Goal: Transaction & Acquisition: Purchase product/service

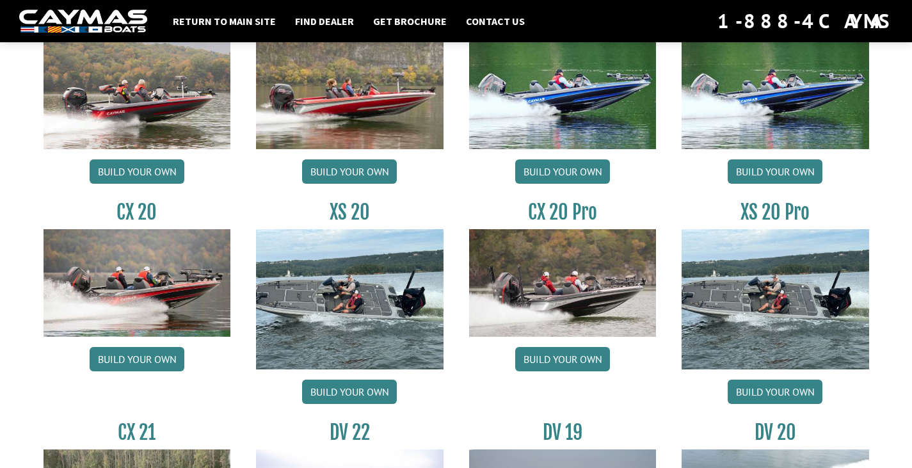
scroll to position [1024, 0]
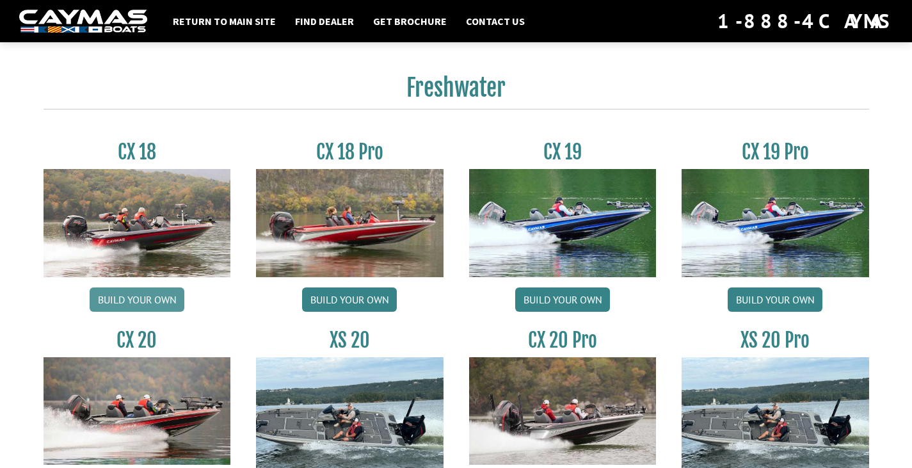
click at [158, 300] on link "Build your own" at bounding box center [137, 299] width 95 height 24
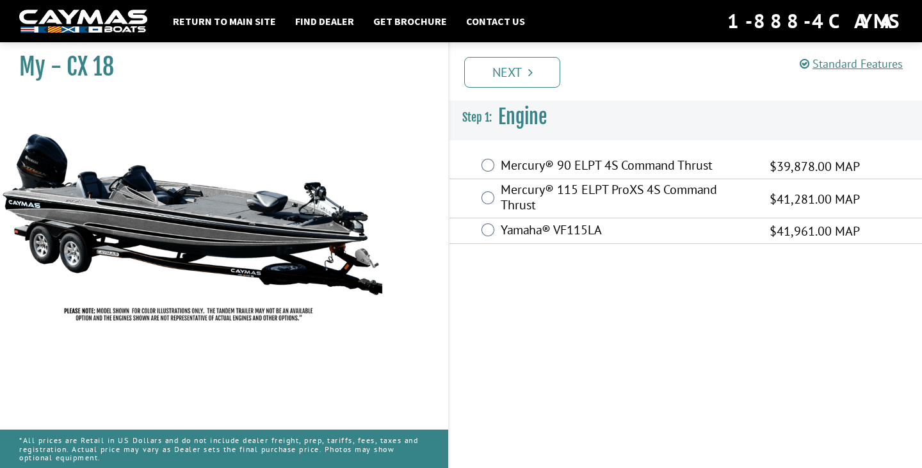
click at [538, 231] on label "Yamaha® VF115LA" at bounding box center [627, 231] width 253 height 19
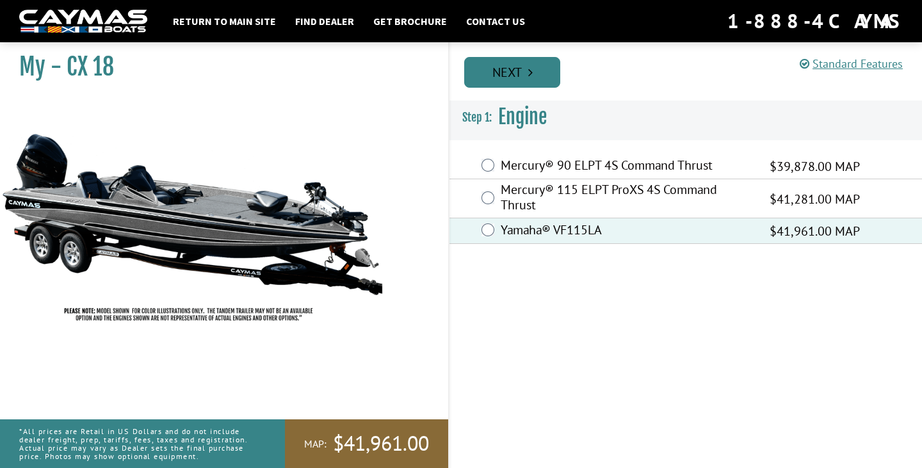
click at [506, 75] on link "Next" at bounding box center [512, 72] width 96 height 31
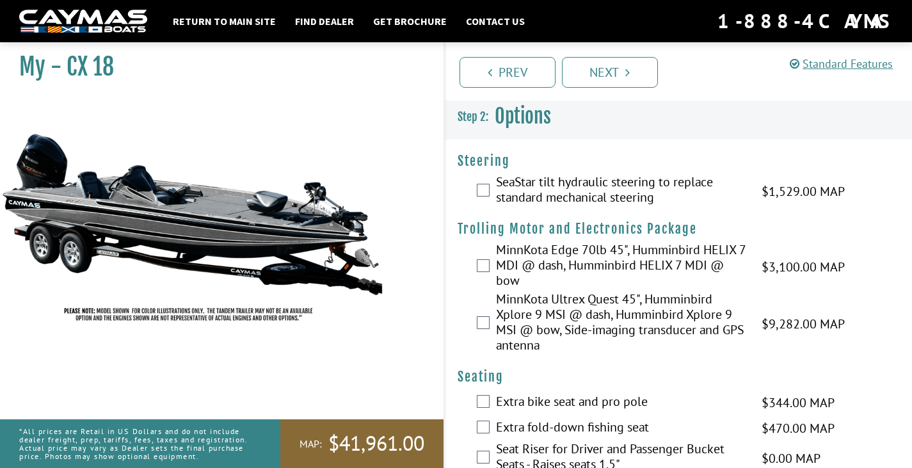
drag, startPoint x: 566, startPoint y: 189, endPoint x: 573, endPoint y: 189, distance: 7.1
click at [570, 189] on label "SeaStar tilt hydraulic steering to replace standard mechanical steering" at bounding box center [621, 191] width 250 height 34
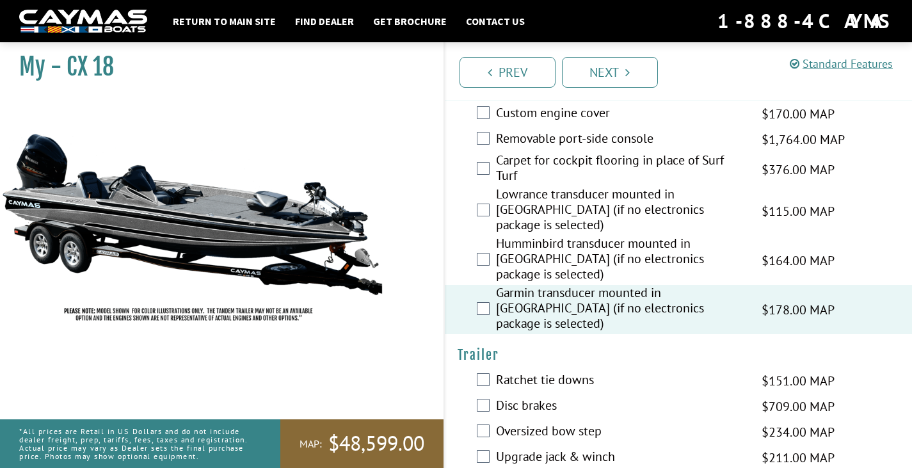
scroll to position [582, 0]
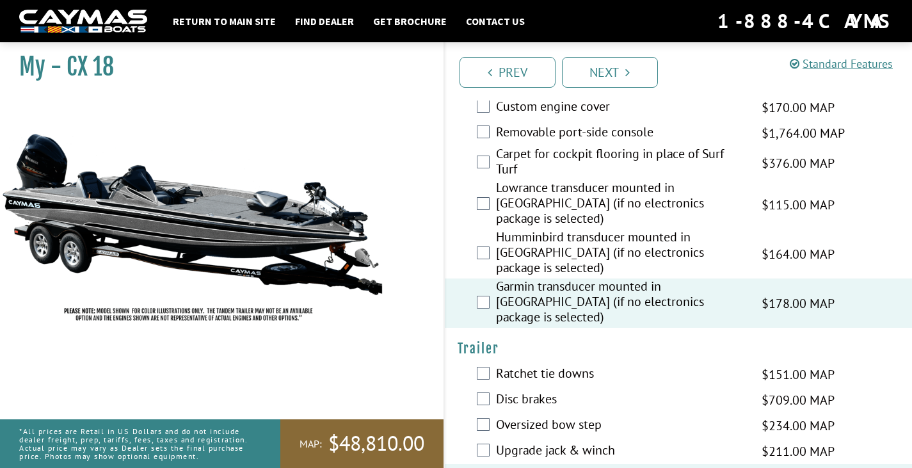
click at [492, 387] on div "Disc brakes $709.00 MAP $837.00 MSRP" at bounding box center [679, 400] width 468 height 26
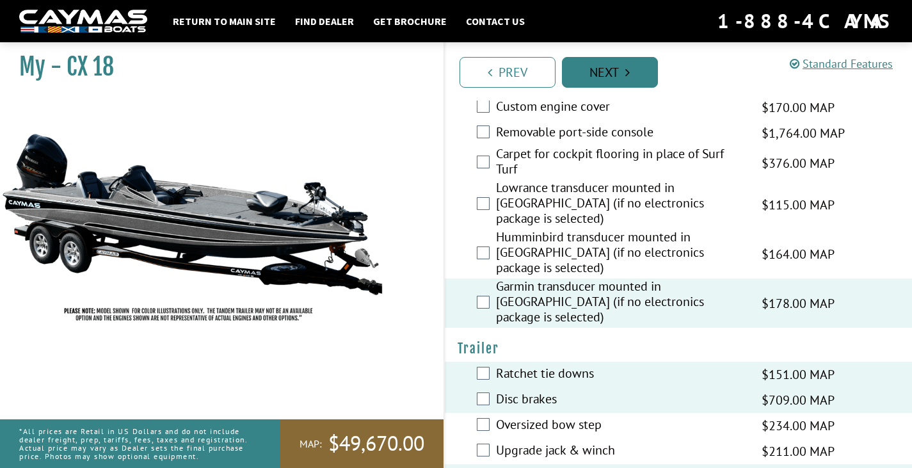
click at [596, 67] on link "Next" at bounding box center [610, 72] width 96 height 31
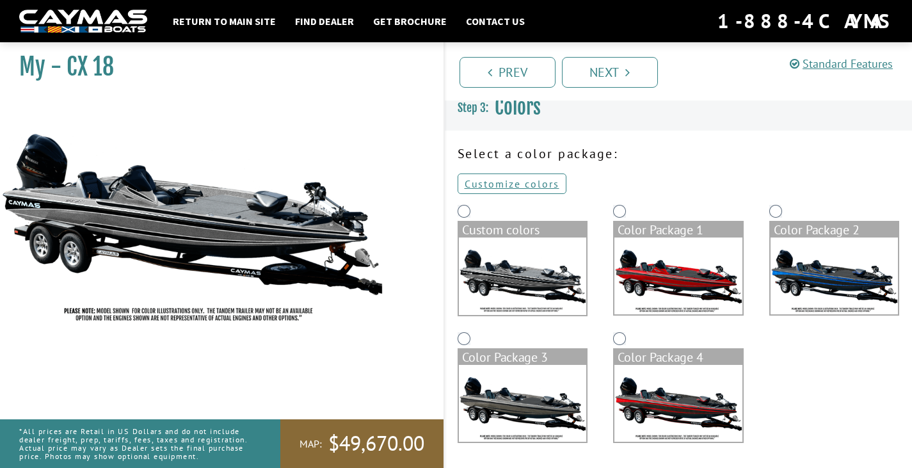
scroll to position [0, 0]
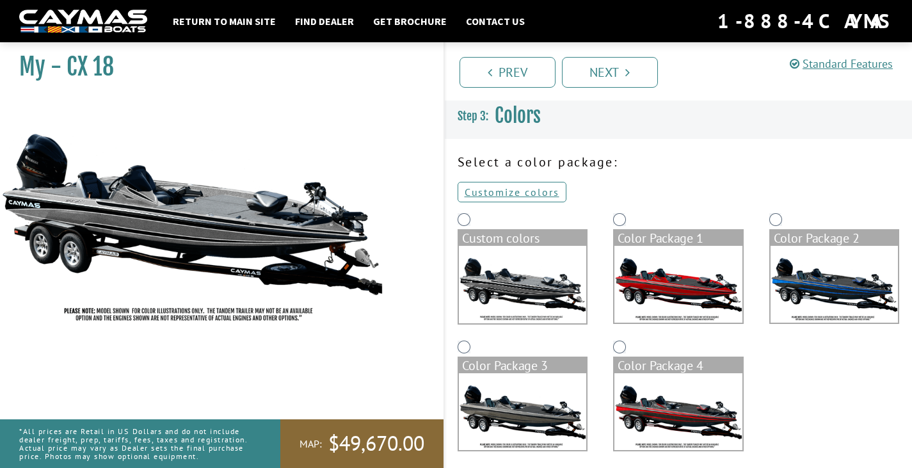
click at [454, 205] on div "Select a color package: Customize colors Reset or select another Custom colors …" at bounding box center [679, 308] width 468 height 312
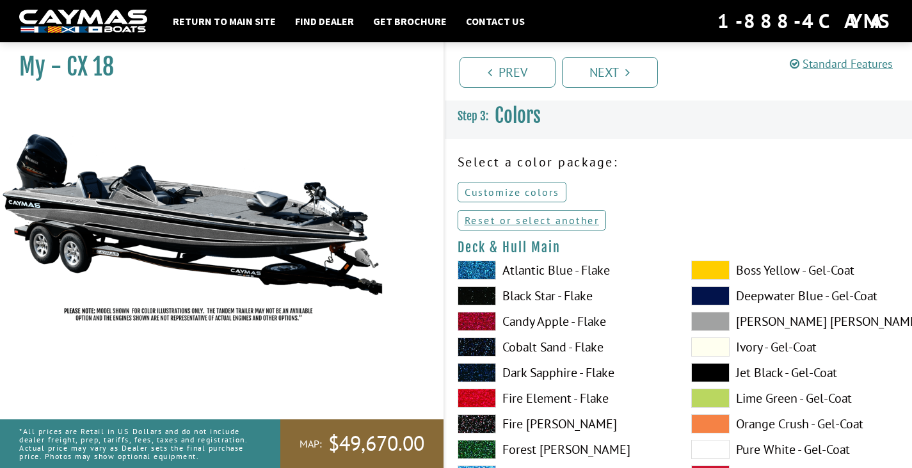
click at [508, 195] on link "Customize colors" at bounding box center [512, 192] width 109 height 20
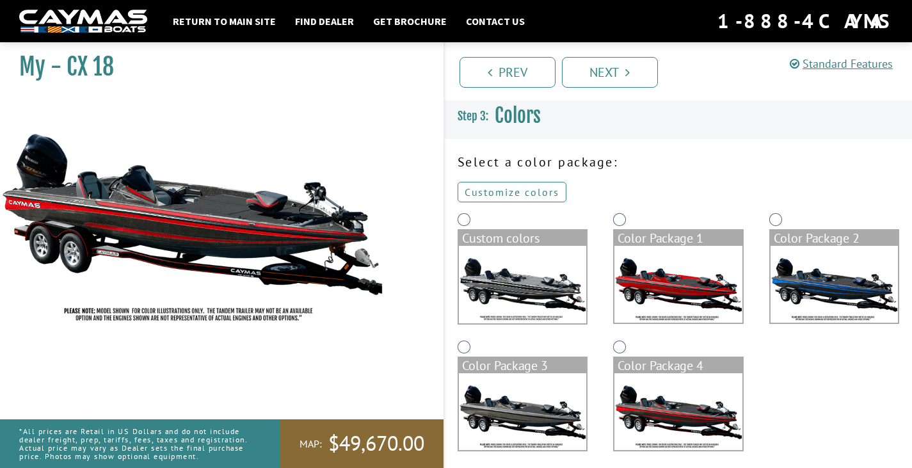
click at [504, 191] on link "Customize colors" at bounding box center [512, 192] width 109 height 20
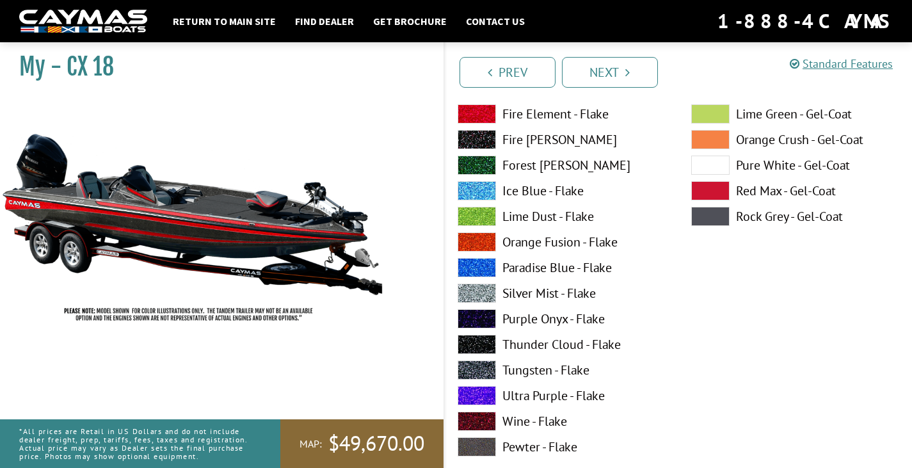
scroll to position [320, 0]
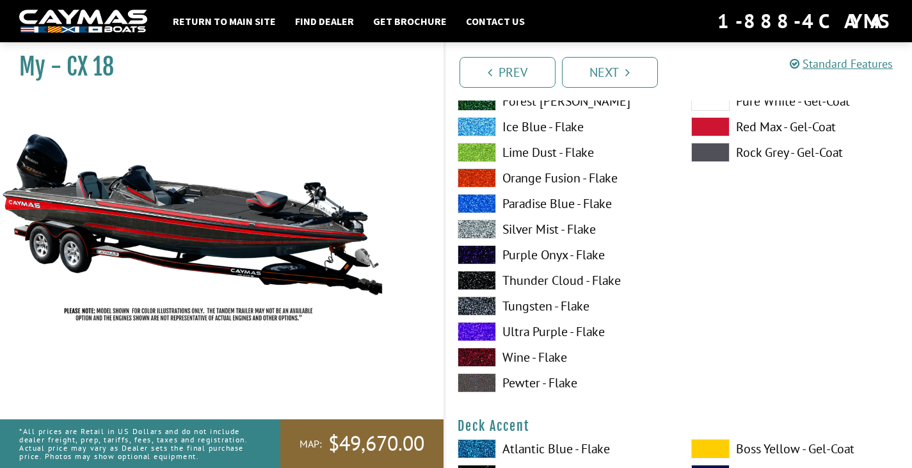
click at [549, 355] on label "Wine - Flake" at bounding box center [562, 357] width 208 height 19
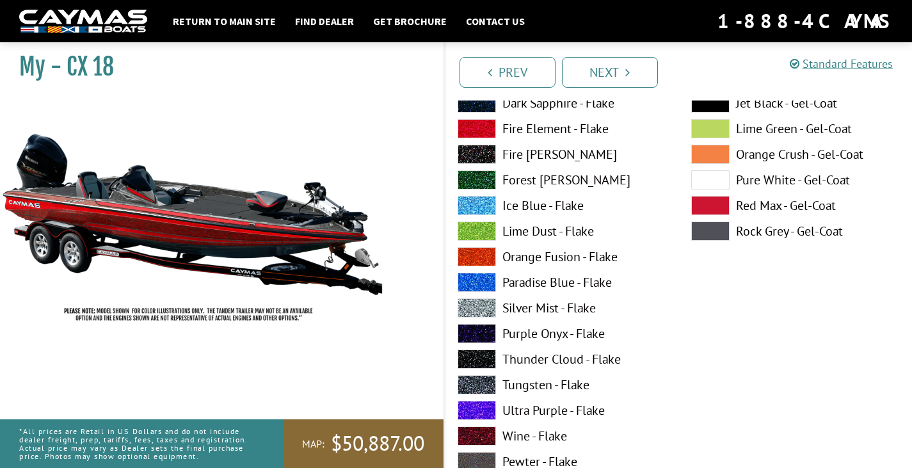
scroll to position [832, 0]
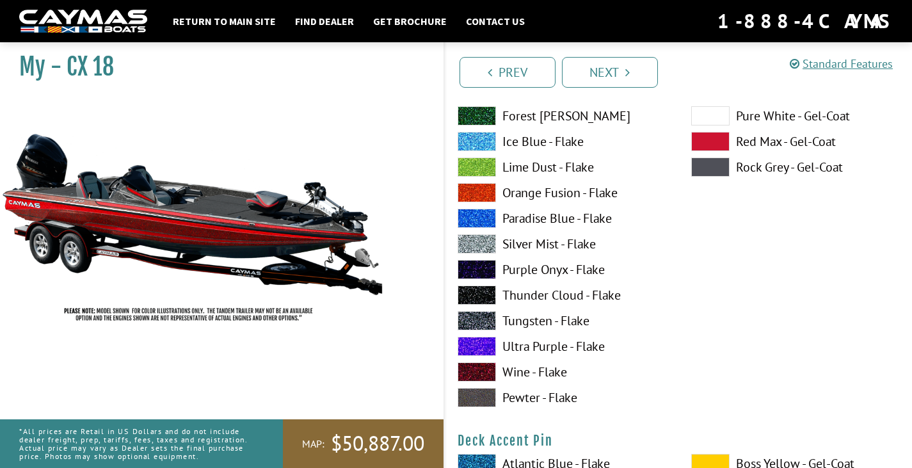
click at [544, 366] on label "Wine - Flake" at bounding box center [562, 371] width 208 height 19
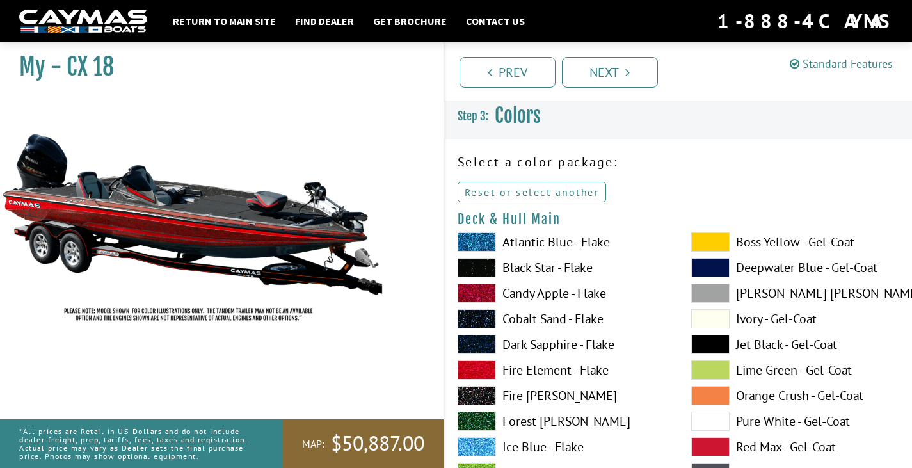
scroll to position [64, 0]
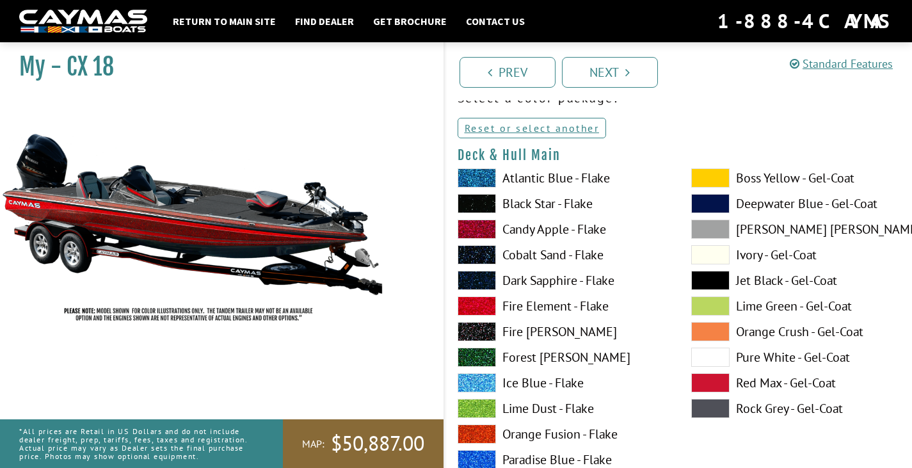
click at [720, 387] on span at bounding box center [710, 382] width 38 height 19
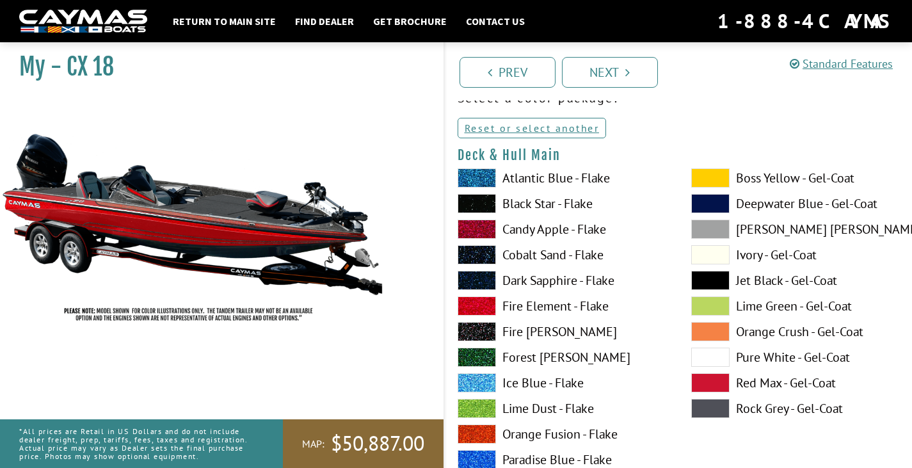
scroll to position [0, 0]
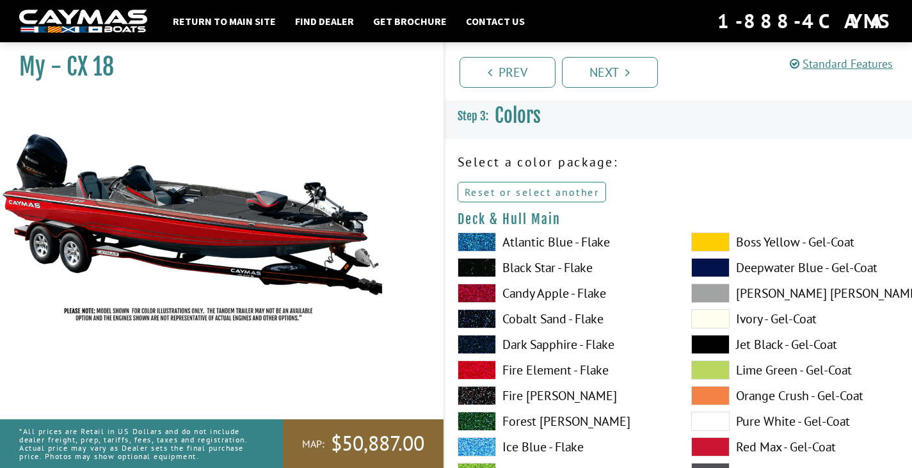
click at [500, 195] on link "Reset or select another" at bounding box center [532, 192] width 149 height 20
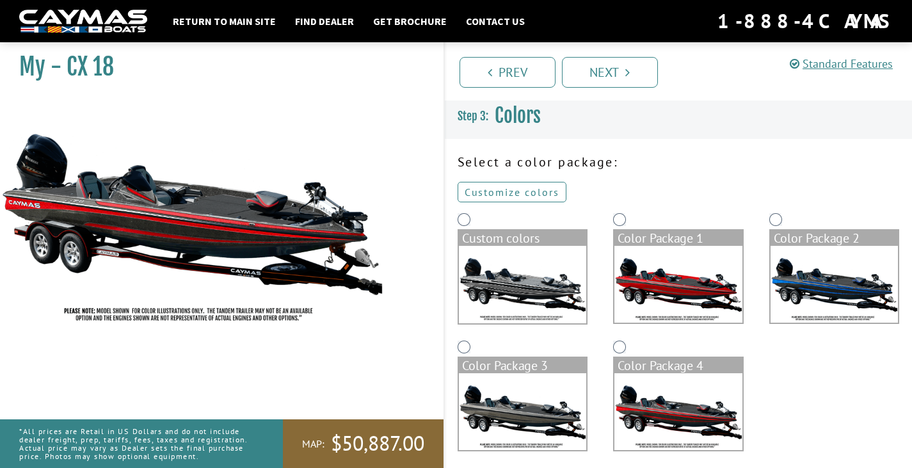
click at [491, 190] on link "Customize colors" at bounding box center [512, 192] width 109 height 20
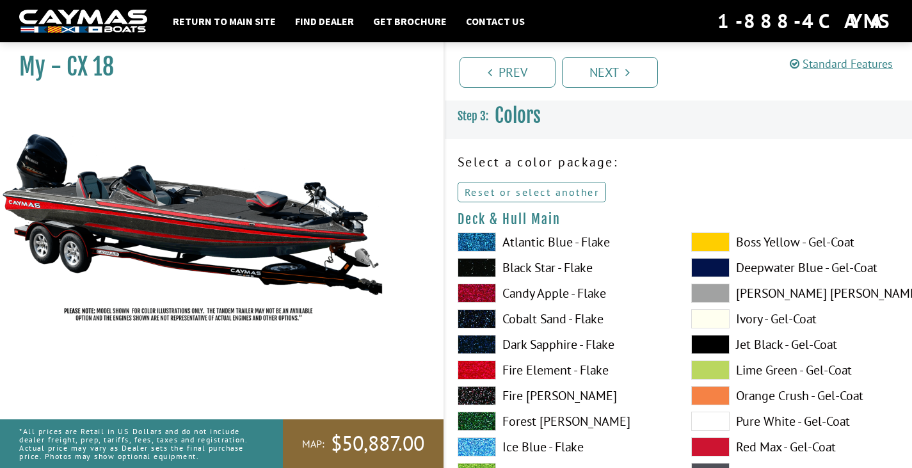
click at [483, 195] on link "Reset or select another" at bounding box center [532, 192] width 149 height 20
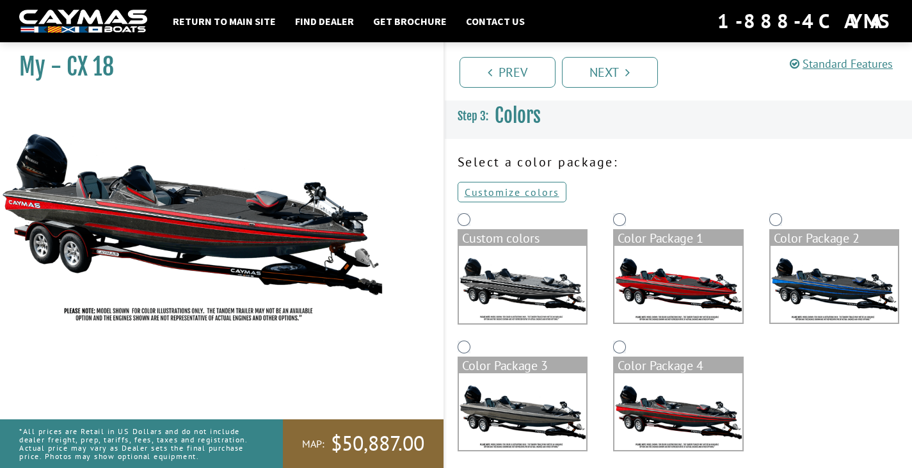
click at [498, 269] on img at bounding box center [523, 284] width 128 height 77
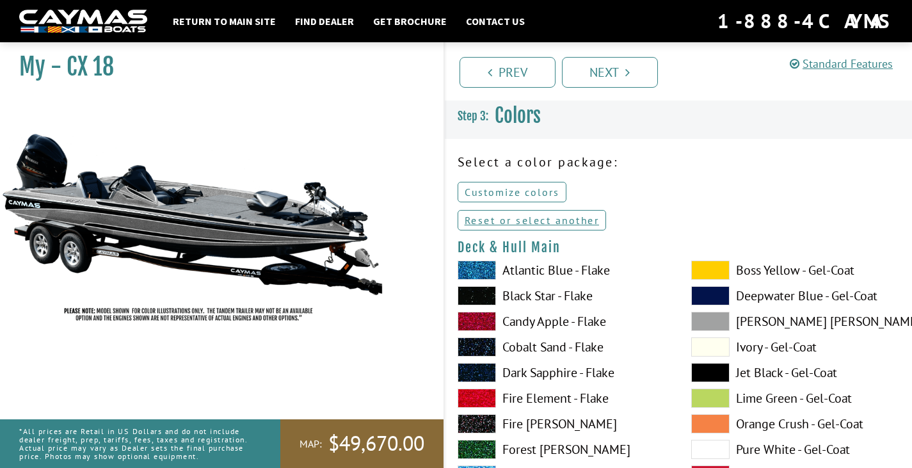
click at [499, 197] on link "Customize colors" at bounding box center [512, 192] width 109 height 20
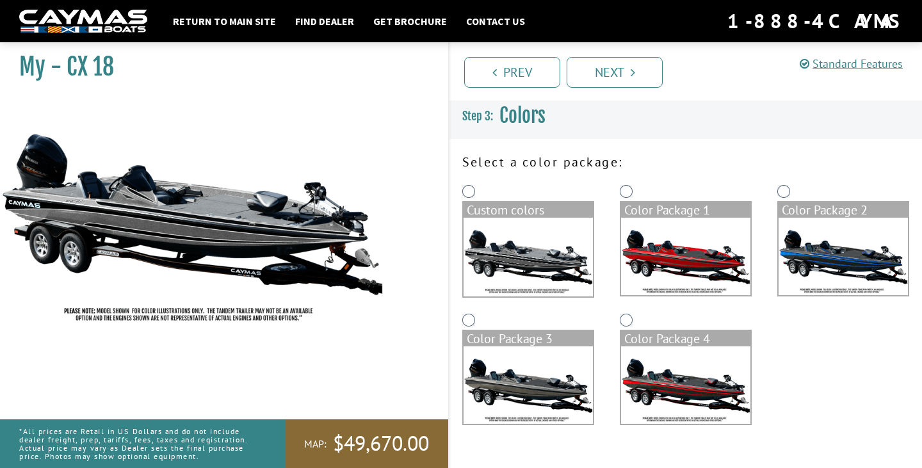
click at [493, 154] on p "Select a color package:" at bounding box center [685, 161] width 447 height 19
click at [499, 200] on div "Custom colors" at bounding box center [527, 246] width 157 height 129
click at [499, 207] on div "Custom colors" at bounding box center [527, 209] width 129 height 15
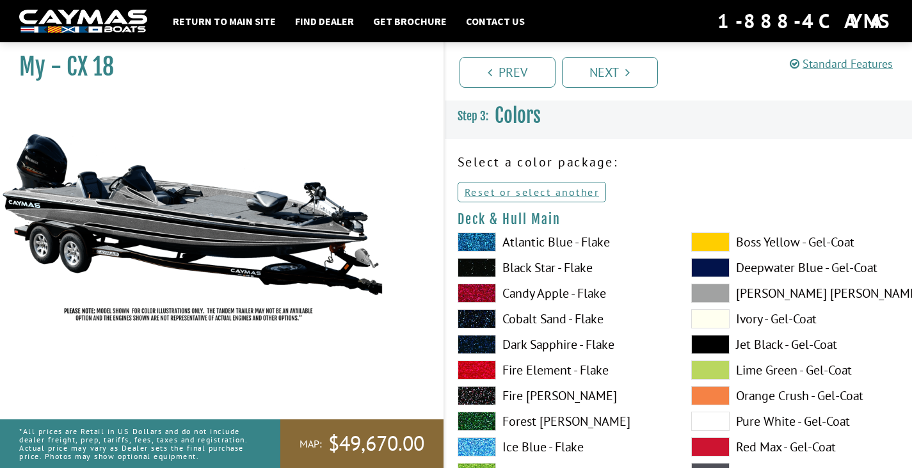
click at [472, 239] on span at bounding box center [477, 241] width 38 height 19
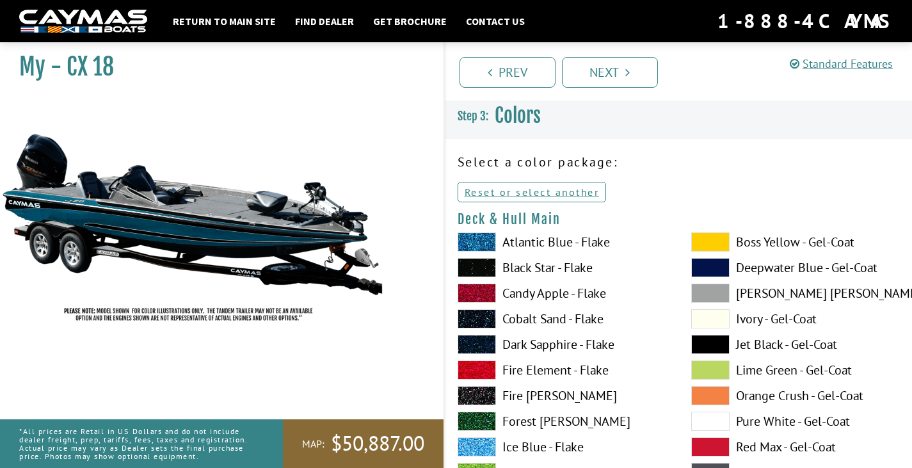
click at [470, 262] on span at bounding box center [477, 267] width 38 height 19
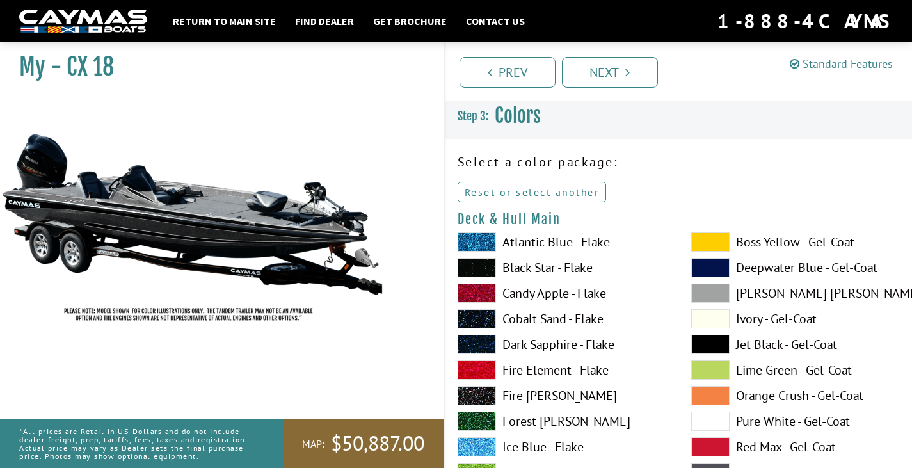
click at [480, 282] on div "Atlantic Blue - Flake Black Star - Flake Candy Apple - Flake Cobalt Sand - Flak…" at bounding box center [562, 475] width 234 height 486
click at [480, 287] on span at bounding box center [477, 293] width 38 height 19
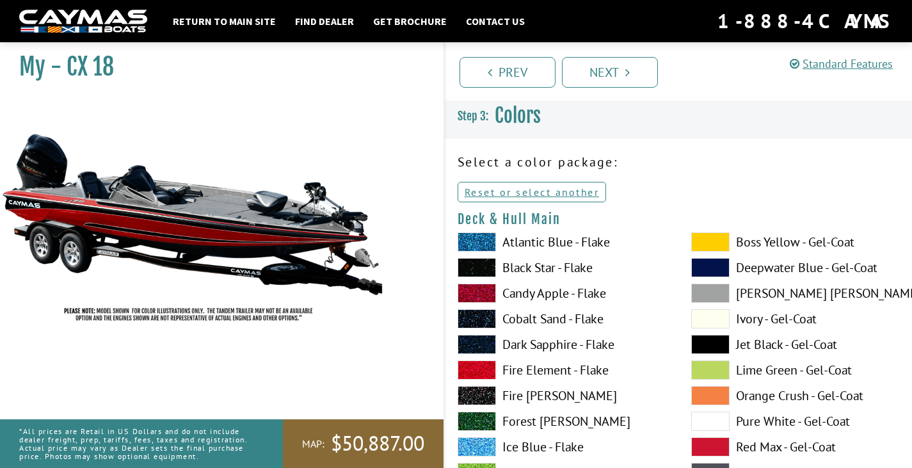
click at [475, 315] on span at bounding box center [477, 318] width 38 height 19
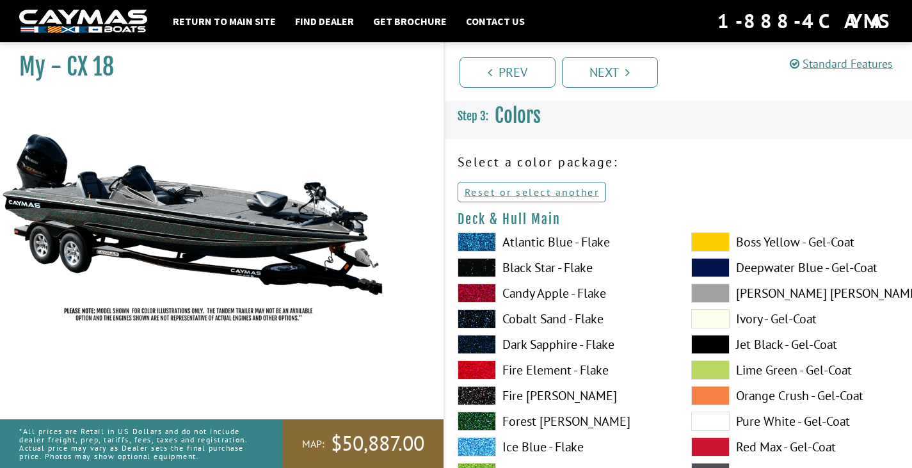
click at [486, 339] on span at bounding box center [477, 344] width 38 height 19
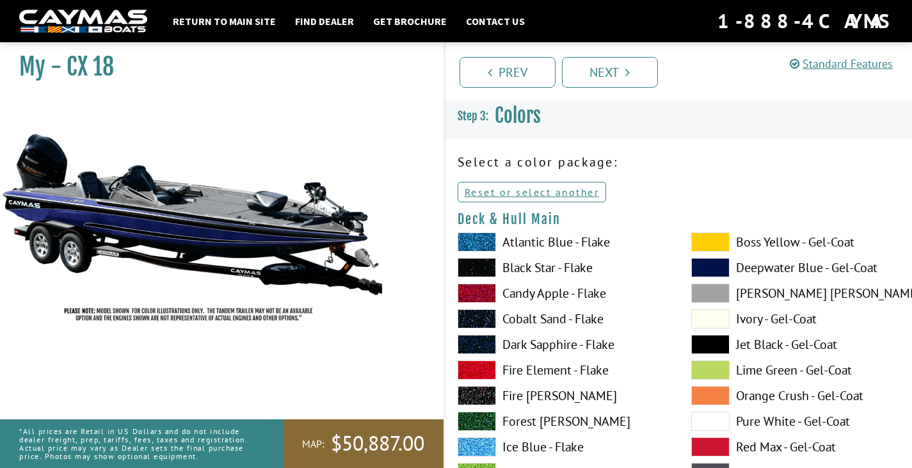
scroll to position [64, 0]
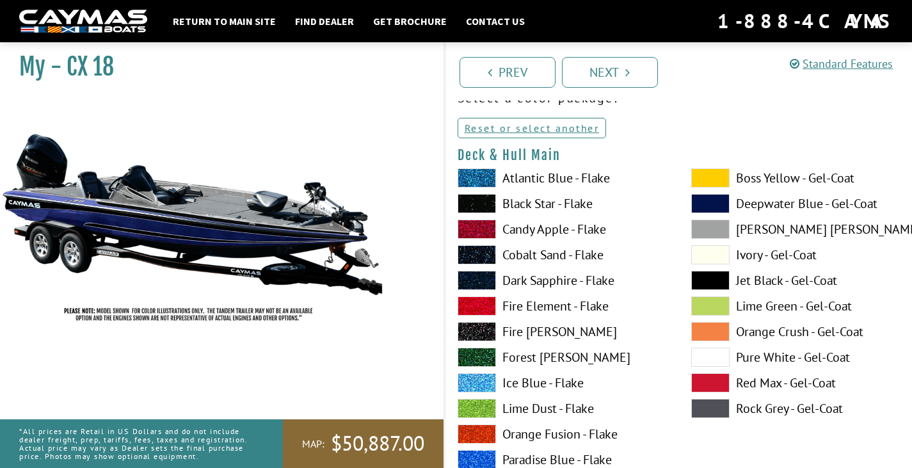
click at [492, 380] on span at bounding box center [477, 382] width 38 height 19
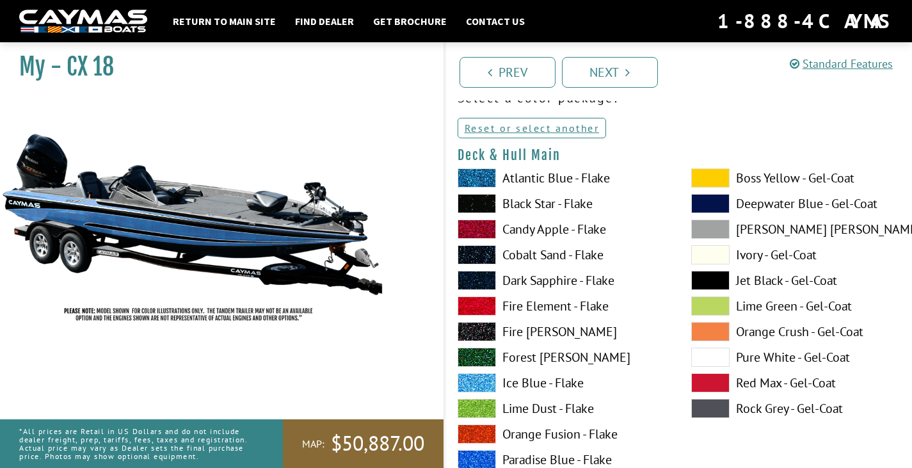
scroll to position [128, 0]
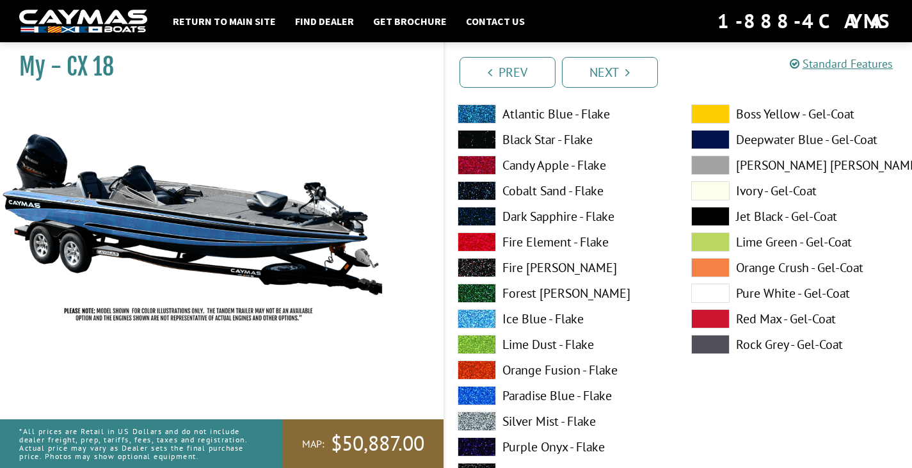
click at [472, 342] on span at bounding box center [477, 344] width 38 height 19
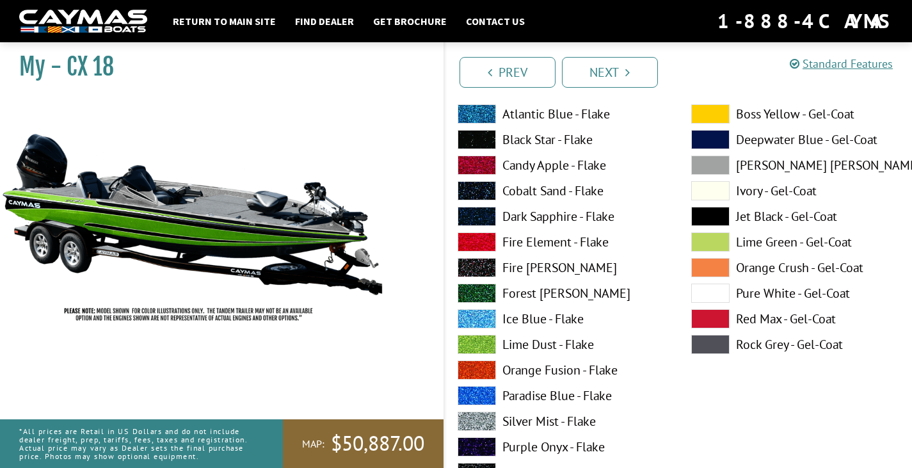
scroll to position [192, 0]
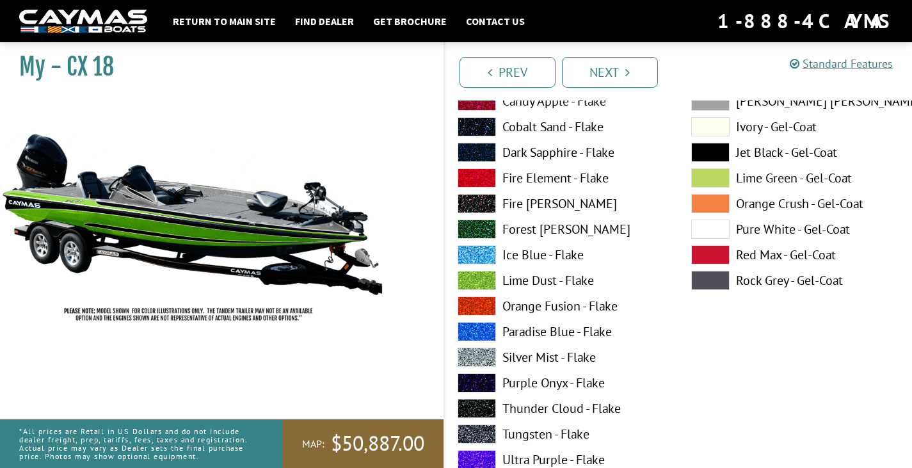
click at [471, 299] on span at bounding box center [477, 305] width 38 height 19
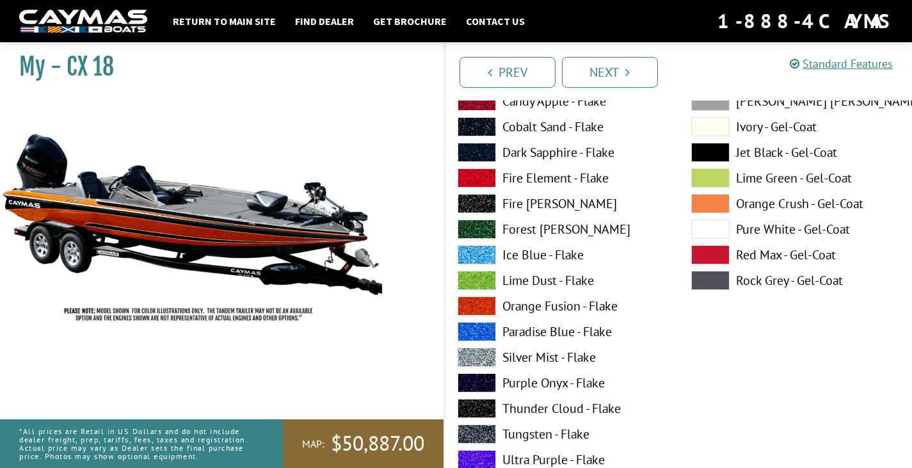
scroll to position [256, 0]
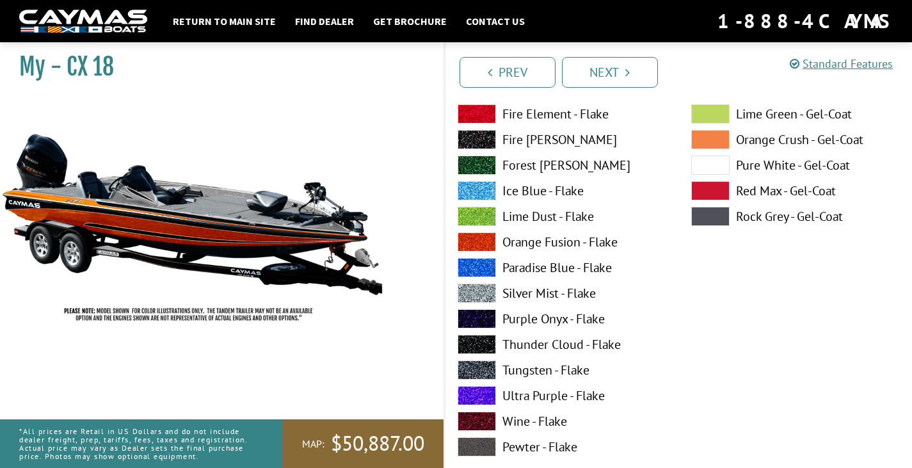
click at [481, 390] on span at bounding box center [477, 395] width 38 height 19
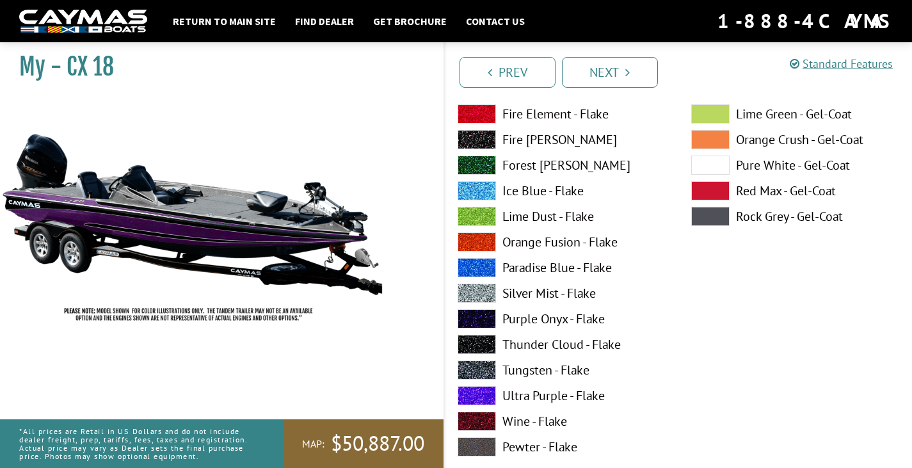
click at [482, 346] on span at bounding box center [477, 344] width 38 height 19
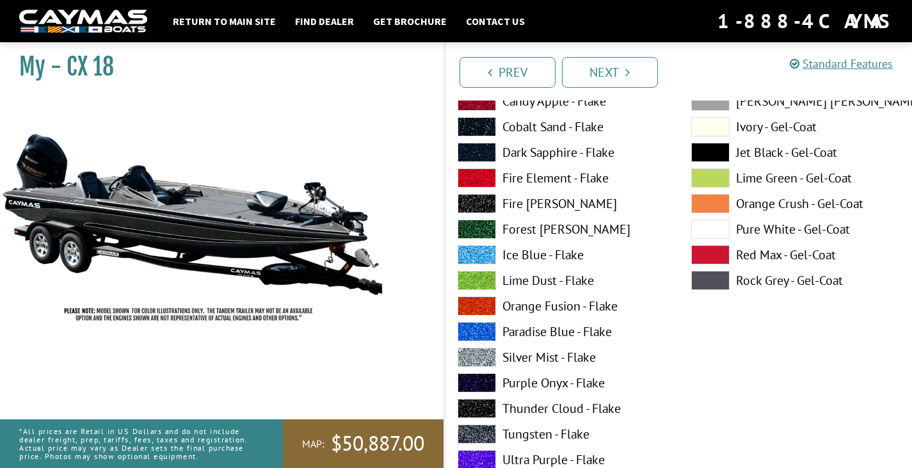
scroll to position [128, 0]
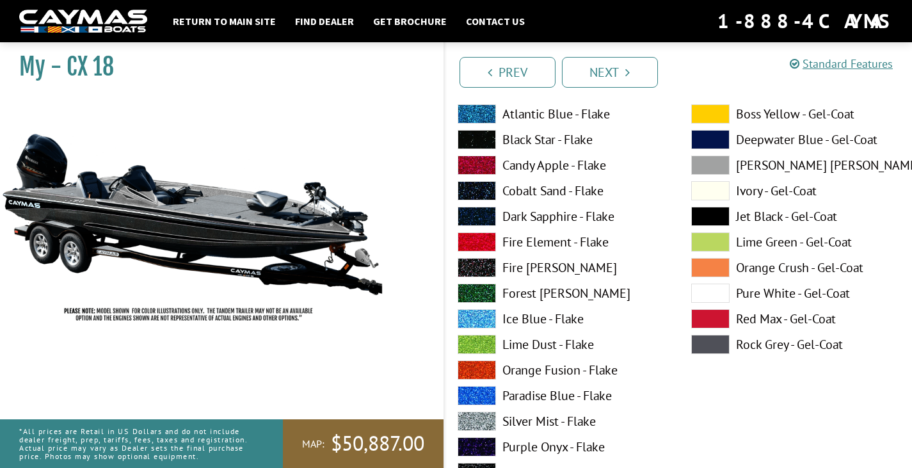
click at [479, 319] on span at bounding box center [477, 318] width 38 height 19
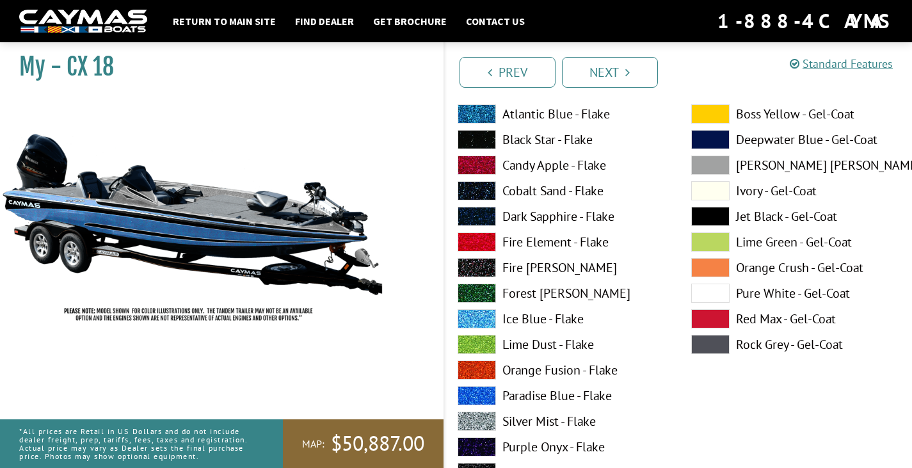
scroll to position [192, 0]
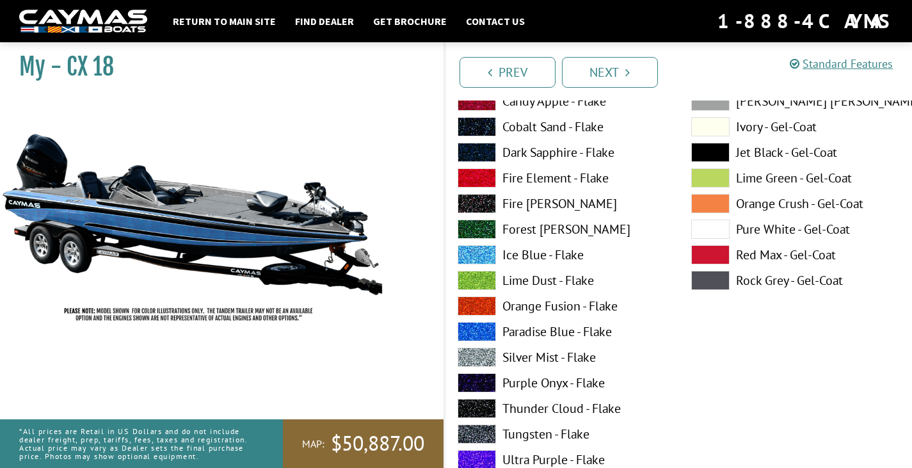
click at [463, 225] on span at bounding box center [477, 229] width 38 height 19
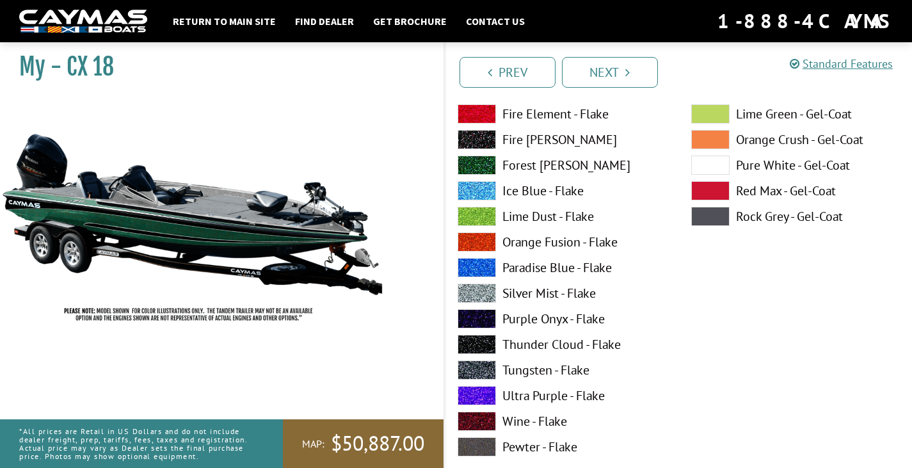
scroll to position [320, 0]
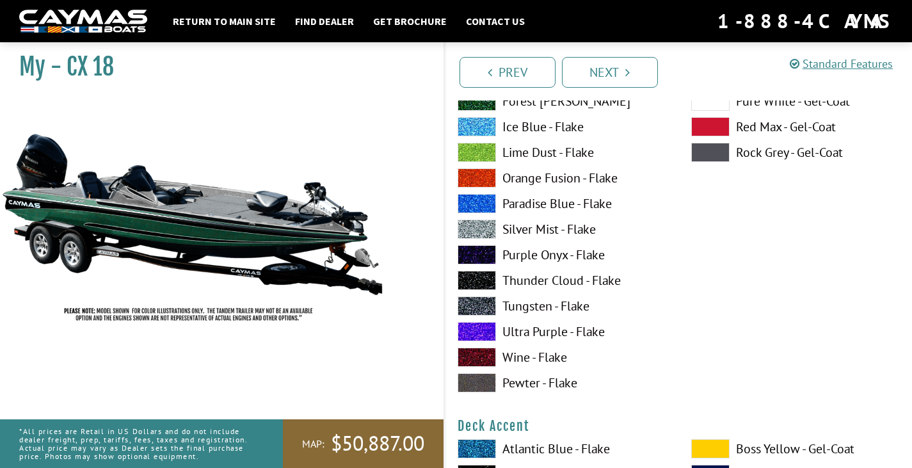
click at [477, 225] on span at bounding box center [477, 229] width 38 height 19
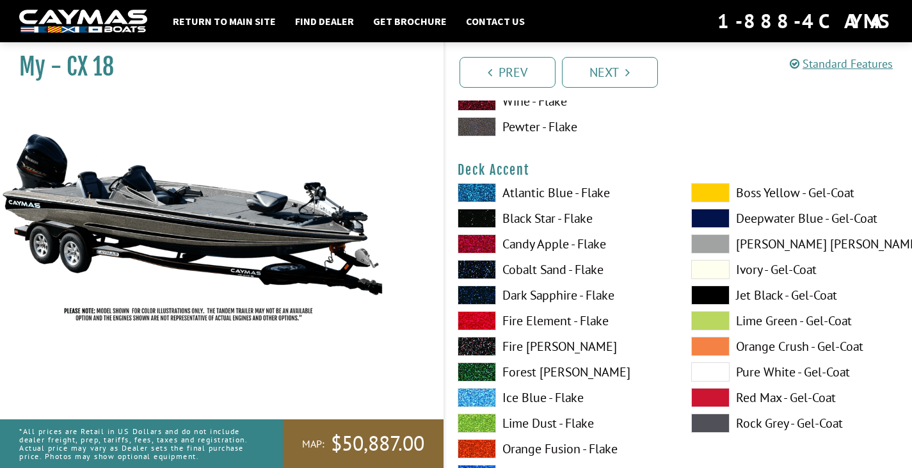
scroll to position [384, 0]
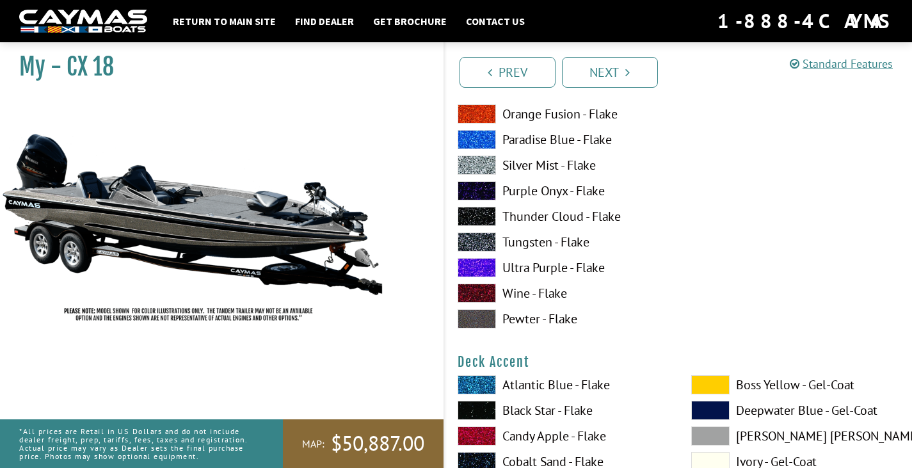
click at [493, 263] on span at bounding box center [477, 267] width 38 height 19
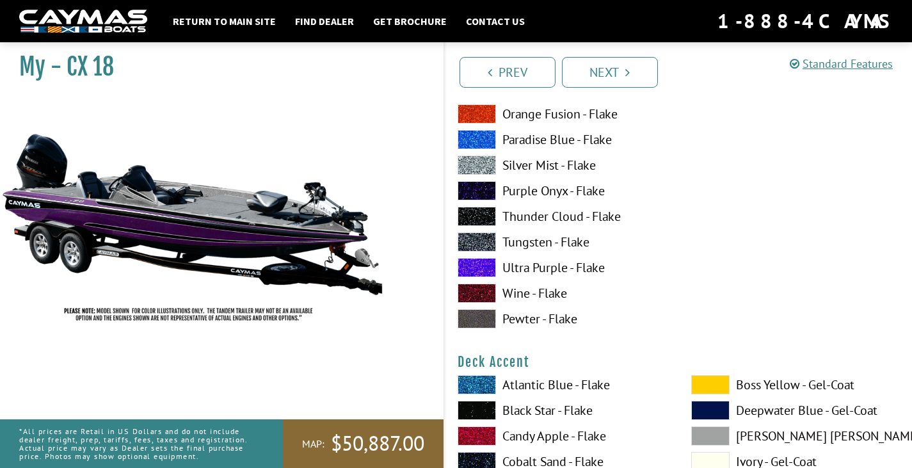
scroll to position [256, 0]
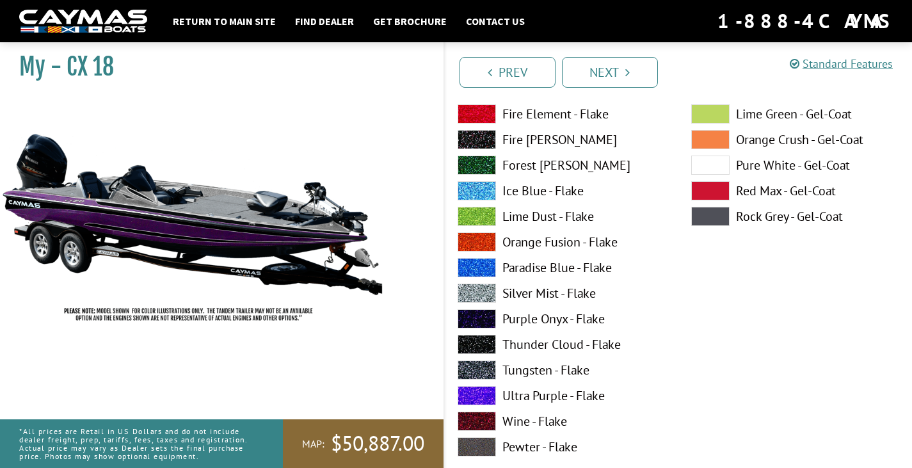
click at [473, 321] on span at bounding box center [477, 318] width 38 height 19
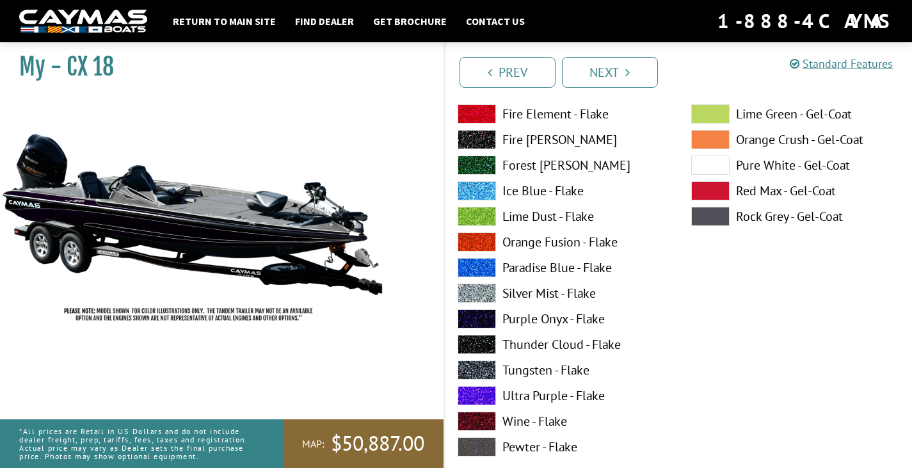
click at [472, 211] on span at bounding box center [477, 216] width 38 height 19
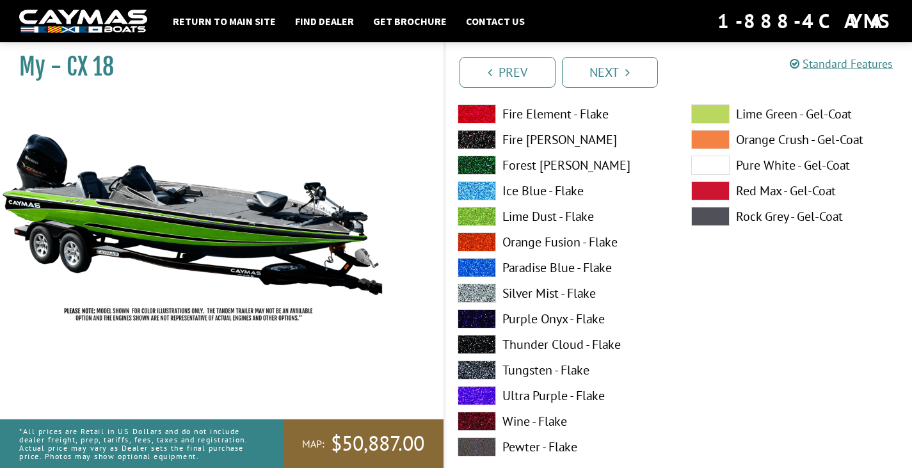
click at [709, 112] on span at bounding box center [710, 113] width 38 height 19
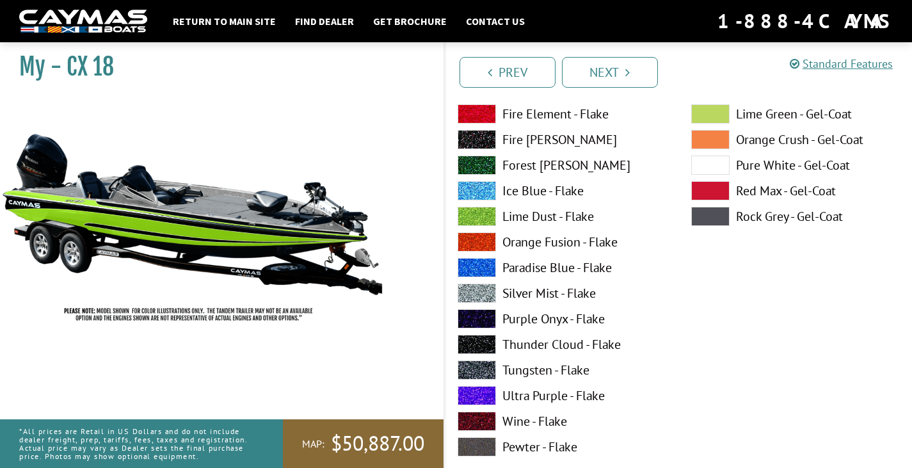
click at [715, 136] on span at bounding box center [710, 139] width 38 height 19
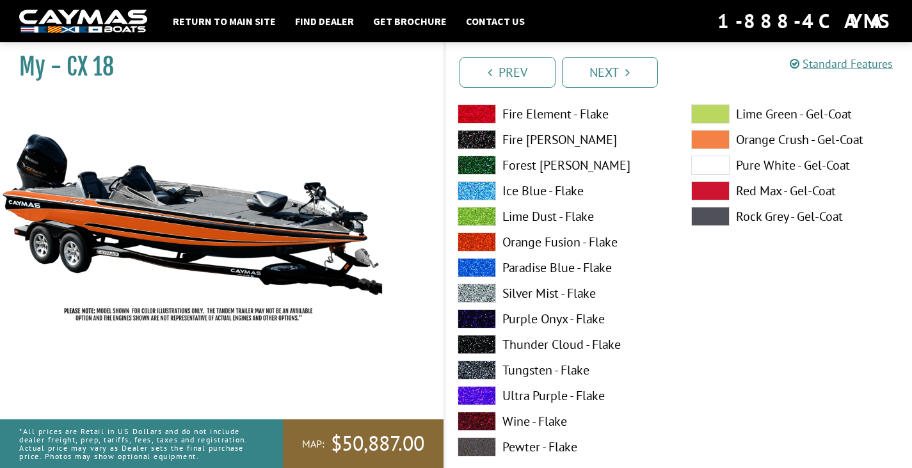
click at [713, 163] on span at bounding box center [710, 165] width 38 height 19
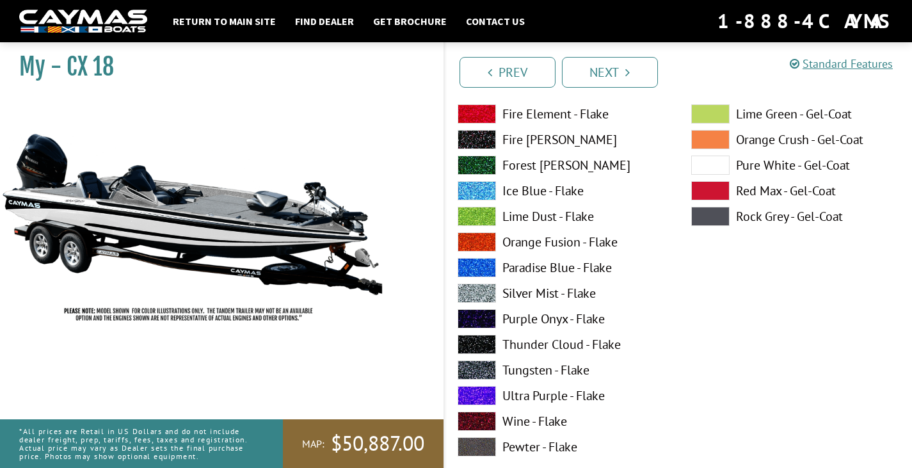
click at [717, 191] on span at bounding box center [710, 190] width 38 height 19
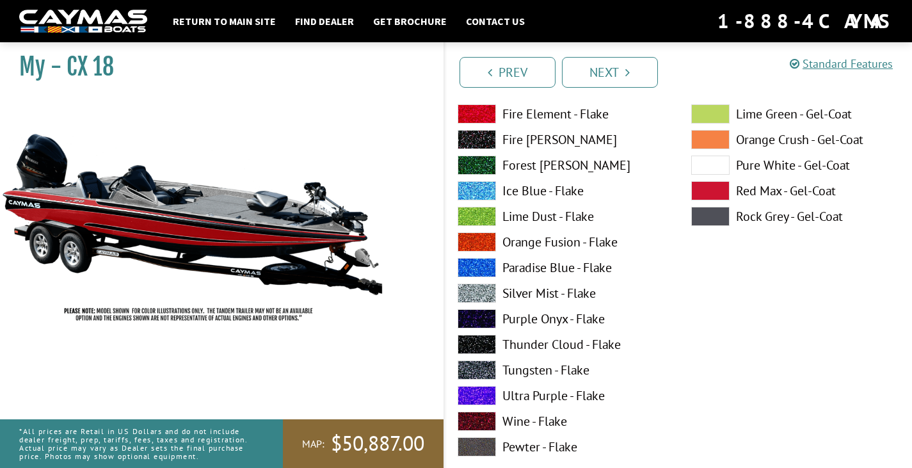
click at [722, 214] on span at bounding box center [710, 216] width 38 height 19
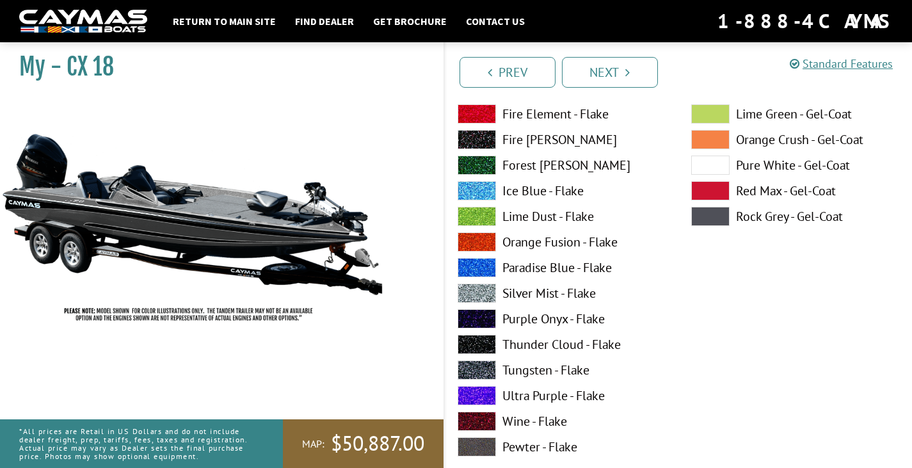
click at [470, 211] on span at bounding box center [477, 216] width 38 height 19
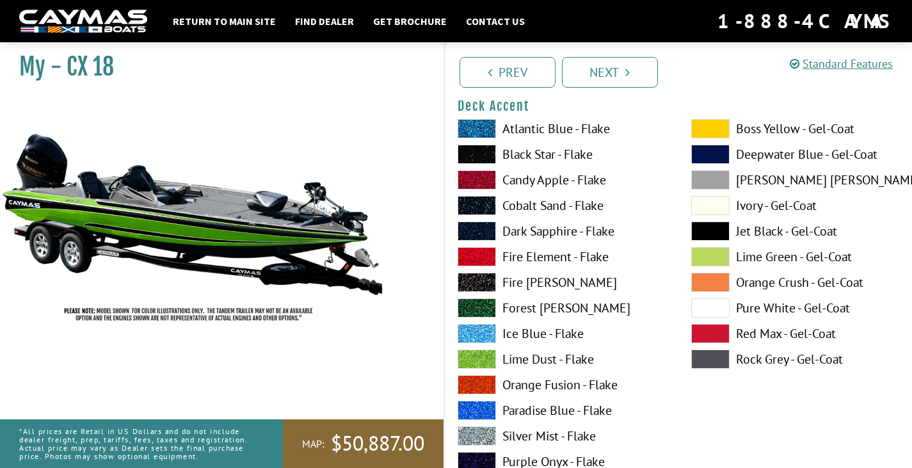
scroll to position [704, 0]
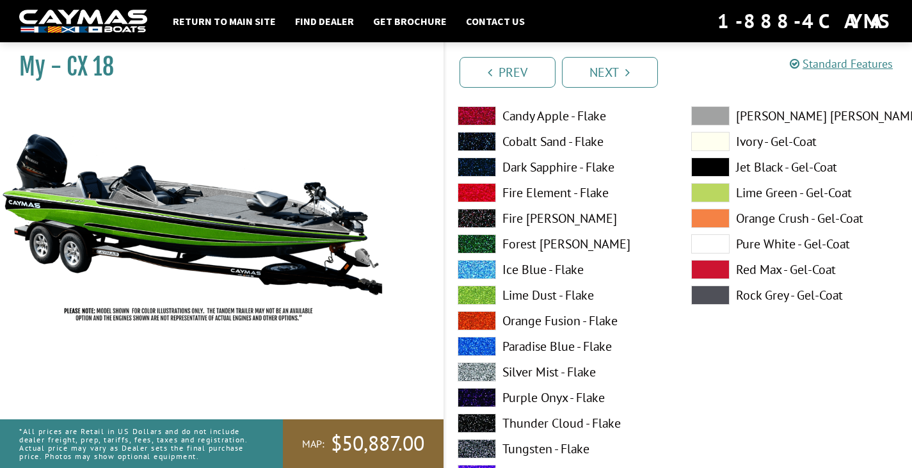
click at [476, 287] on span at bounding box center [477, 294] width 38 height 19
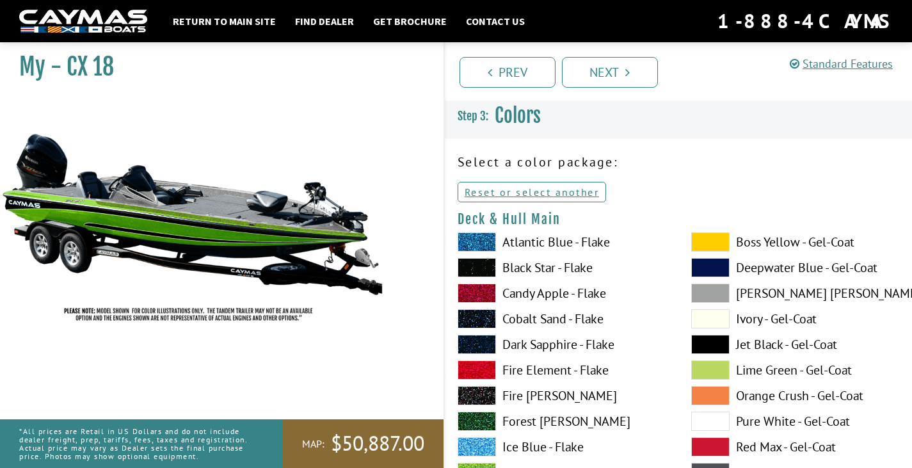
scroll to position [64, 0]
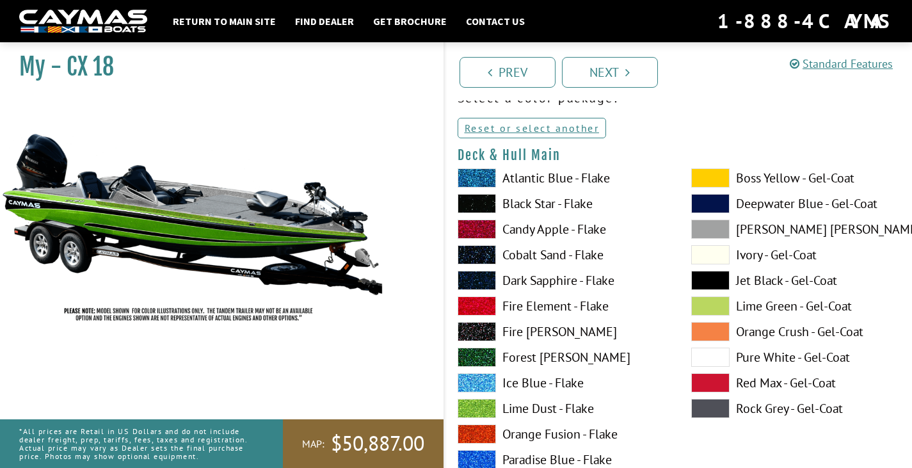
click at [701, 180] on span at bounding box center [710, 177] width 38 height 19
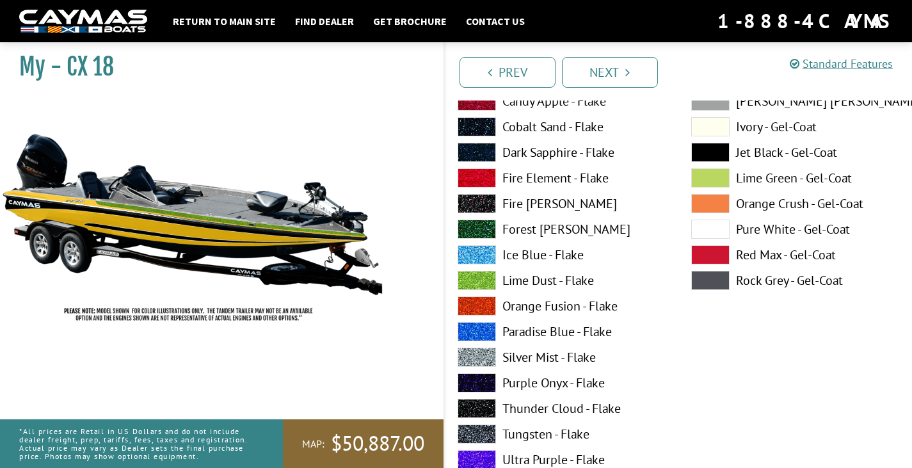
scroll to position [320, 0]
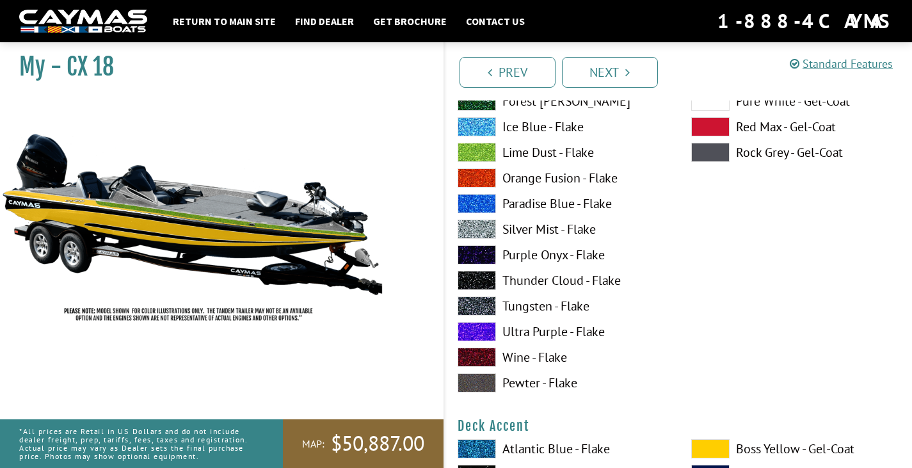
click at [487, 380] on span at bounding box center [477, 382] width 38 height 19
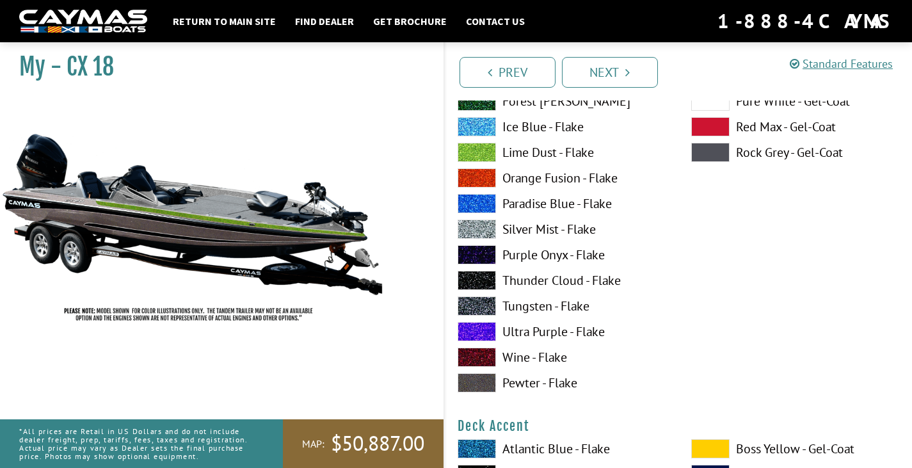
click at [479, 148] on span at bounding box center [477, 152] width 38 height 19
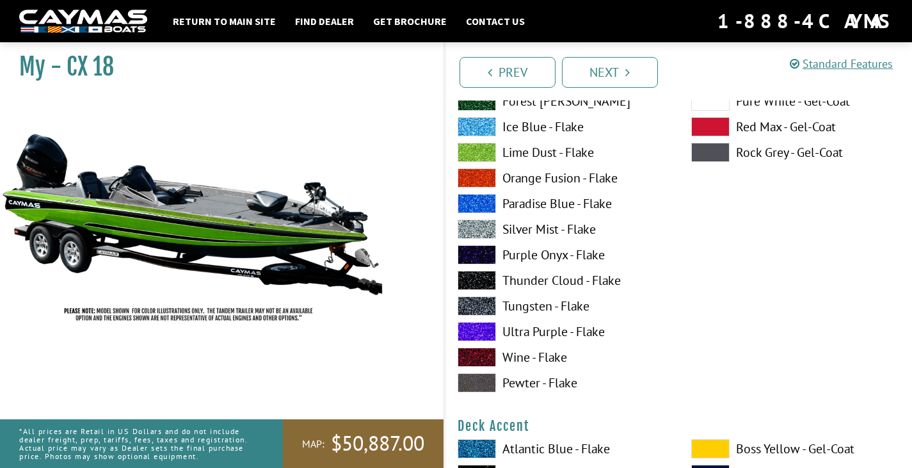
scroll to position [192, 0]
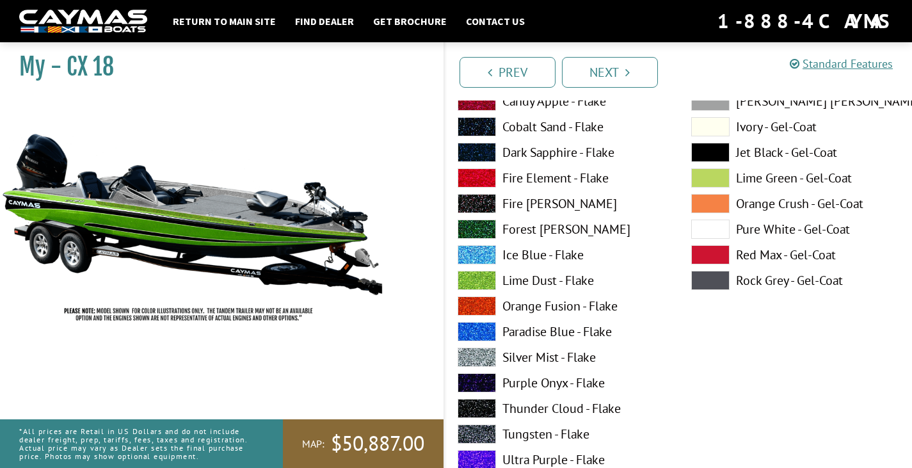
click at [710, 148] on span at bounding box center [710, 152] width 38 height 19
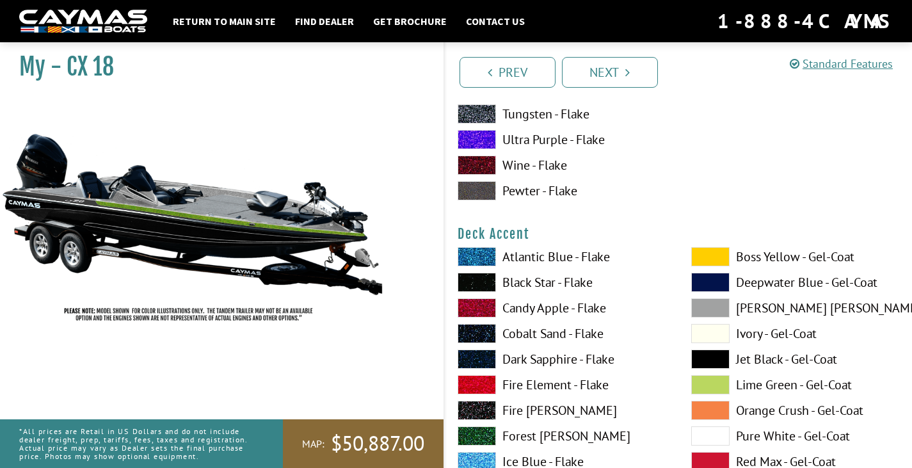
scroll to position [640, 0]
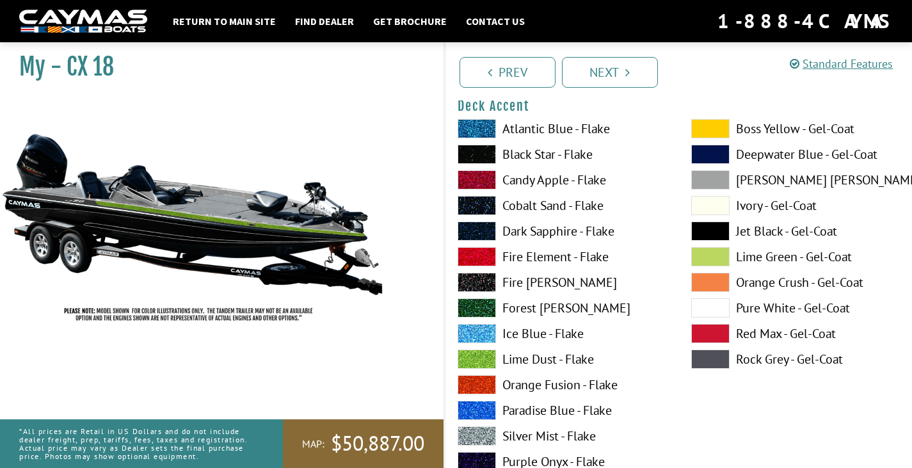
click at [476, 355] on span at bounding box center [477, 358] width 38 height 19
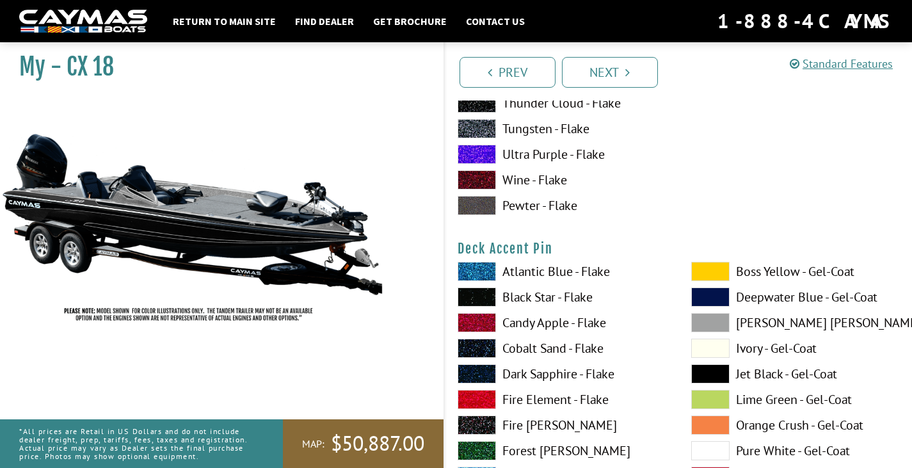
scroll to position [1088, 0]
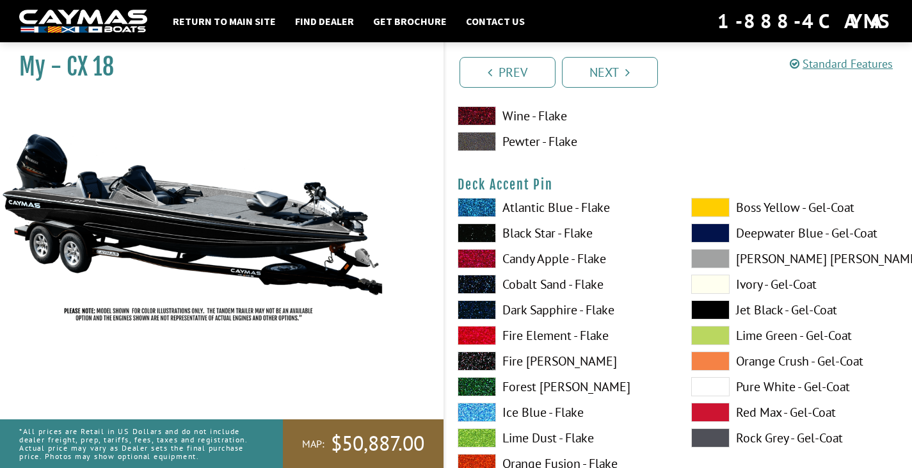
click at [470, 436] on span at bounding box center [477, 437] width 38 height 19
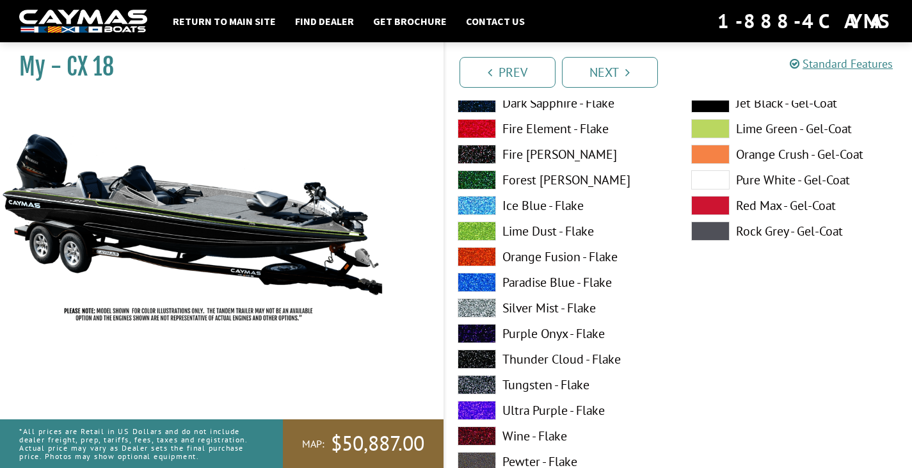
scroll to position [640, 0]
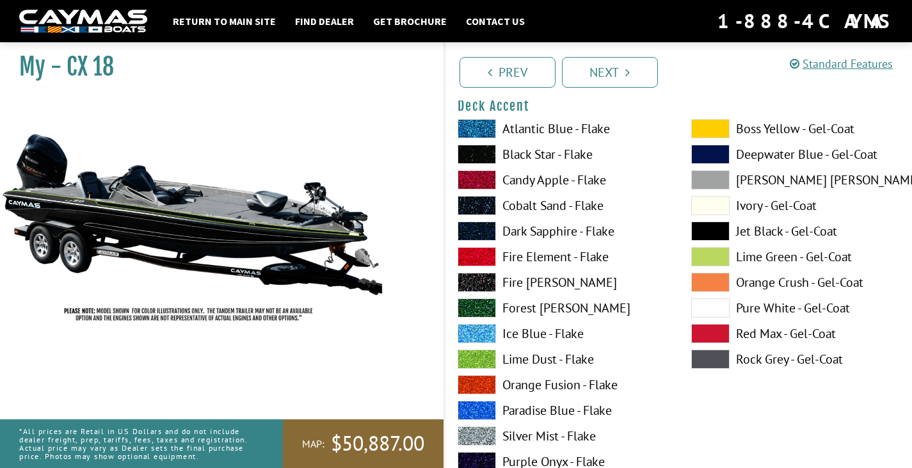
click at [486, 363] on span at bounding box center [477, 358] width 38 height 19
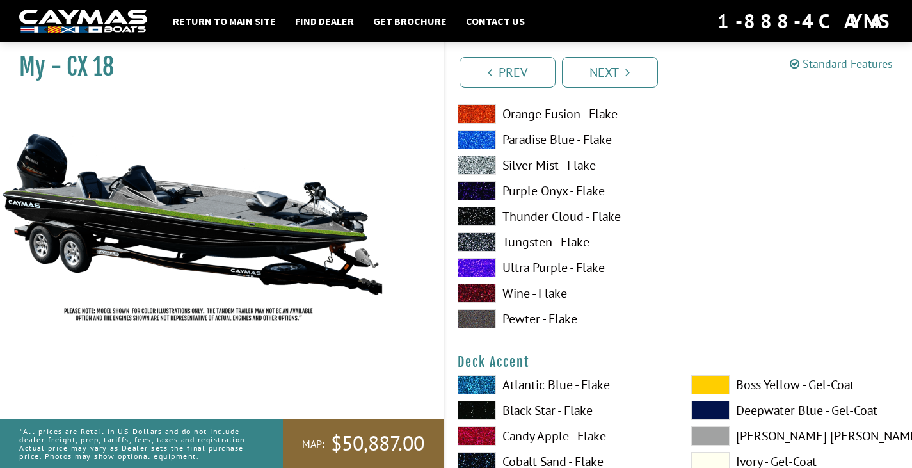
scroll to position [128, 0]
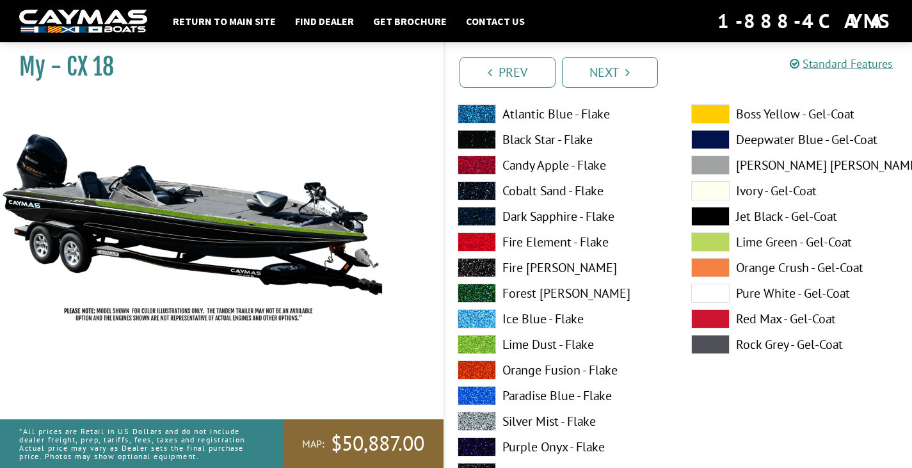
click at [485, 349] on span at bounding box center [477, 344] width 38 height 19
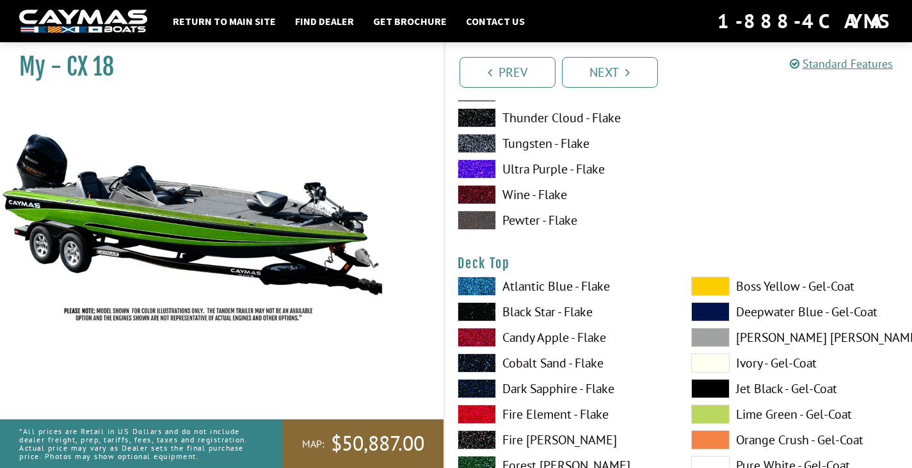
scroll to position [1600, 0]
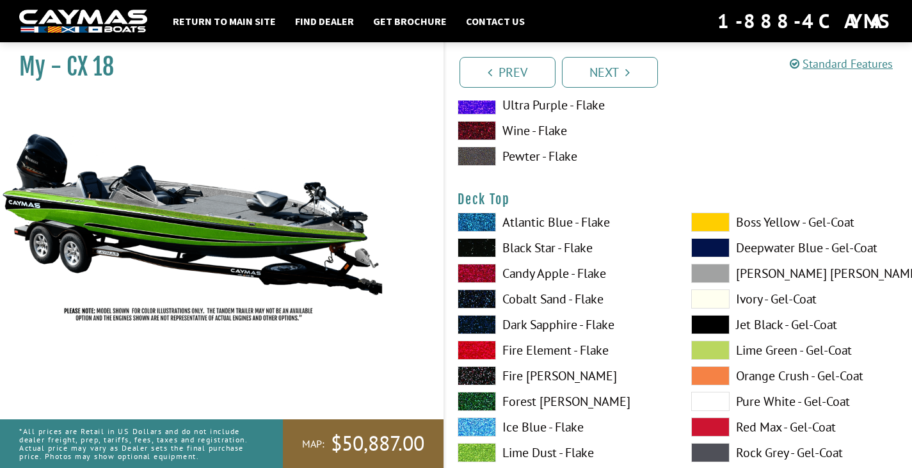
click at [480, 454] on span at bounding box center [477, 452] width 38 height 19
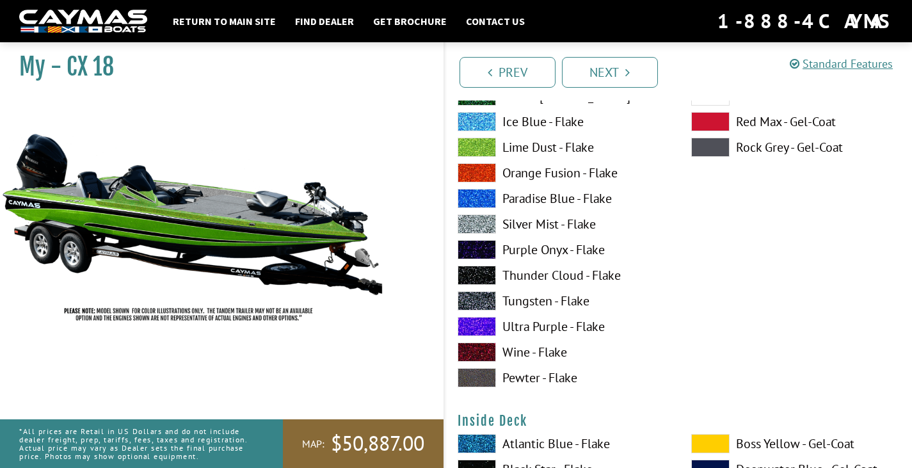
scroll to position [2368, 0]
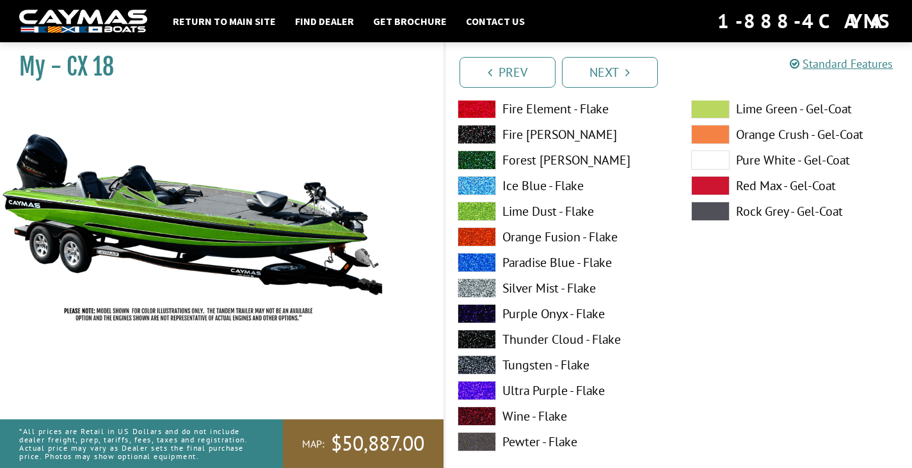
click at [479, 204] on span at bounding box center [477, 211] width 38 height 19
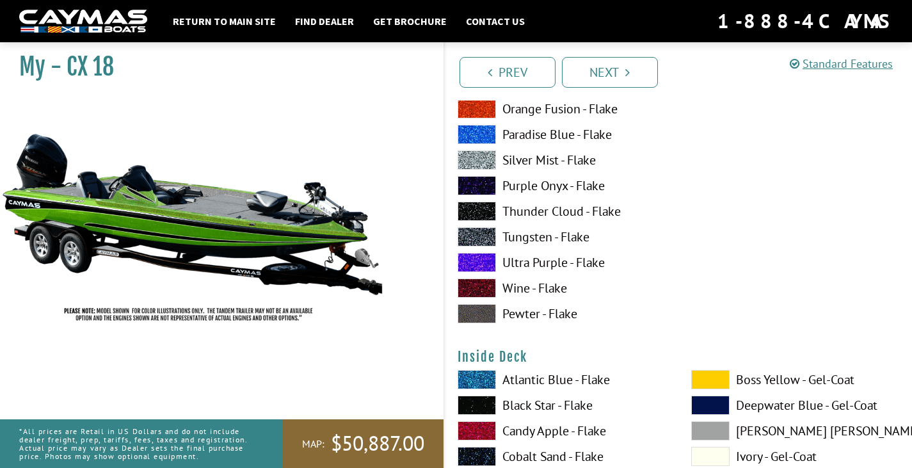
scroll to position [2688, 0]
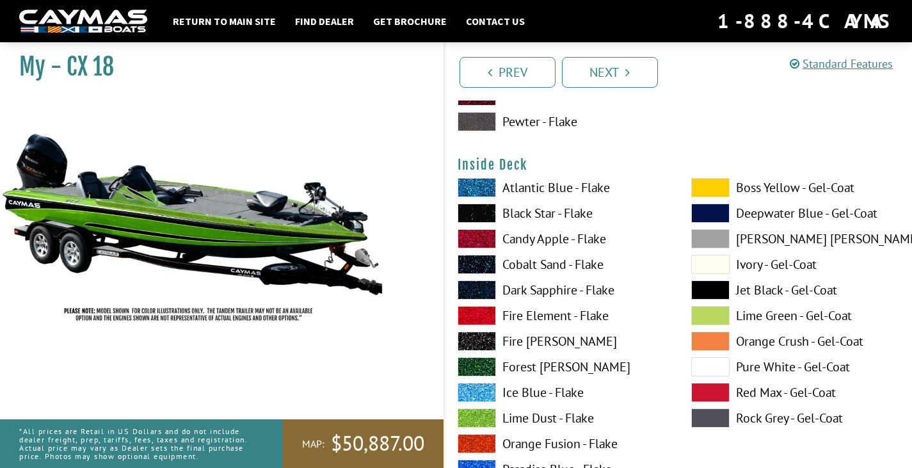
click at [480, 413] on span at bounding box center [477, 417] width 38 height 19
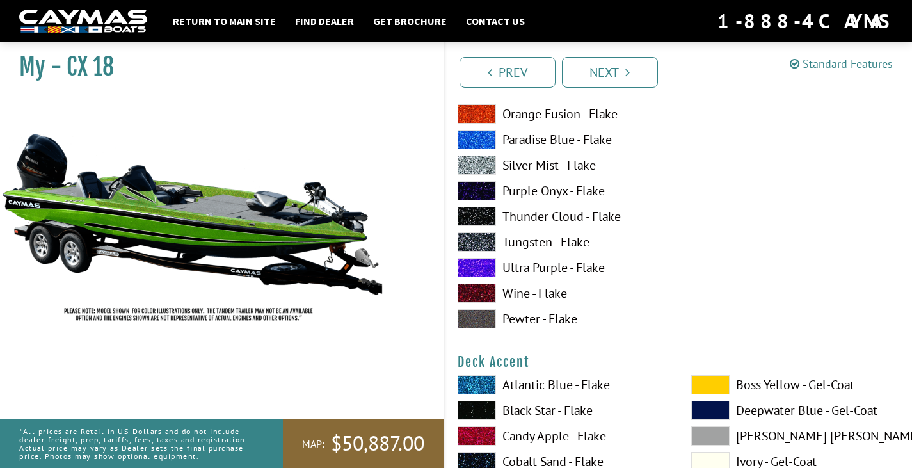
scroll to position [0, 0]
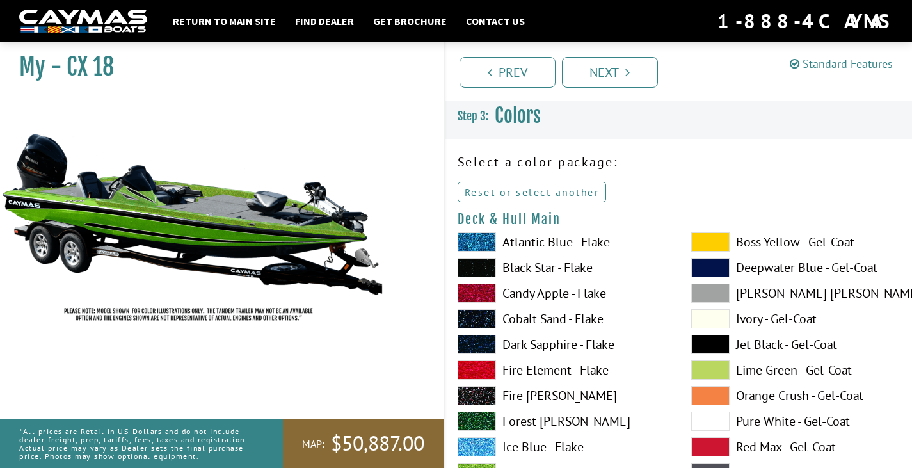
click at [574, 192] on link "Reset or select another" at bounding box center [532, 192] width 149 height 20
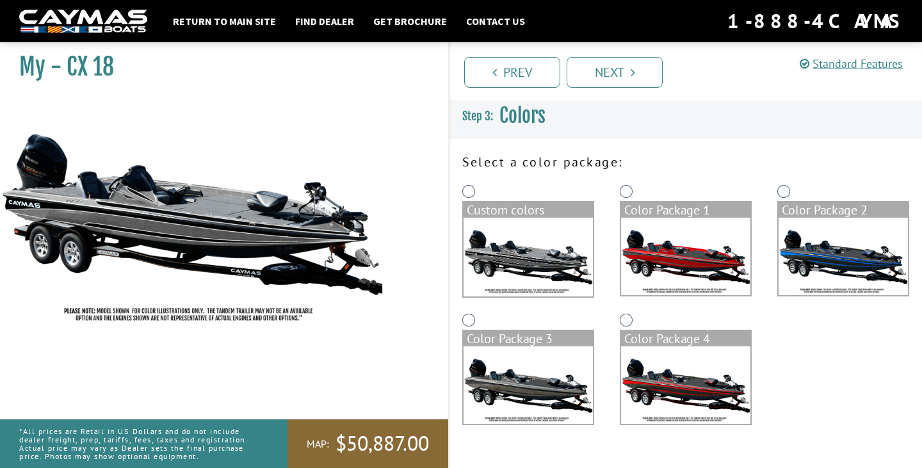
click at [511, 236] on img at bounding box center [527, 257] width 129 height 79
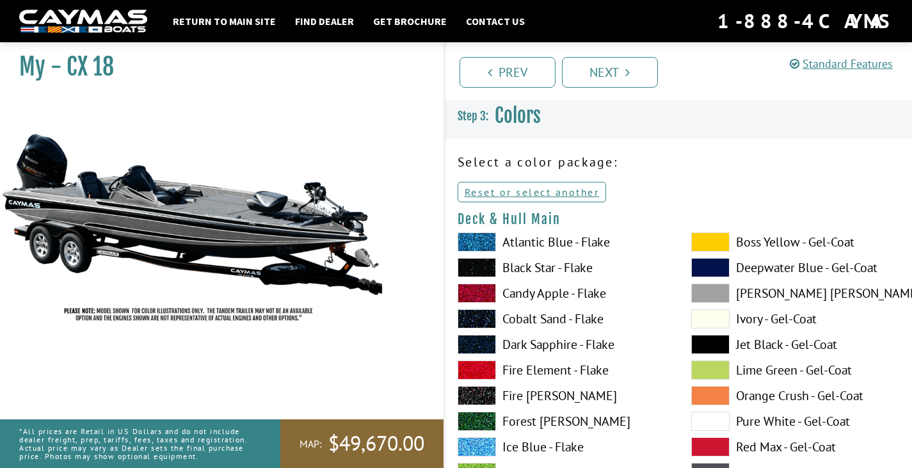
click at [711, 294] on span at bounding box center [710, 293] width 38 height 19
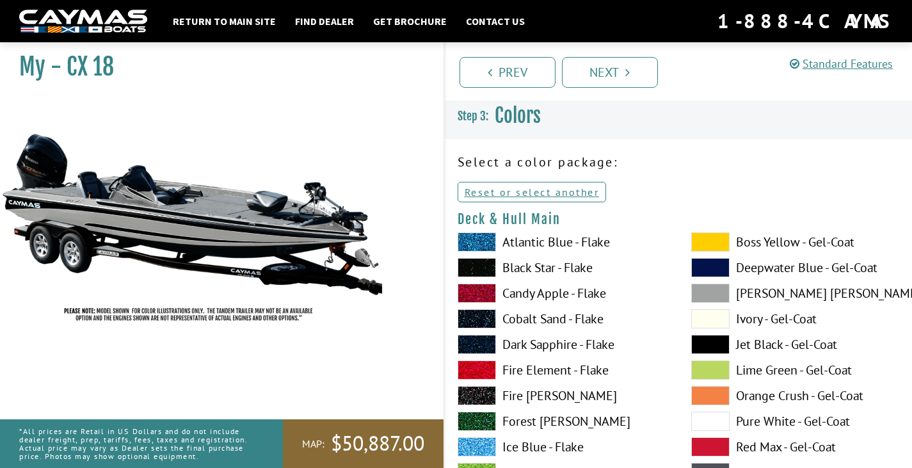
click at [706, 440] on span at bounding box center [710, 446] width 38 height 19
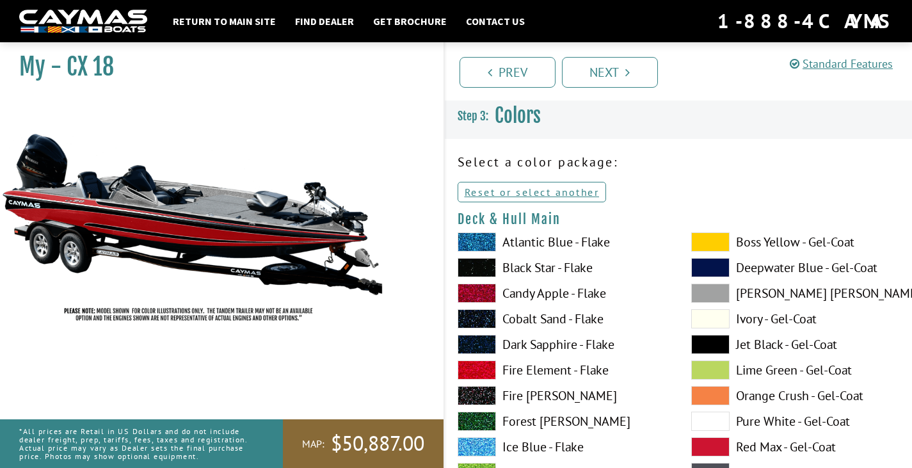
scroll to position [64, 0]
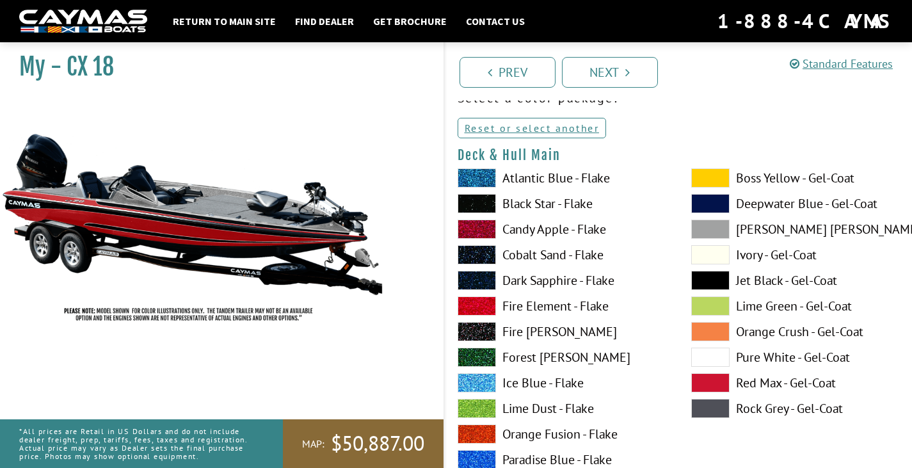
drag, startPoint x: 727, startPoint y: 280, endPoint x: 709, endPoint y: 278, distance: 18.6
click at [722, 279] on span at bounding box center [710, 280] width 38 height 19
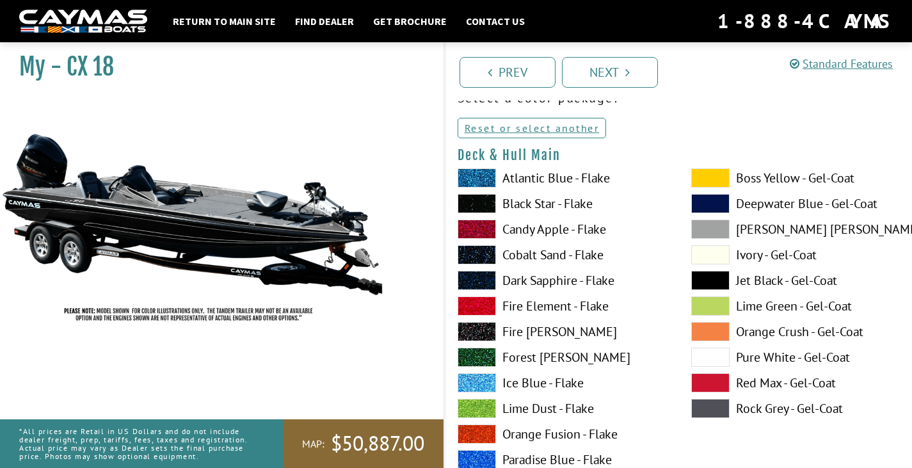
click at [700, 255] on span at bounding box center [710, 254] width 38 height 19
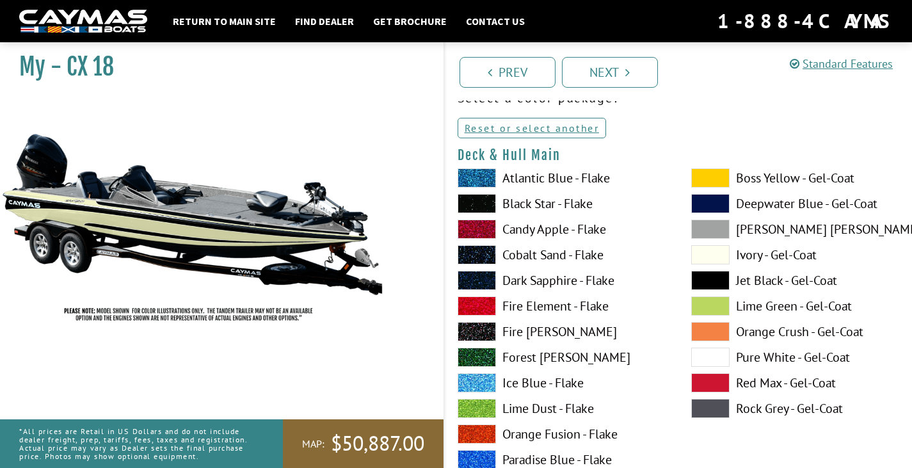
click at [699, 202] on span at bounding box center [710, 203] width 38 height 19
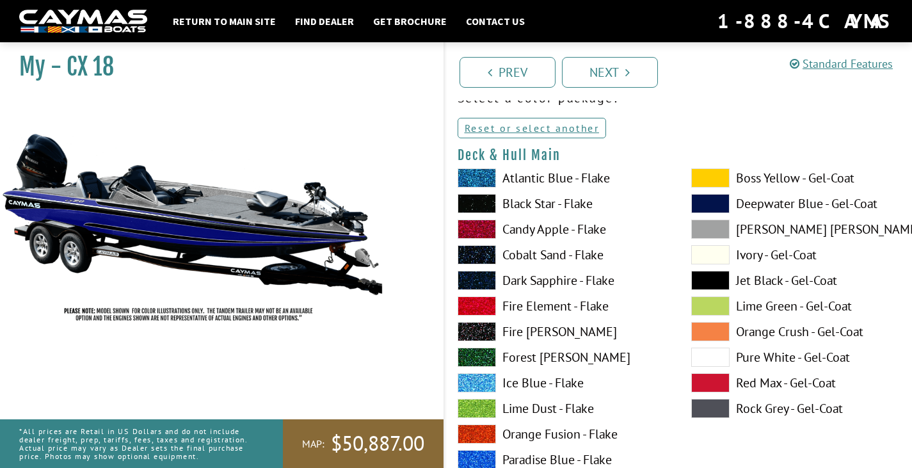
click at [702, 173] on span at bounding box center [710, 177] width 38 height 19
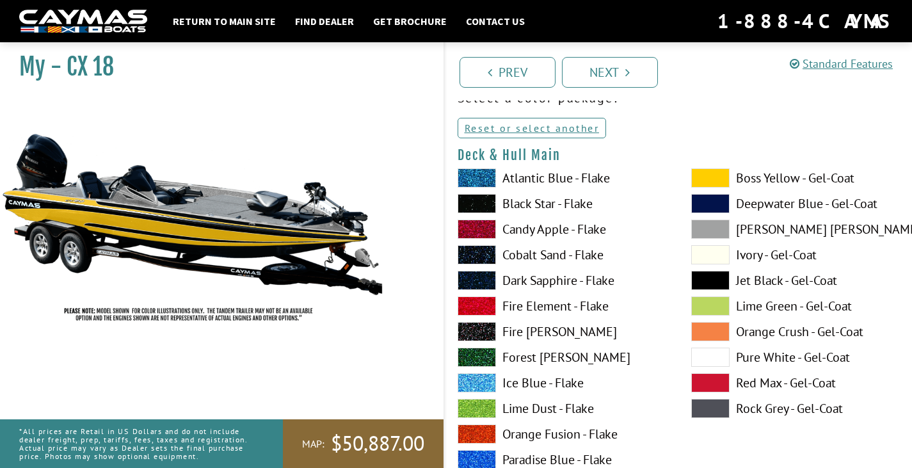
click at [712, 337] on span at bounding box center [710, 331] width 38 height 19
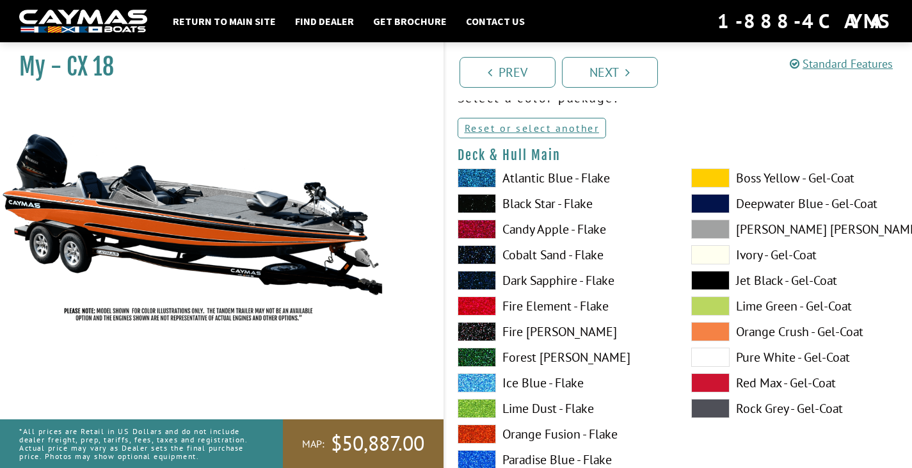
drag, startPoint x: 729, startPoint y: 347, endPoint x: 701, endPoint y: 344, distance: 27.6
click at [728, 346] on div "Boss Yellow - Gel-Coat Deepwater Blue - Gel-Coat Dove Gray - Gel-Coat Ivory - G…" at bounding box center [795, 411] width 234 height 486
click at [469, 327] on span at bounding box center [477, 331] width 38 height 19
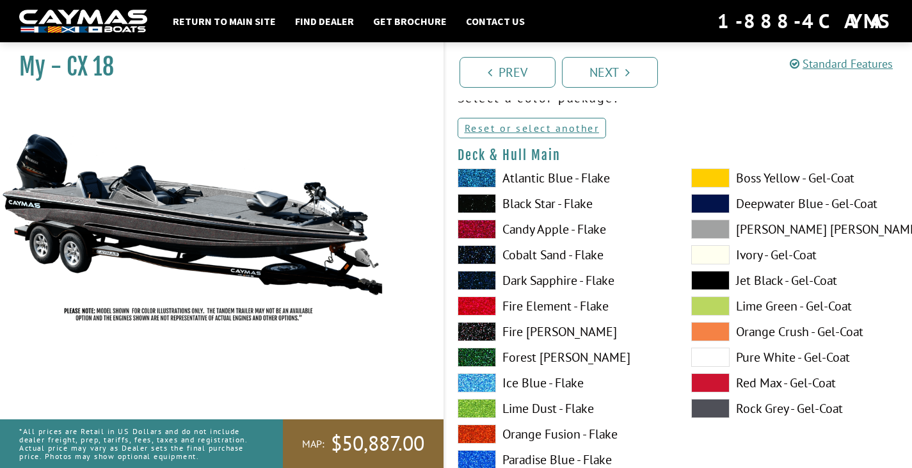
click at [480, 259] on span at bounding box center [477, 254] width 38 height 19
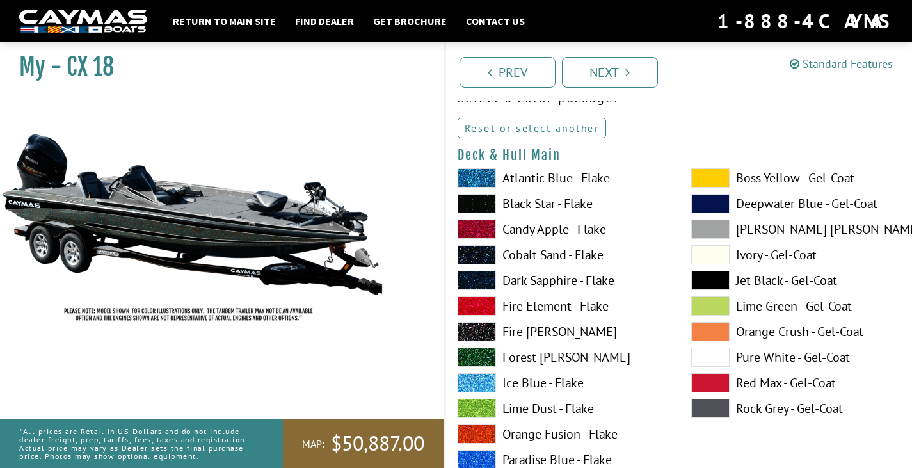
click at [465, 199] on span at bounding box center [477, 203] width 38 height 19
click at [477, 177] on span at bounding box center [477, 177] width 38 height 19
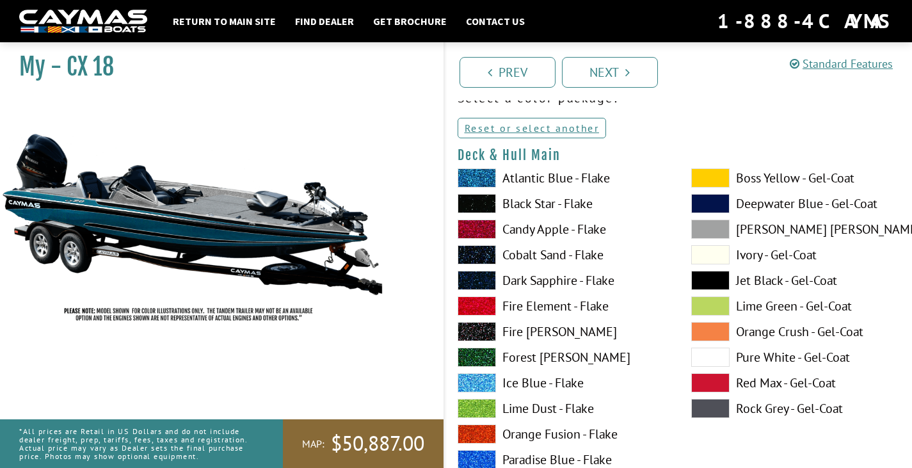
click at [481, 363] on span at bounding box center [477, 357] width 38 height 19
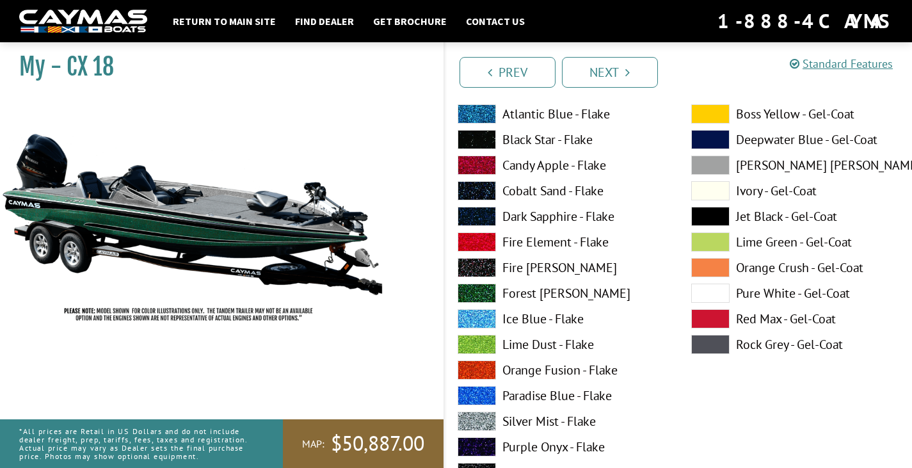
scroll to position [192, 0]
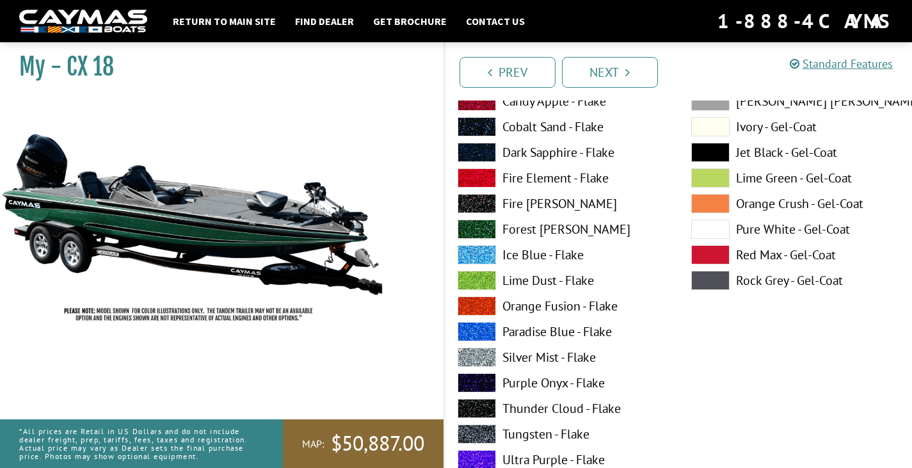
click at [476, 355] on span at bounding box center [477, 357] width 38 height 19
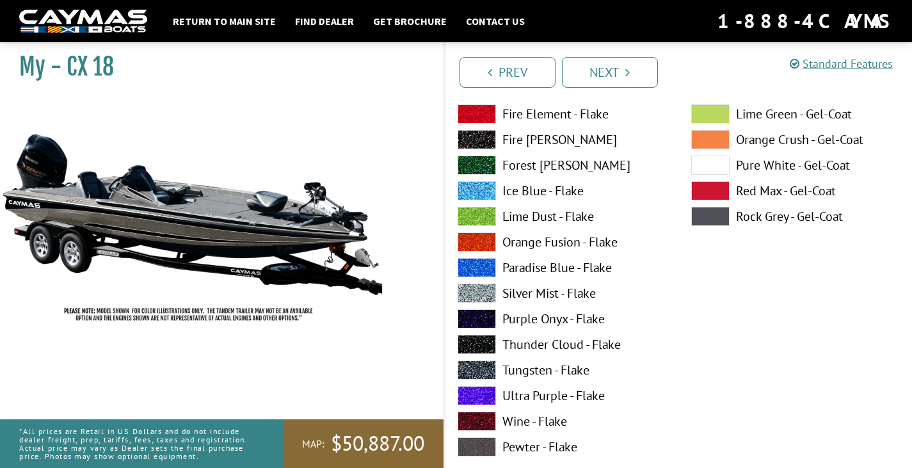
scroll to position [320, 0]
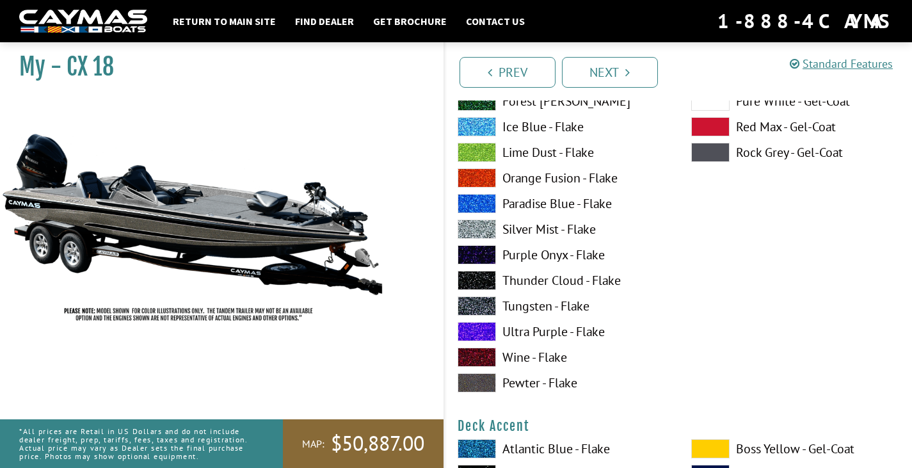
click at [476, 330] on span at bounding box center [477, 331] width 38 height 19
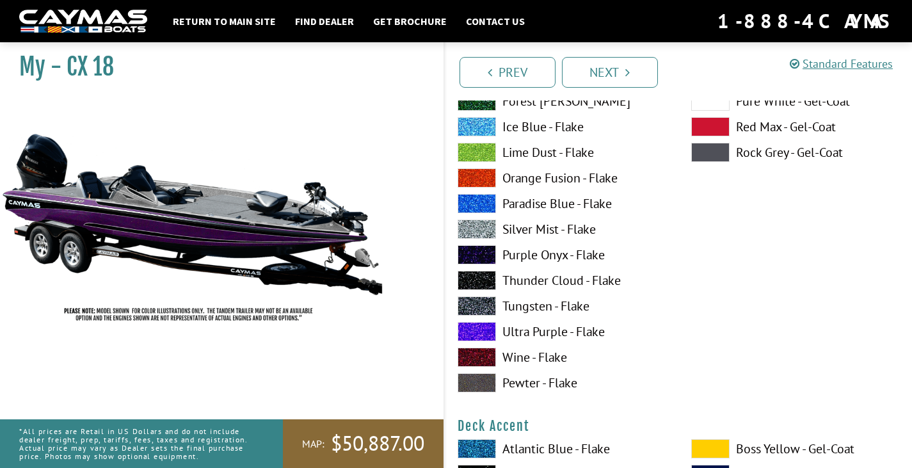
click at [469, 356] on span at bounding box center [477, 357] width 38 height 19
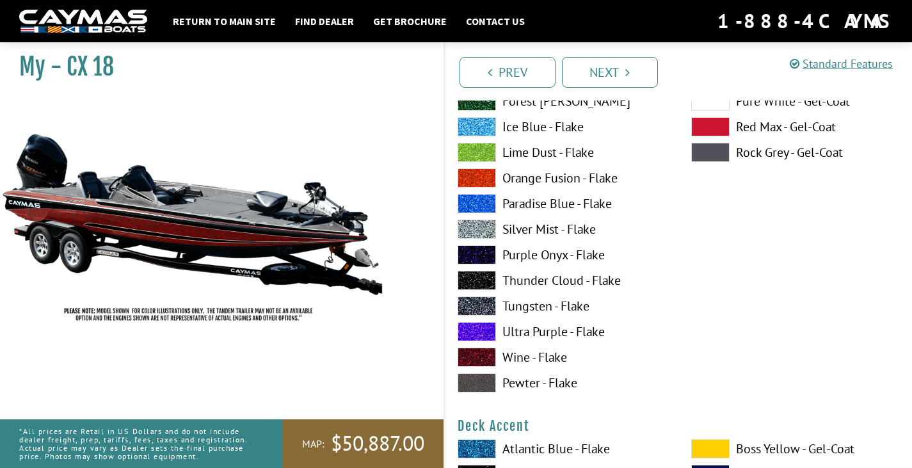
click at [467, 278] on span at bounding box center [477, 280] width 38 height 19
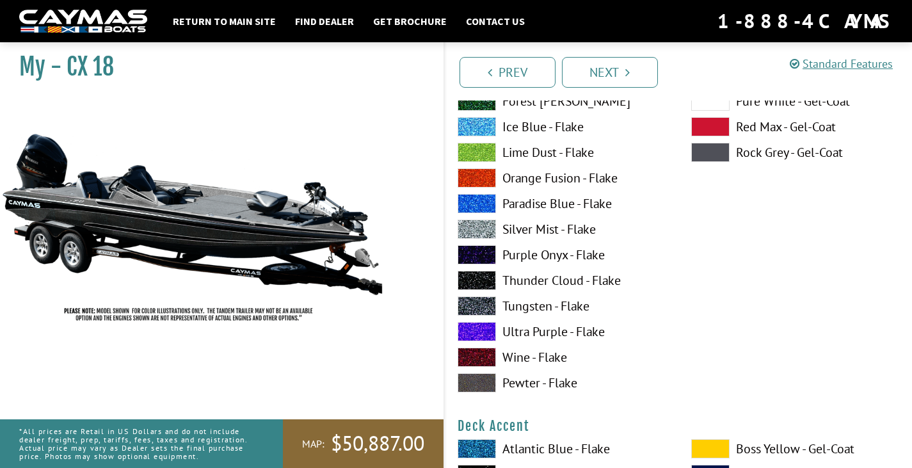
scroll to position [64, 0]
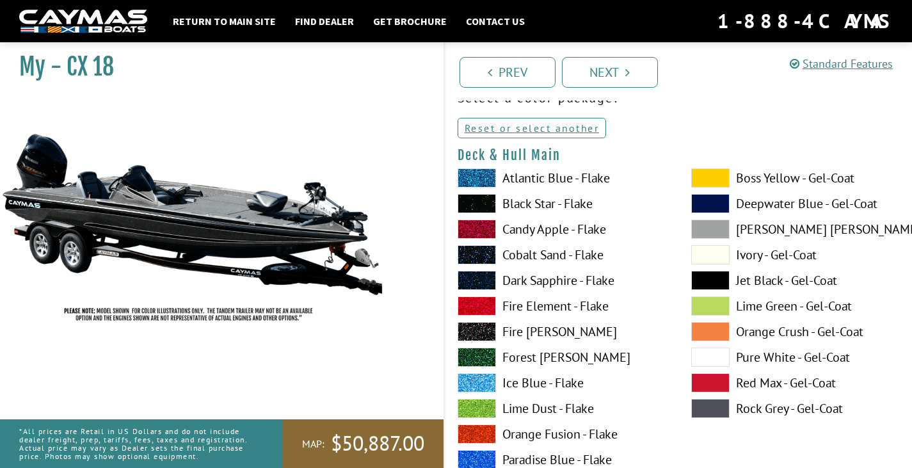
click at [705, 352] on span at bounding box center [710, 357] width 38 height 19
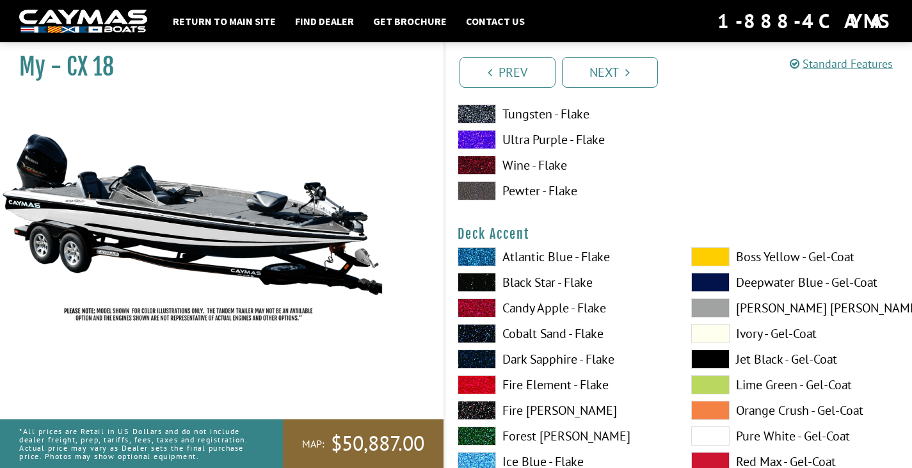
scroll to position [576, 0]
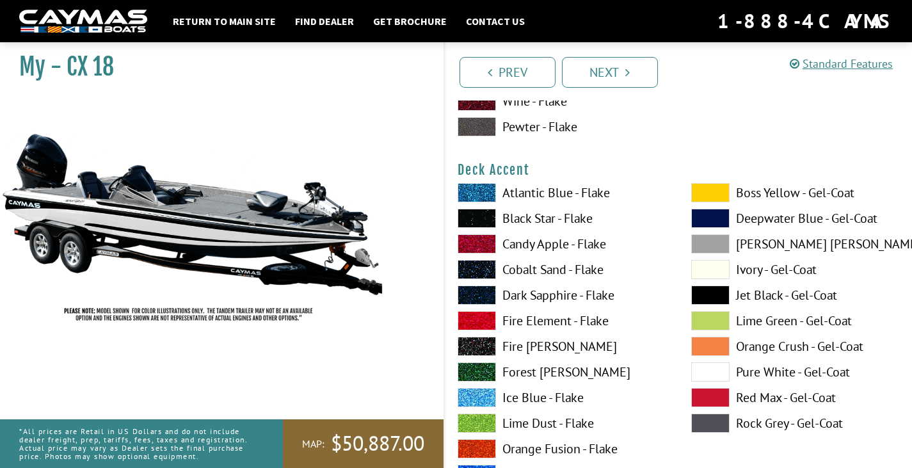
click at [721, 297] on span at bounding box center [710, 294] width 38 height 19
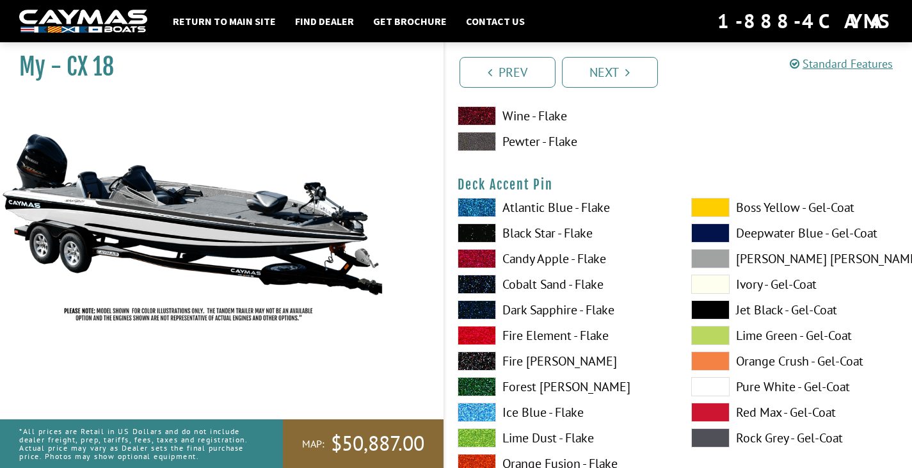
scroll to position [1152, 0]
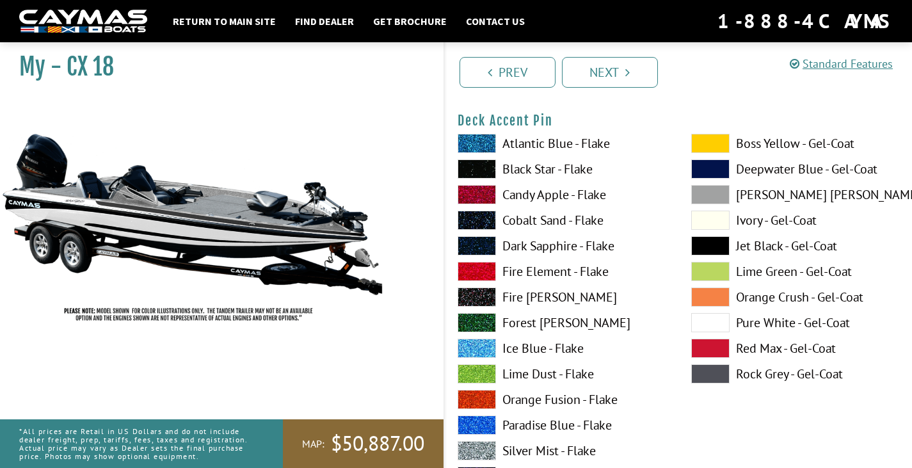
click at [721, 317] on span at bounding box center [710, 322] width 38 height 19
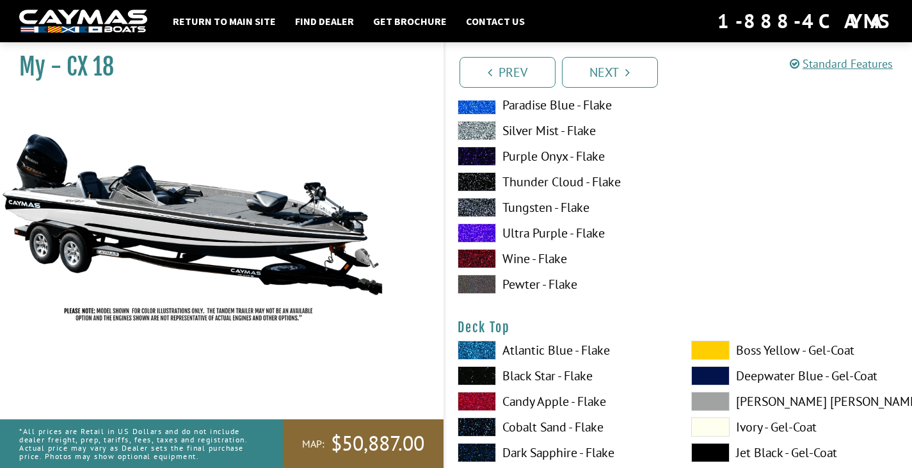
scroll to position [1536, 0]
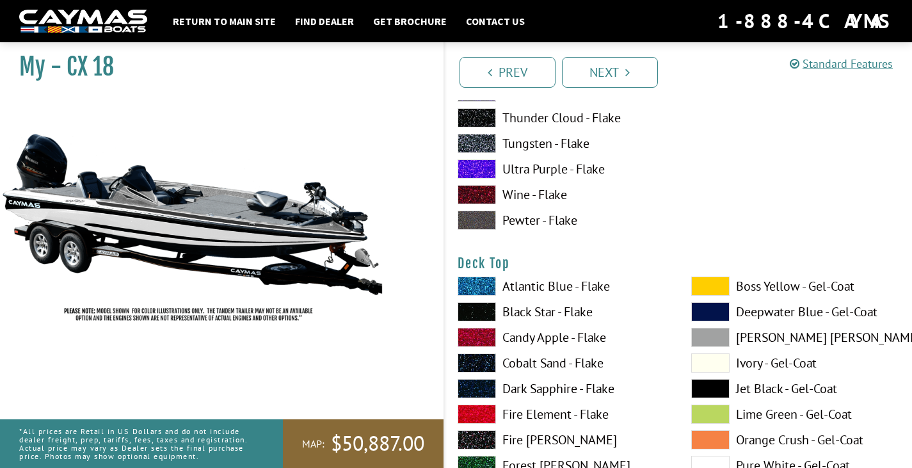
click at [701, 388] on span at bounding box center [710, 388] width 38 height 19
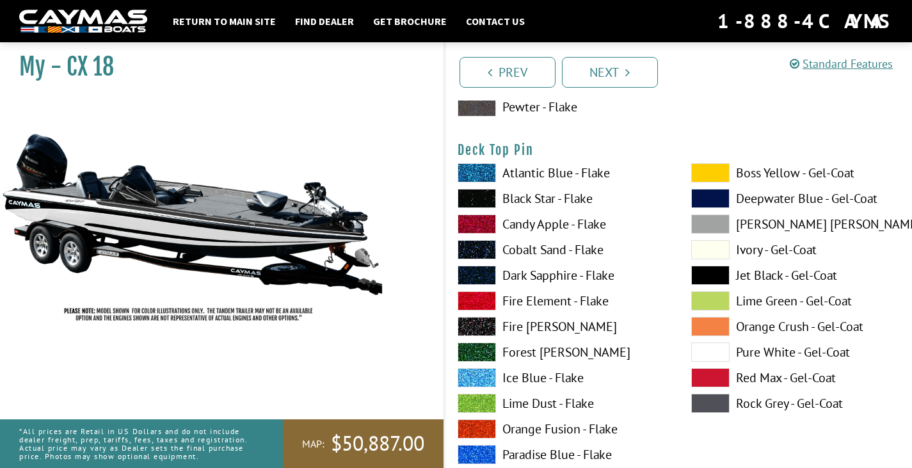
scroll to position [2240, 0]
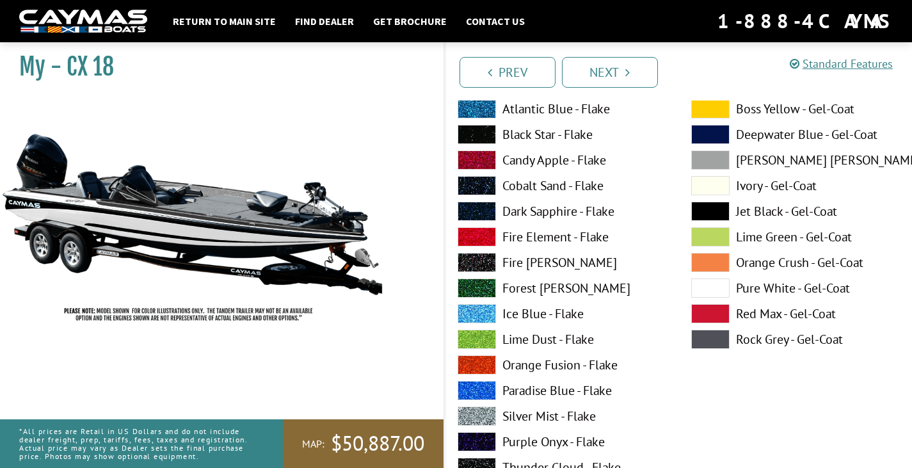
click at [702, 294] on span at bounding box center [710, 287] width 38 height 19
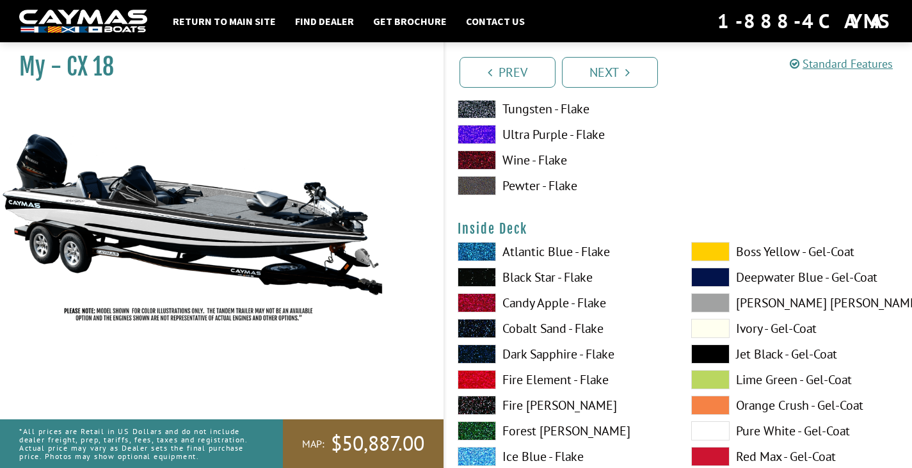
scroll to position [2752, 0]
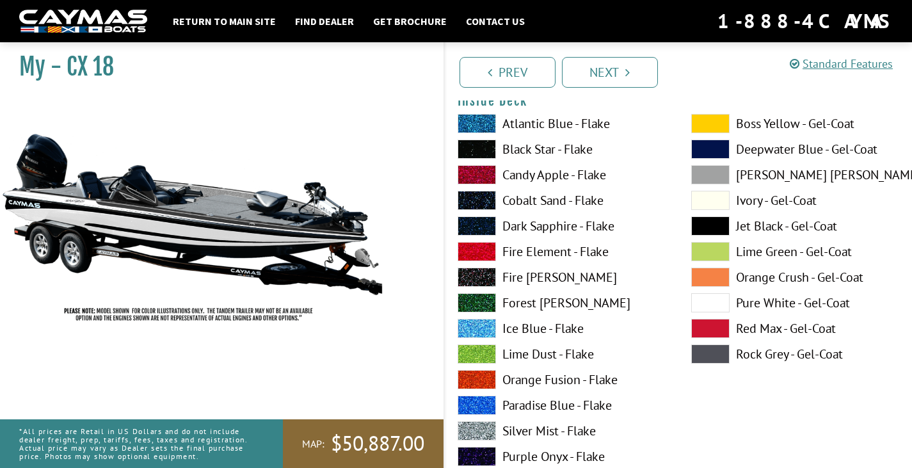
click at [708, 221] on span at bounding box center [710, 225] width 38 height 19
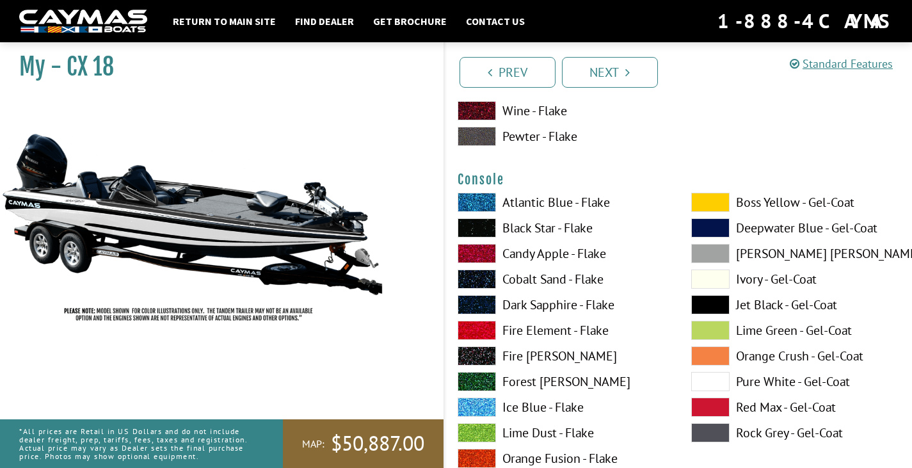
scroll to position [3392, 0]
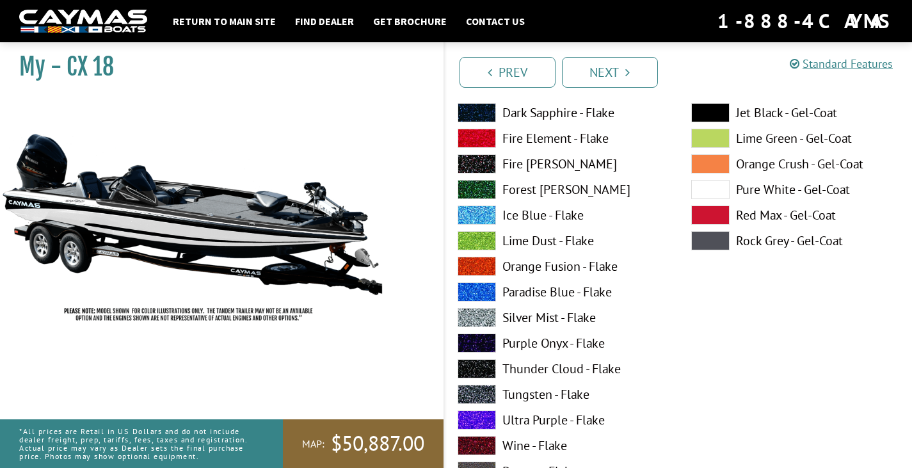
click at [712, 192] on span at bounding box center [710, 189] width 38 height 19
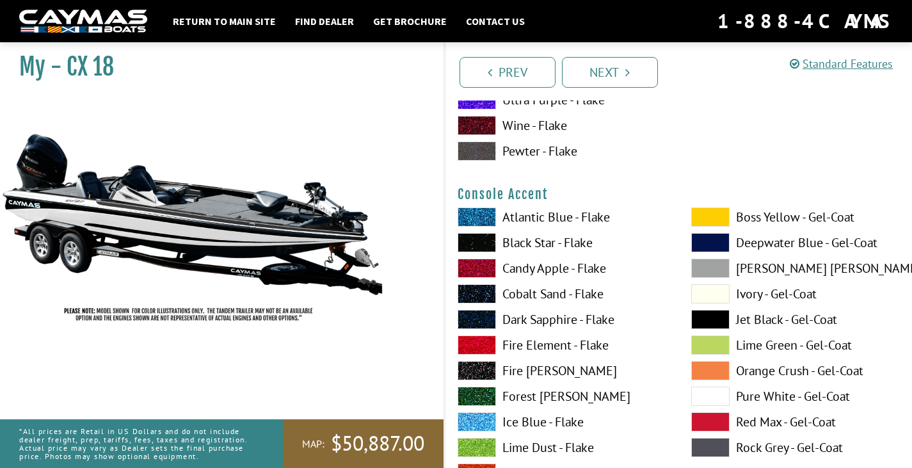
scroll to position [3776, 0]
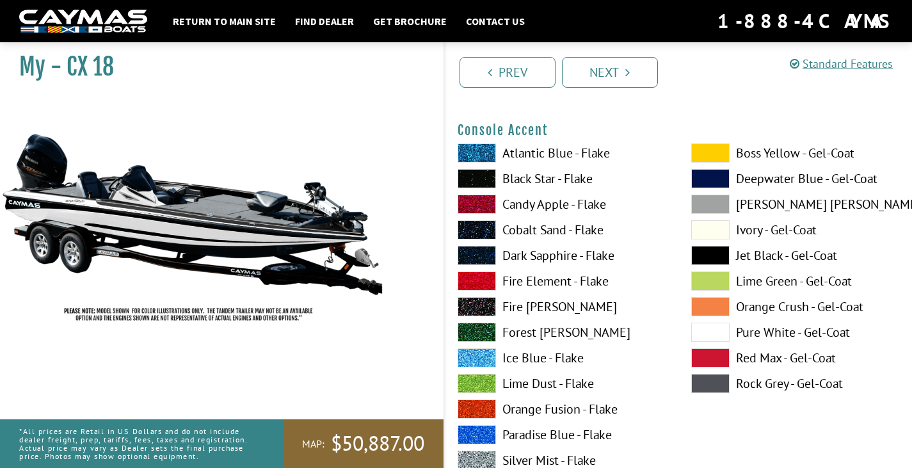
click at [719, 248] on span at bounding box center [710, 255] width 38 height 19
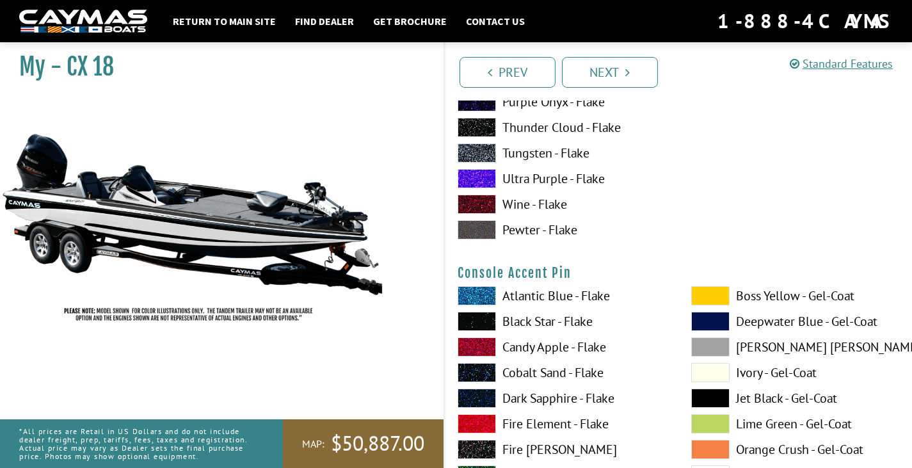
scroll to position [4288, 0]
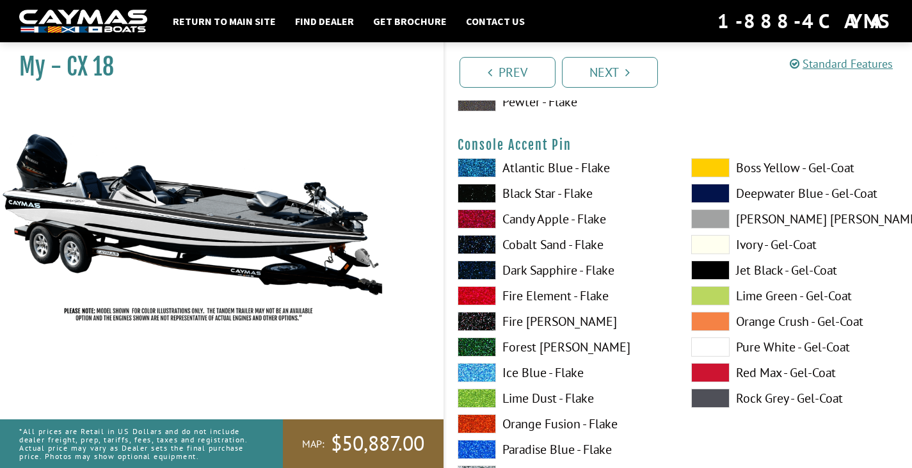
click at [724, 344] on span at bounding box center [710, 346] width 38 height 19
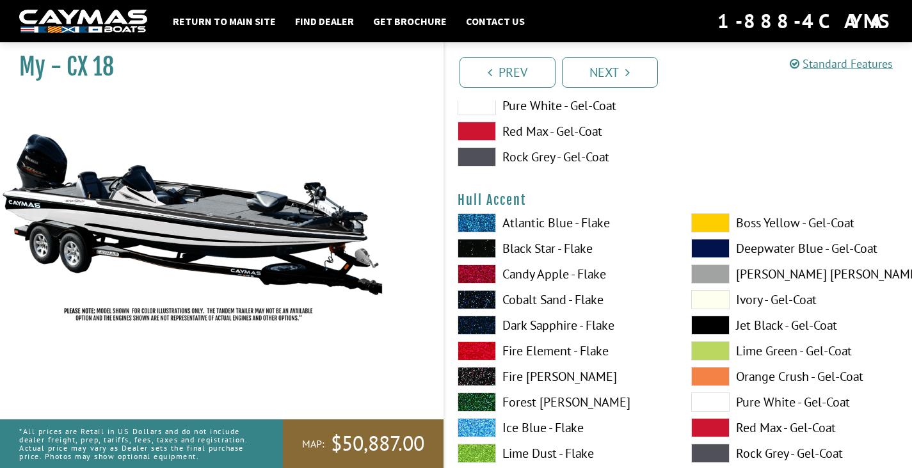
scroll to position [5120, 0]
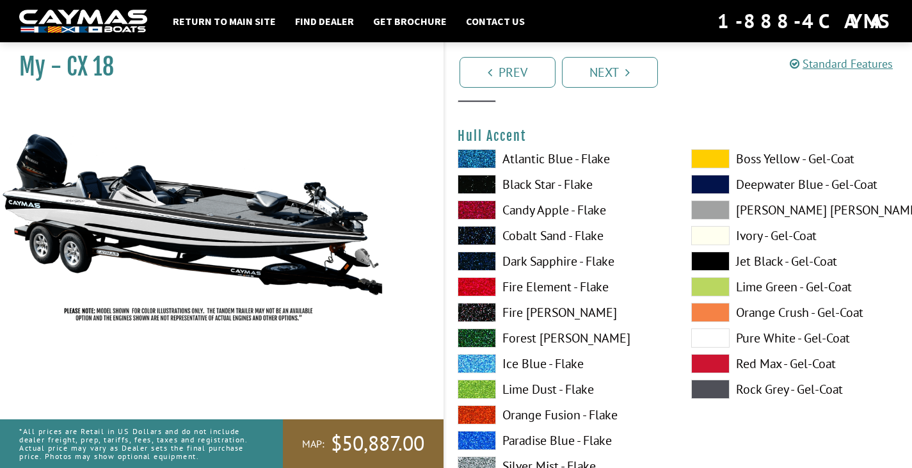
click at [709, 259] on span at bounding box center [710, 261] width 38 height 19
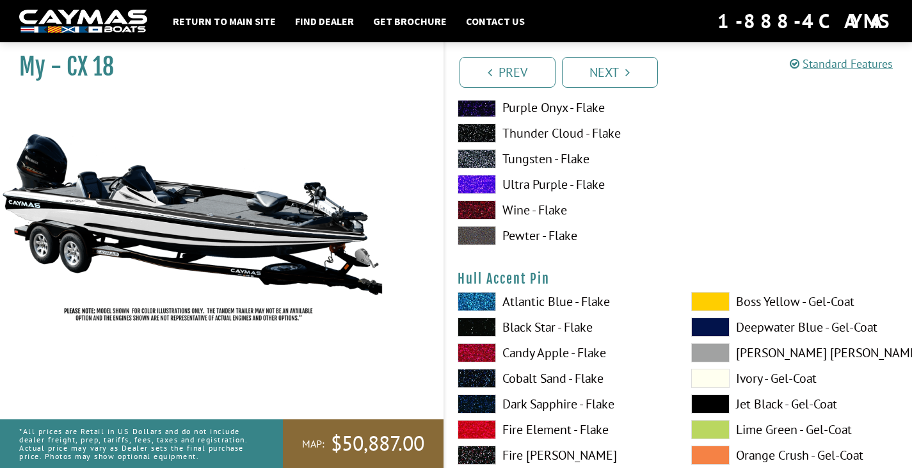
scroll to position [5696, 0]
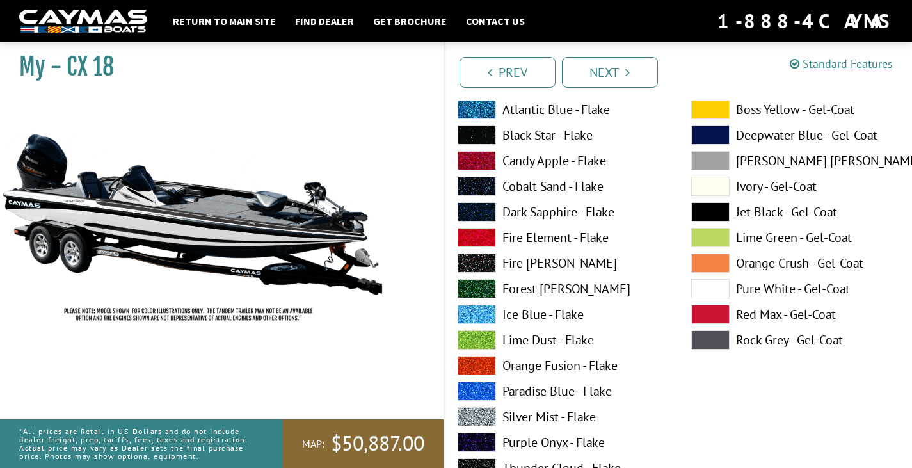
click at [707, 211] on span at bounding box center [710, 211] width 38 height 19
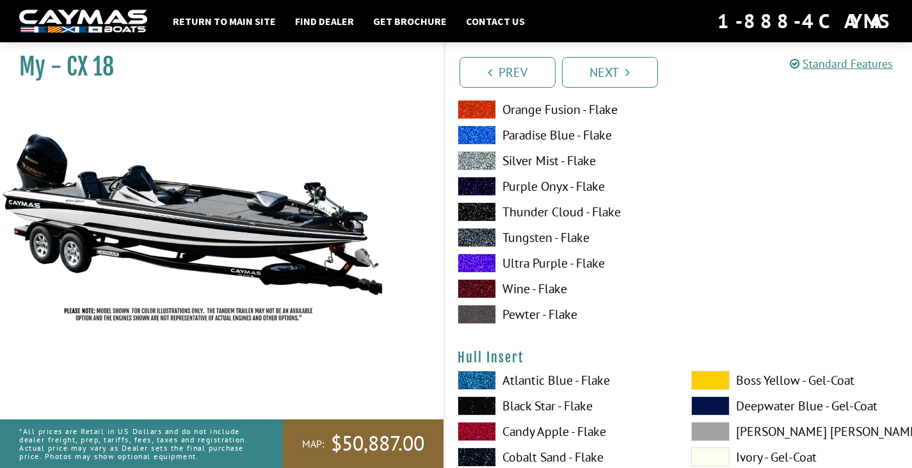
scroll to position [6272, 0]
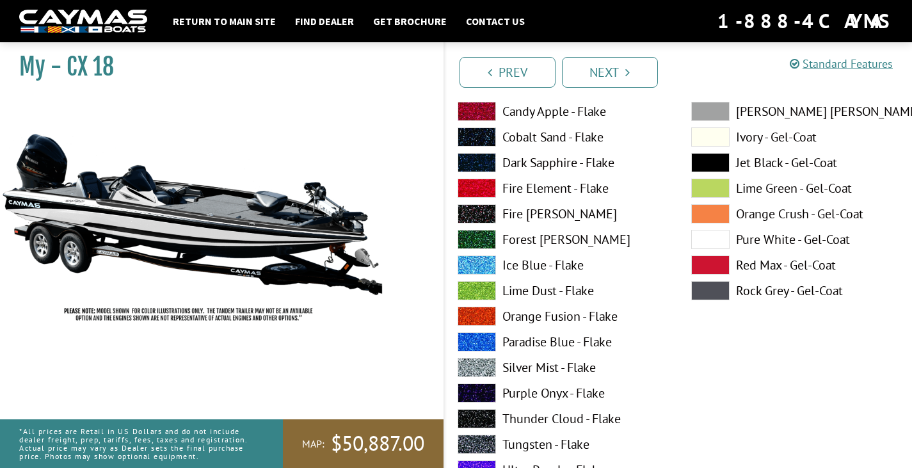
click at [712, 236] on span at bounding box center [710, 239] width 38 height 19
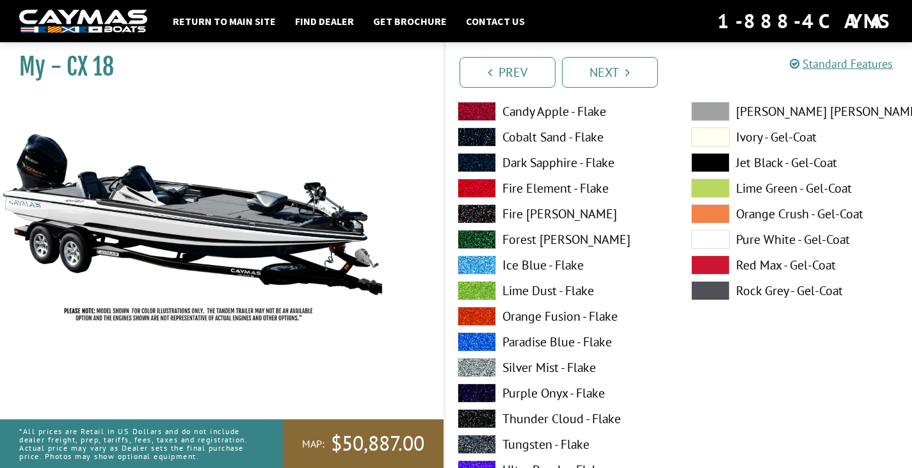
click at [705, 164] on span at bounding box center [710, 162] width 38 height 19
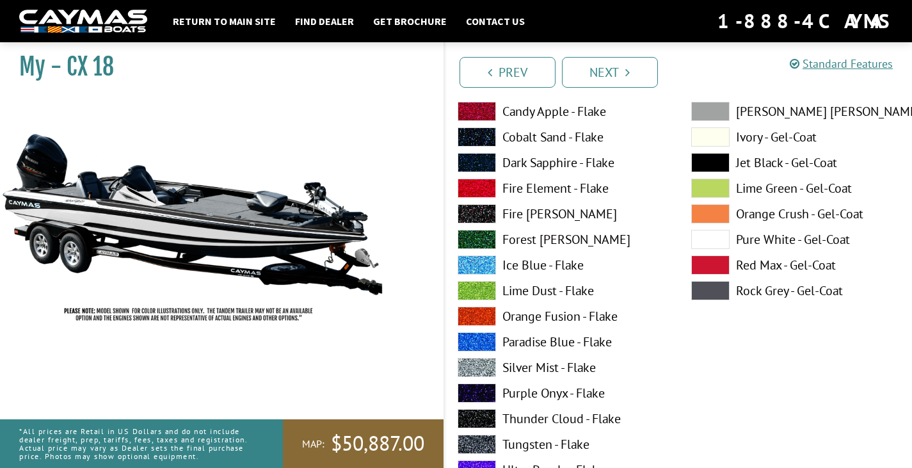
click at [710, 231] on span at bounding box center [710, 239] width 38 height 19
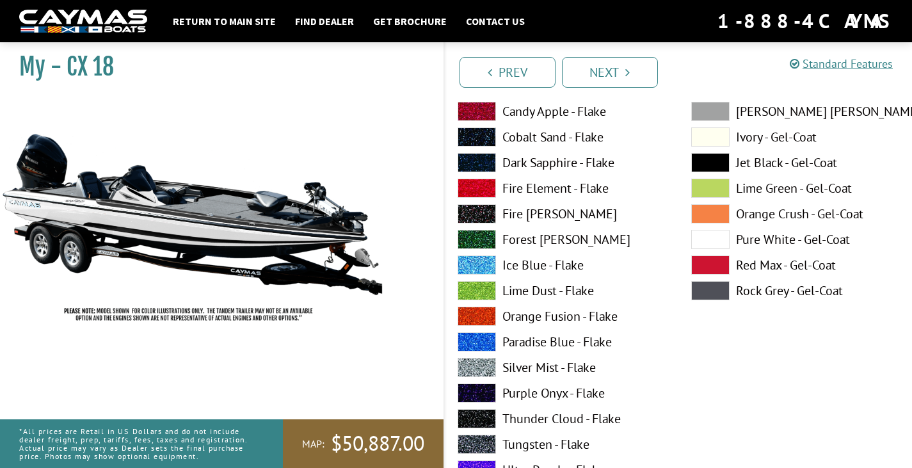
click at [706, 182] on span at bounding box center [710, 188] width 38 height 19
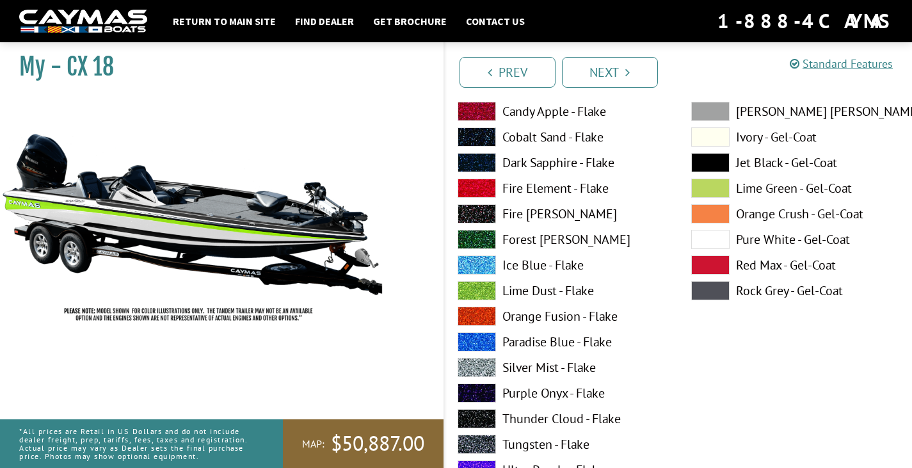
click at [713, 261] on span at bounding box center [710, 264] width 38 height 19
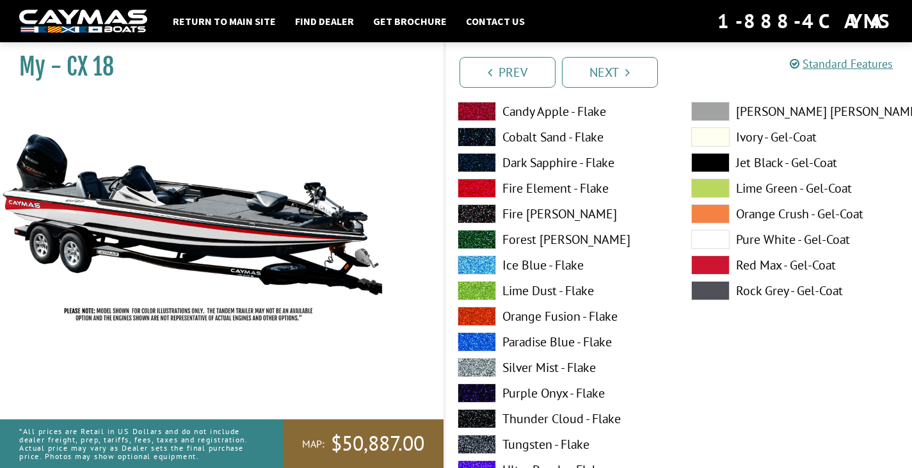
click at [711, 238] on span at bounding box center [710, 239] width 38 height 19
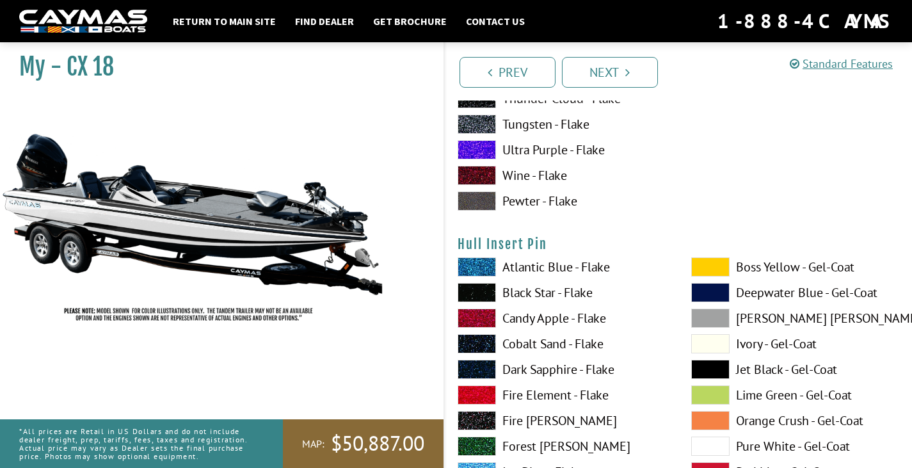
scroll to position [6657, 0]
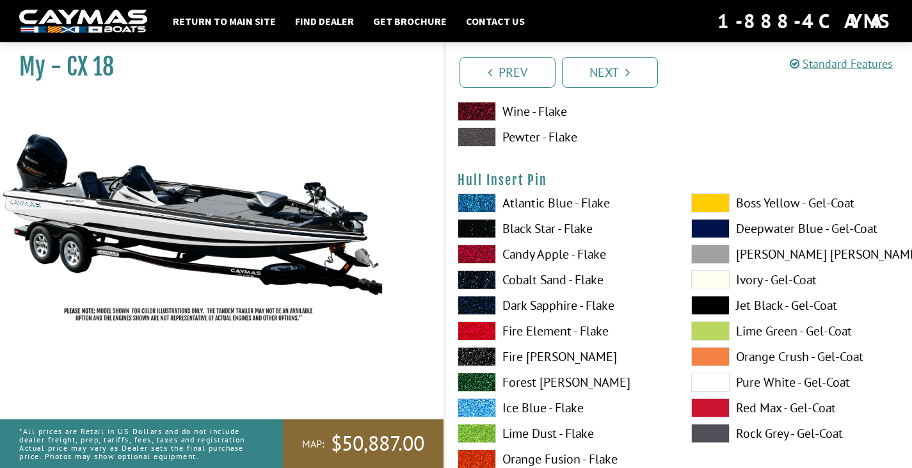
click at [725, 303] on span at bounding box center [710, 305] width 38 height 19
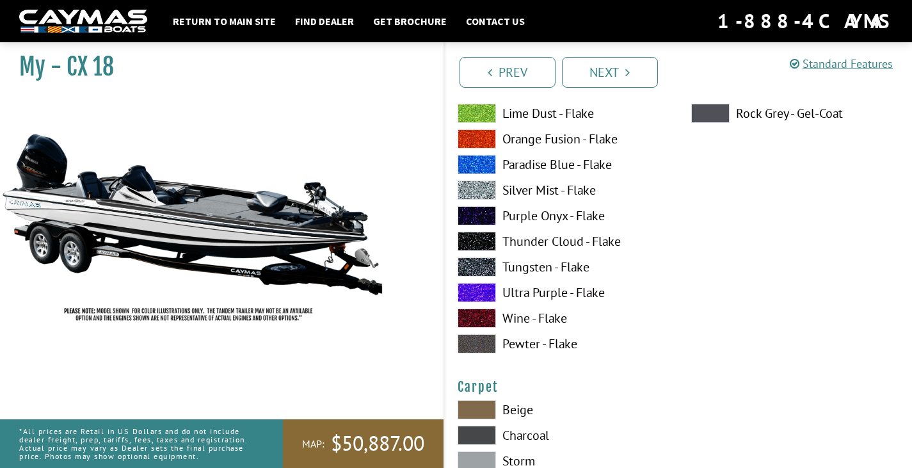
scroll to position [7105, 0]
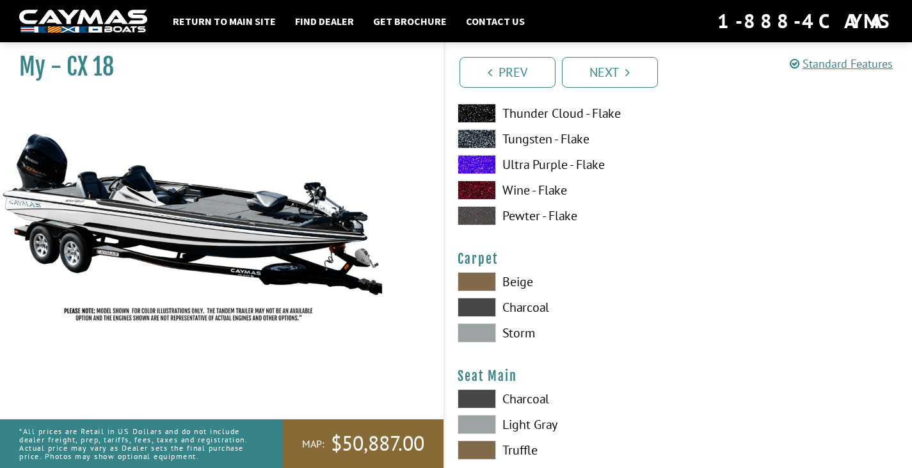
click at [488, 277] on span at bounding box center [477, 281] width 38 height 19
click at [481, 301] on span at bounding box center [477, 307] width 38 height 19
click at [487, 333] on span at bounding box center [477, 332] width 38 height 19
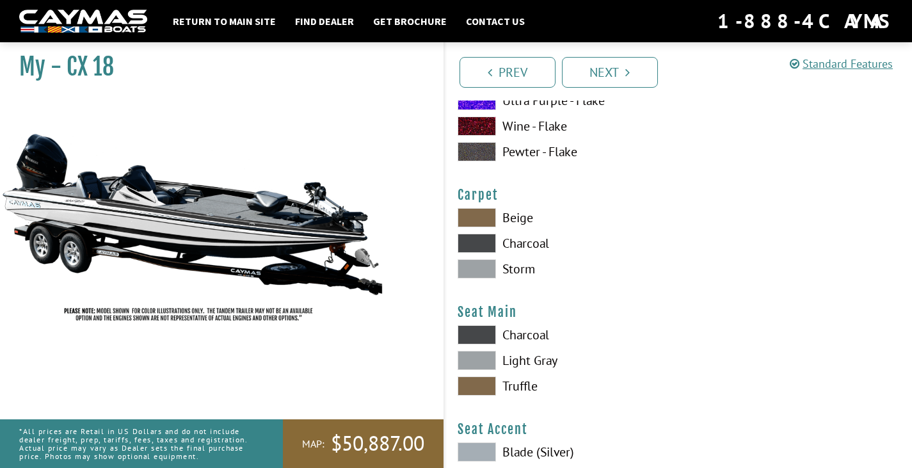
click at [473, 241] on span at bounding box center [477, 243] width 38 height 19
click at [466, 259] on span at bounding box center [477, 268] width 38 height 19
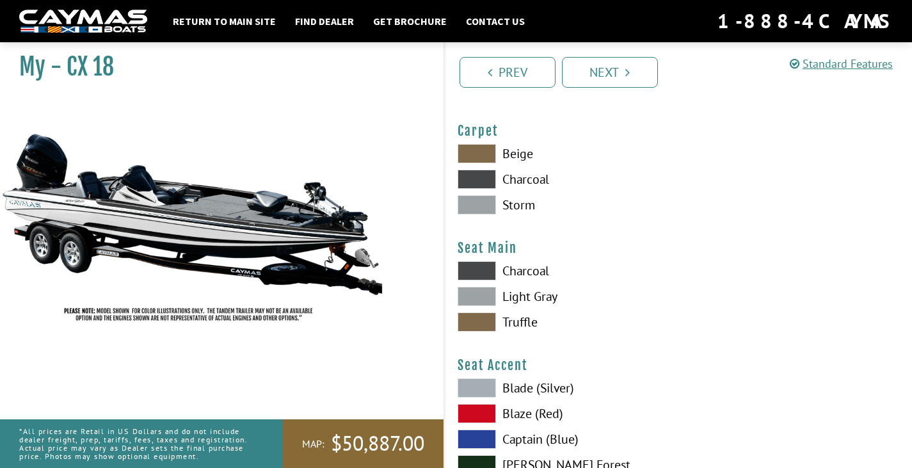
click at [490, 288] on span at bounding box center [477, 296] width 38 height 19
click at [467, 272] on span at bounding box center [477, 270] width 38 height 19
click at [470, 317] on span at bounding box center [477, 321] width 38 height 19
click at [463, 266] on span at bounding box center [477, 270] width 38 height 19
click at [473, 296] on span at bounding box center [477, 296] width 38 height 19
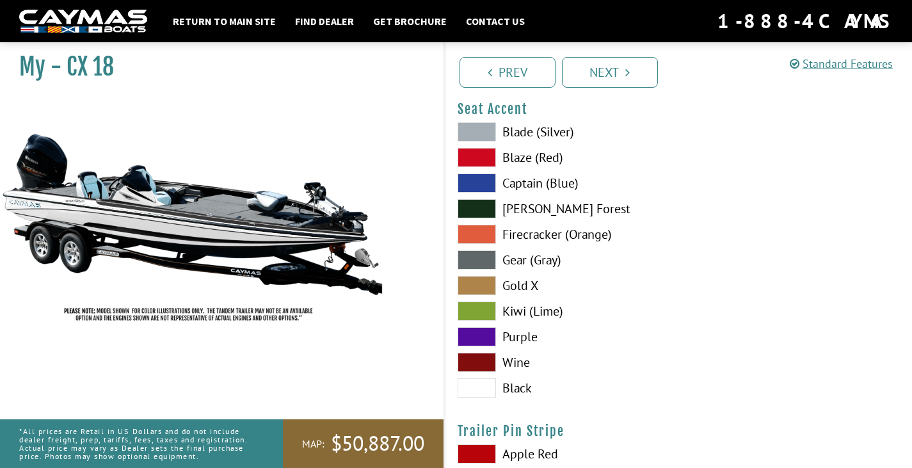
scroll to position [7553, 0]
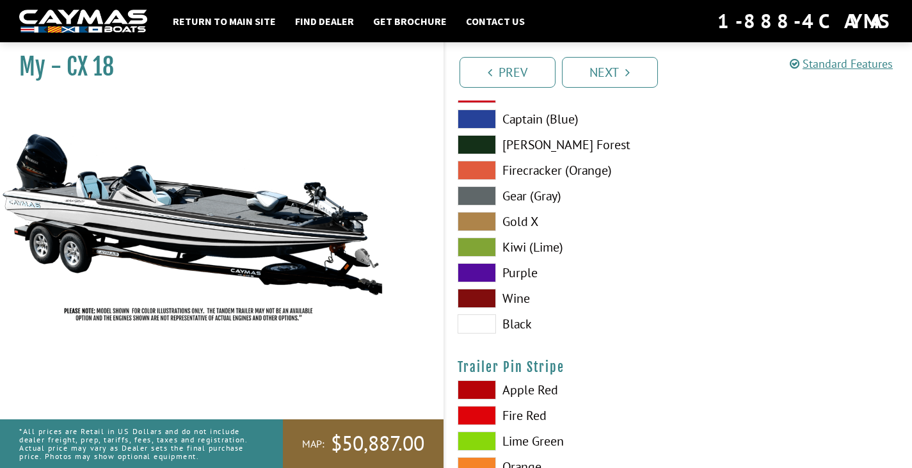
click at [471, 318] on span at bounding box center [477, 323] width 38 height 19
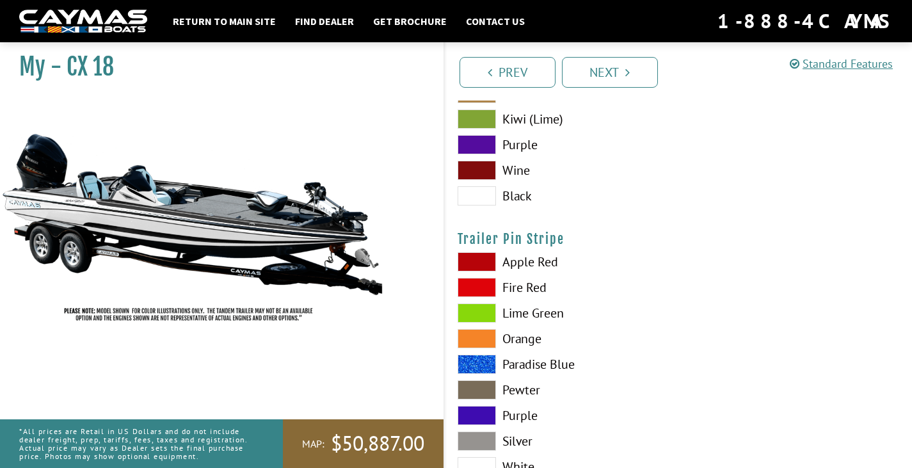
scroll to position [7745, 0]
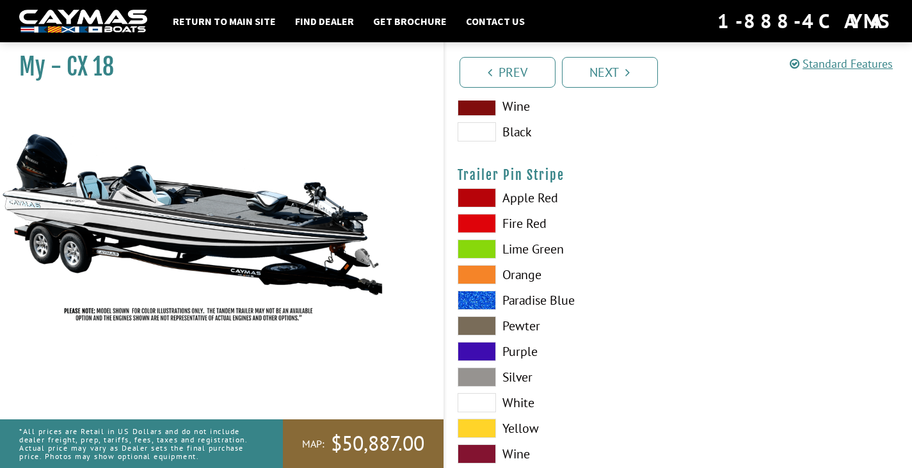
click at [474, 399] on span at bounding box center [477, 402] width 38 height 19
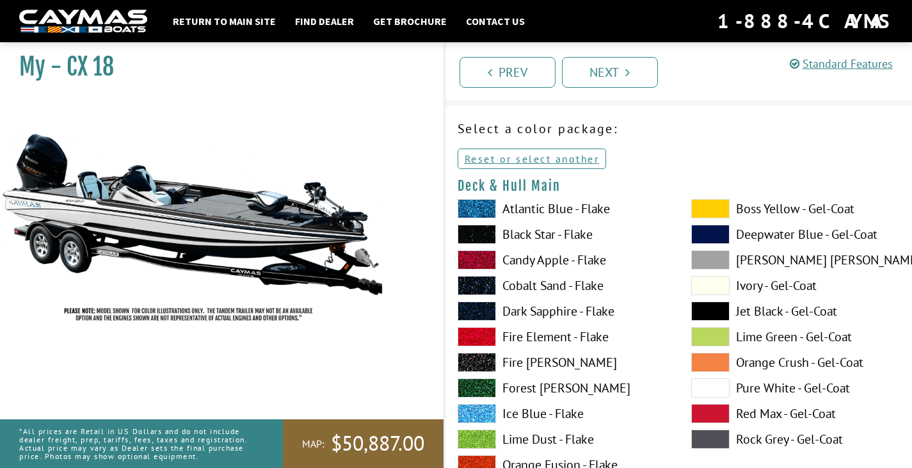
scroll to position [0, 0]
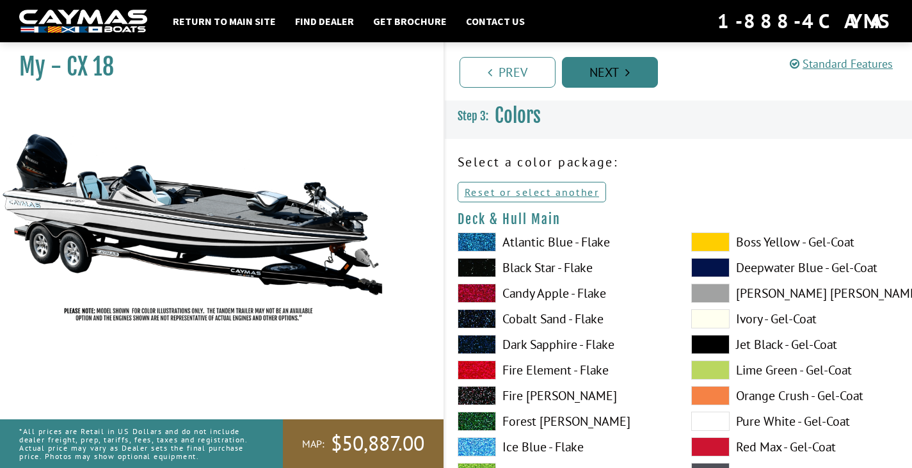
click at [634, 69] on link "Next" at bounding box center [610, 72] width 96 height 31
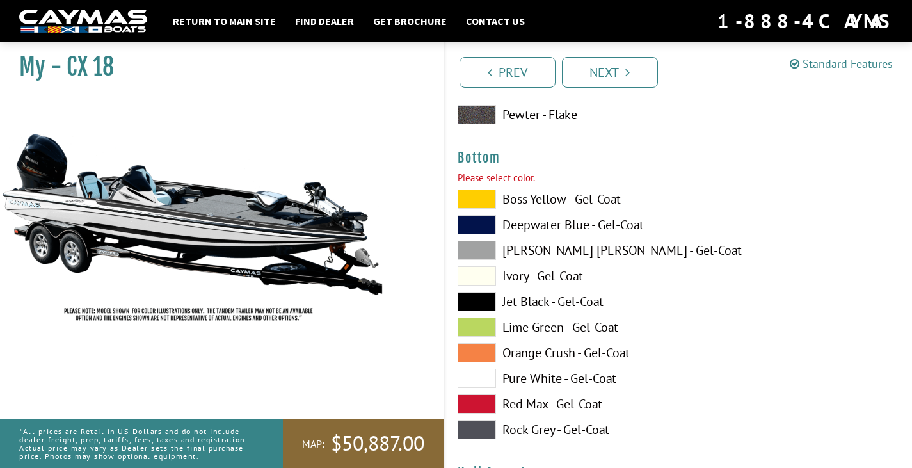
scroll to position [4845, 0]
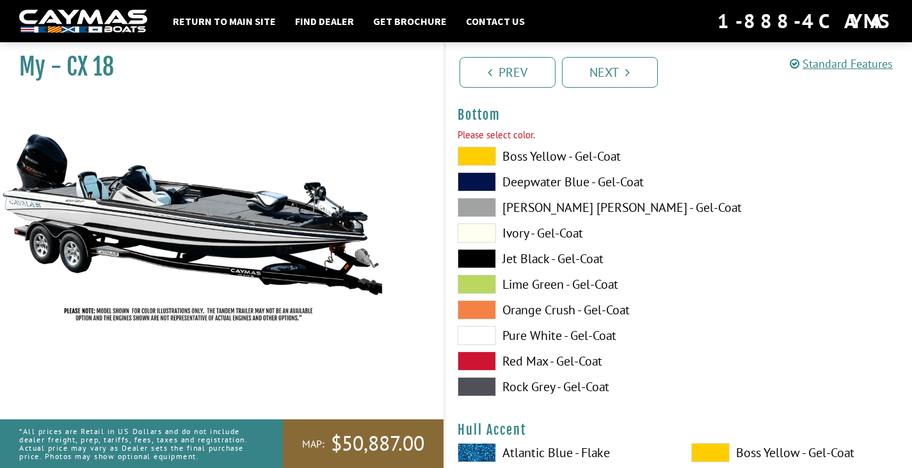
click at [474, 332] on span at bounding box center [477, 335] width 38 height 19
click at [486, 253] on span at bounding box center [477, 258] width 38 height 19
click at [483, 454] on span at bounding box center [477, 452] width 38 height 19
drag, startPoint x: 482, startPoint y: 453, endPoint x: 480, endPoint y: 439, distance: 14.2
click at [481, 449] on span at bounding box center [477, 452] width 38 height 19
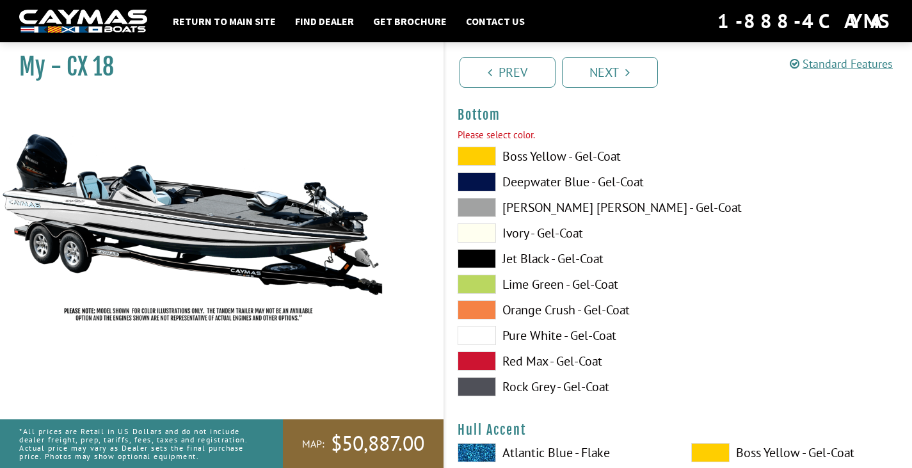
click at [479, 332] on span at bounding box center [477, 335] width 38 height 19
click at [481, 261] on span at bounding box center [477, 258] width 38 height 19
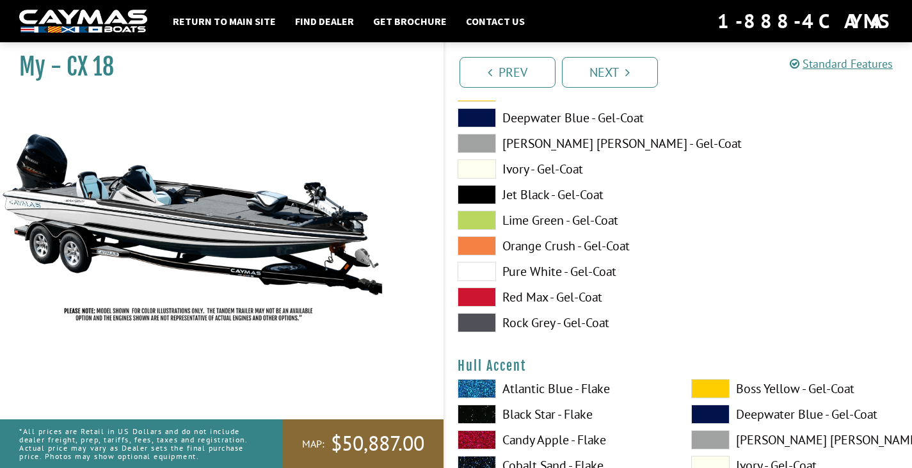
scroll to position [5037, 0]
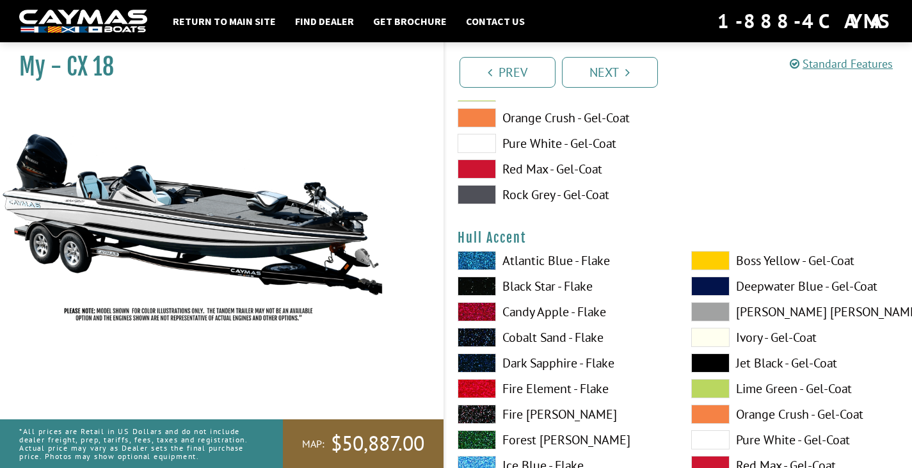
click at [711, 362] on span at bounding box center [710, 362] width 38 height 19
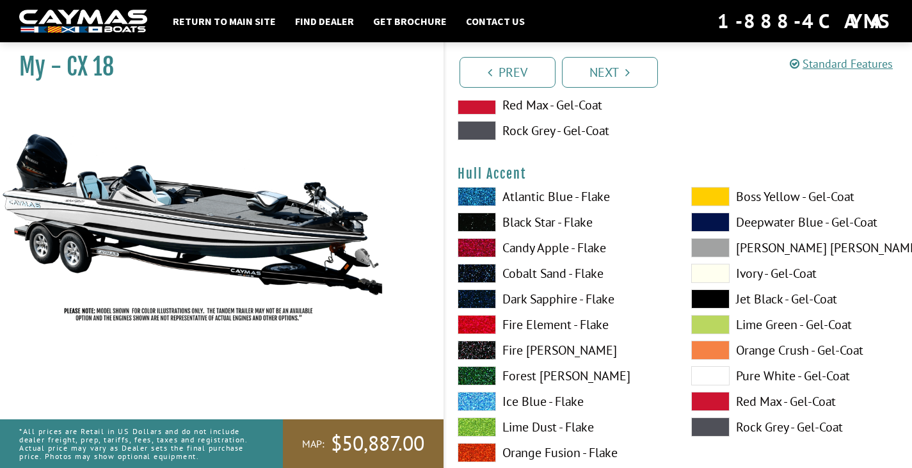
click at [716, 378] on span at bounding box center [710, 375] width 38 height 19
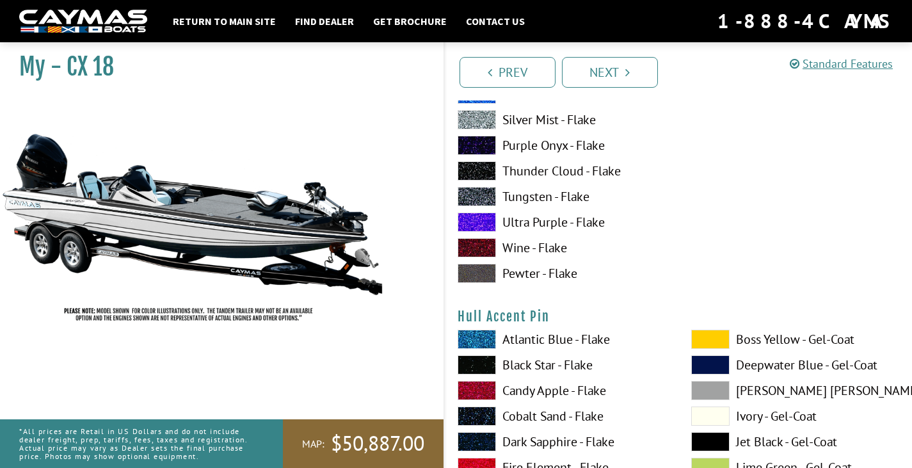
scroll to position [5677, 0]
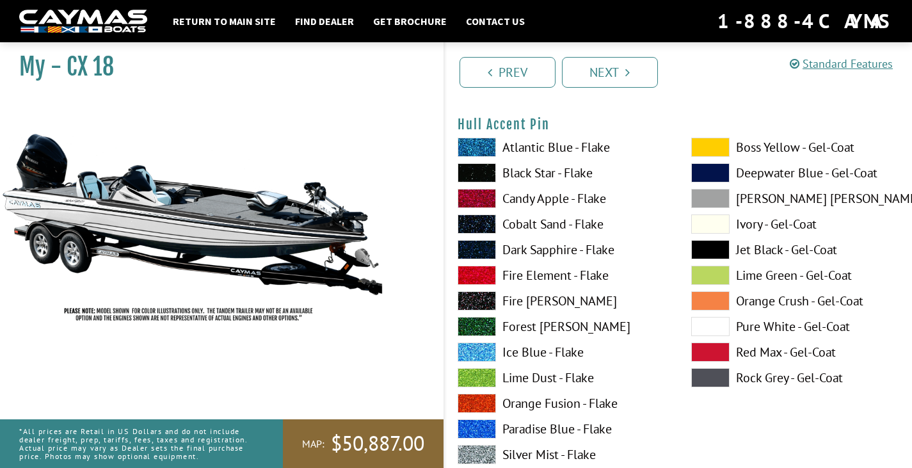
drag, startPoint x: 719, startPoint y: 322, endPoint x: 713, endPoint y: 314, distance: 10.0
click at [718, 319] on span at bounding box center [710, 326] width 38 height 19
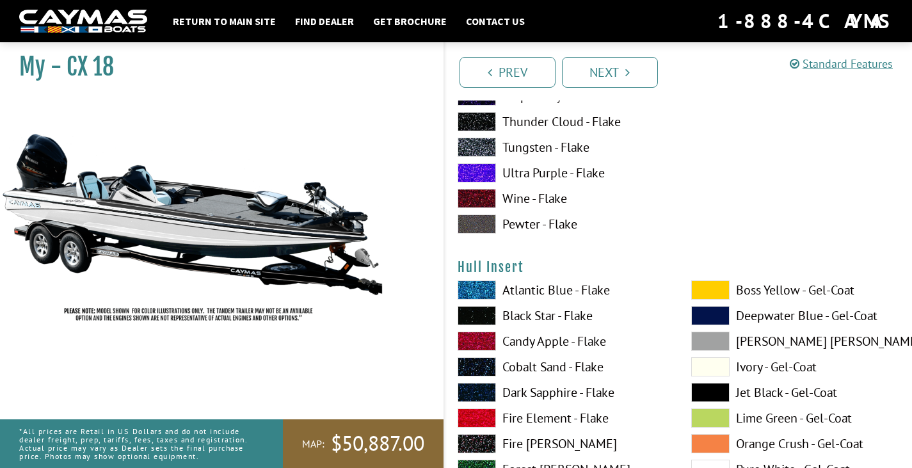
scroll to position [6125, 0]
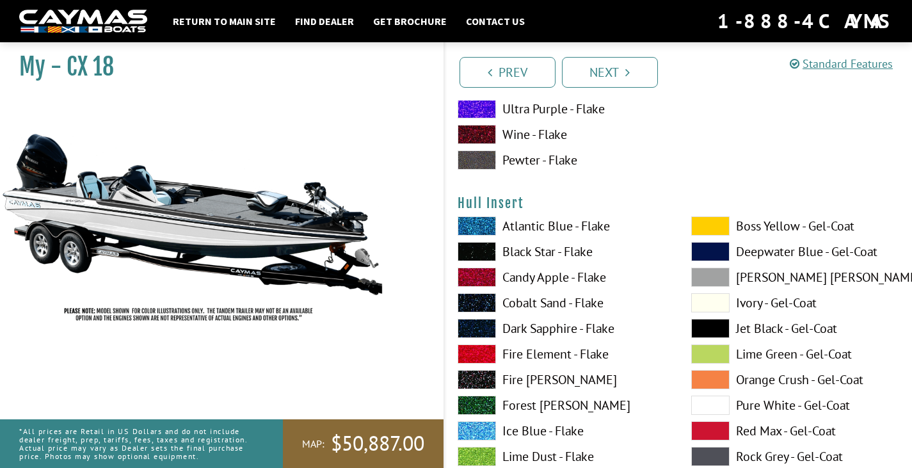
click at [697, 326] on span at bounding box center [710, 328] width 38 height 19
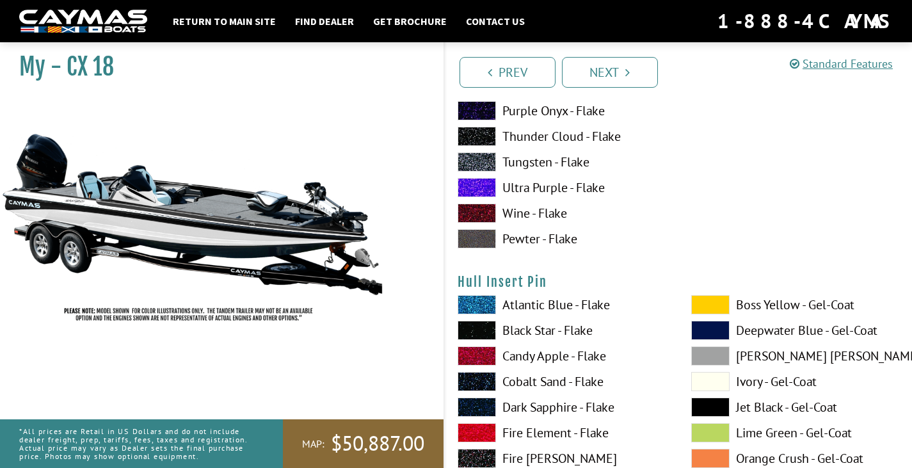
scroll to position [6701, 0]
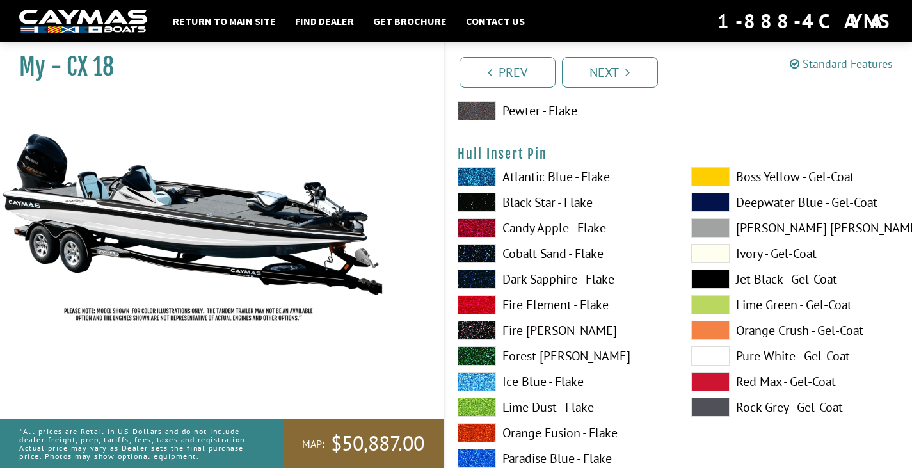
click at [716, 348] on span at bounding box center [710, 355] width 38 height 19
click at [694, 275] on span at bounding box center [710, 278] width 38 height 19
click at [714, 355] on span at bounding box center [710, 355] width 38 height 19
click at [705, 277] on span at bounding box center [710, 278] width 38 height 19
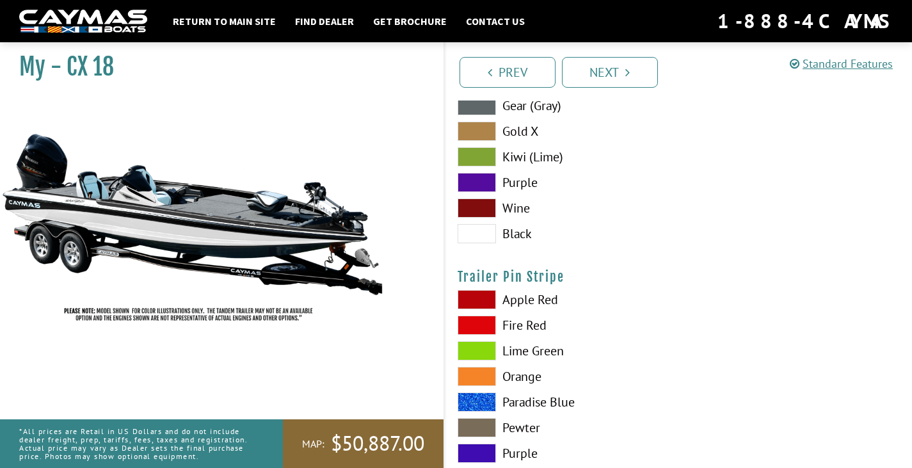
scroll to position [7796, 0]
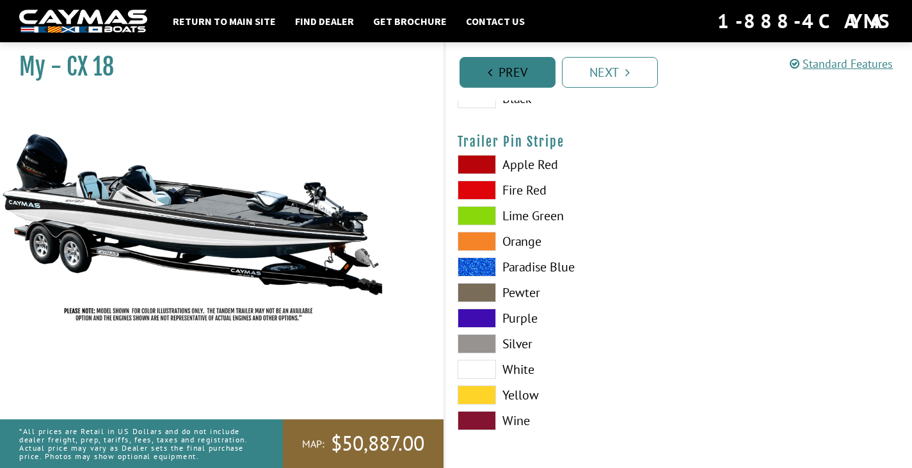
click at [521, 65] on link "Prev" at bounding box center [508, 72] width 96 height 31
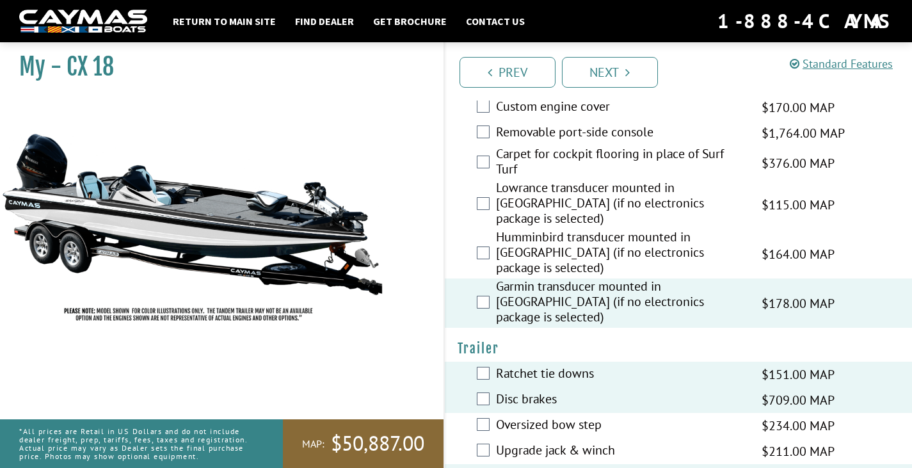
scroll to position [0, 0]
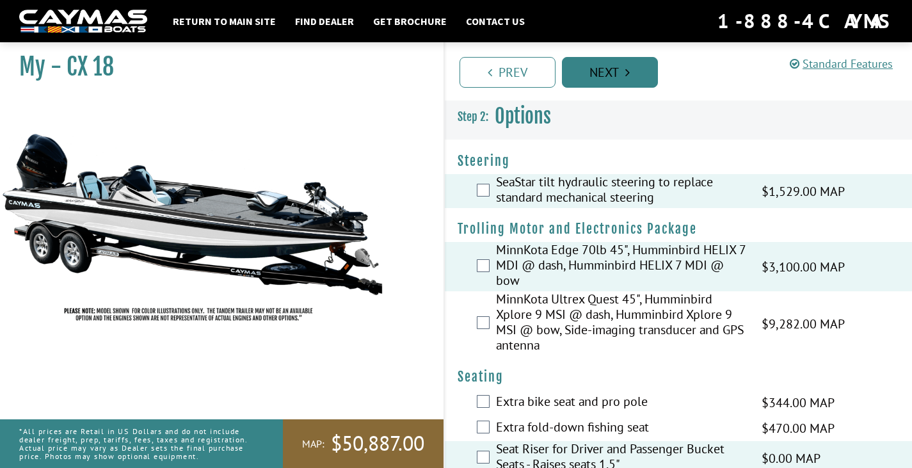
click at [591, 73] on link "Next" at bounding box center [610, 72] width 96 height 31
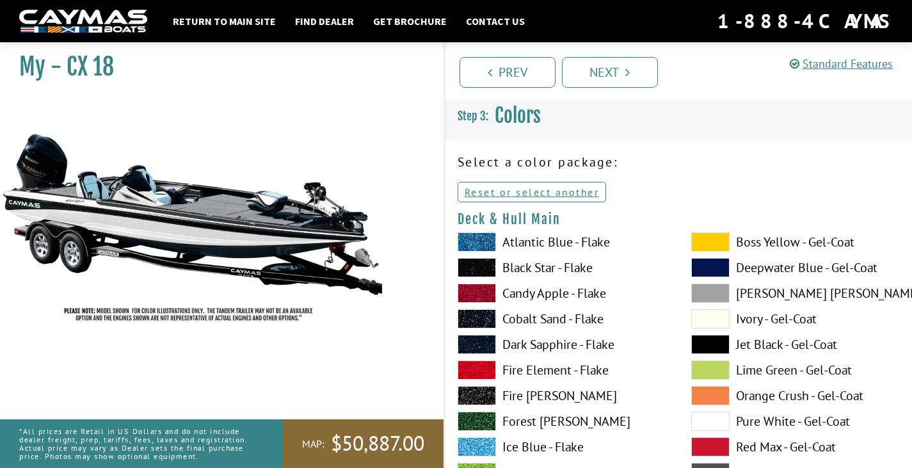
click at [719, 338] on span at bounding box center [710, 344] width 38 height 19
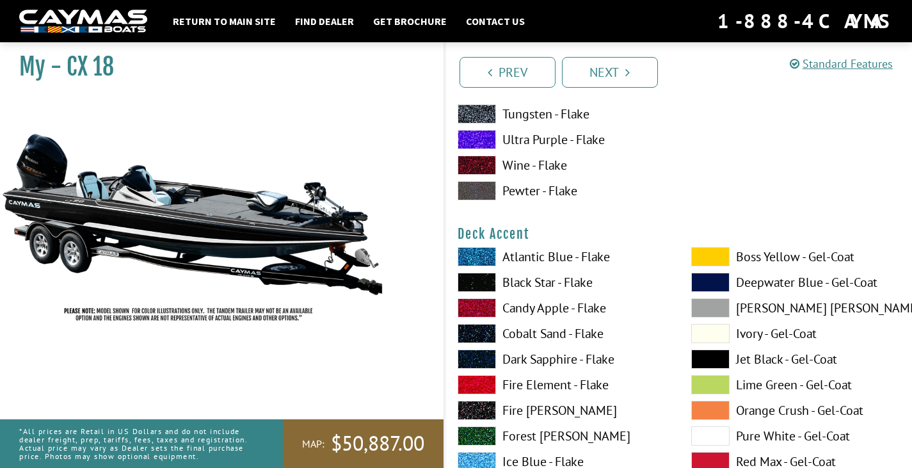
scroll to position [576, 0]
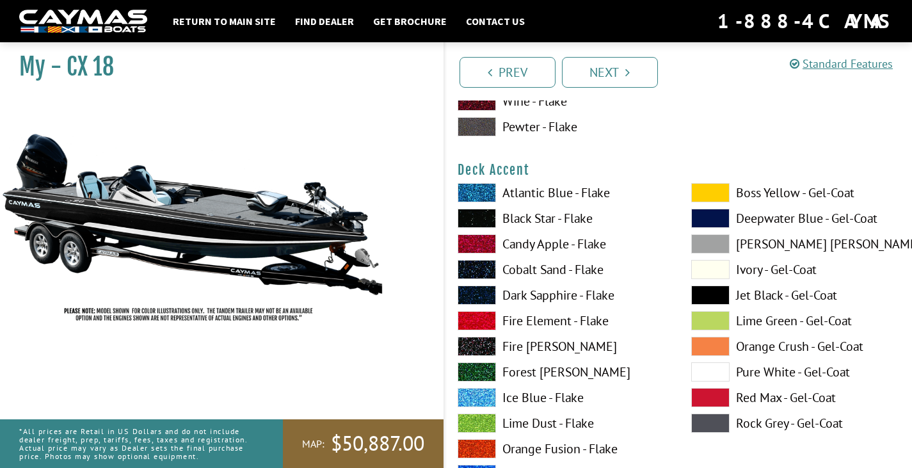
click at [721, 298] on span at bounding box center [710, 294] width 38 height 19
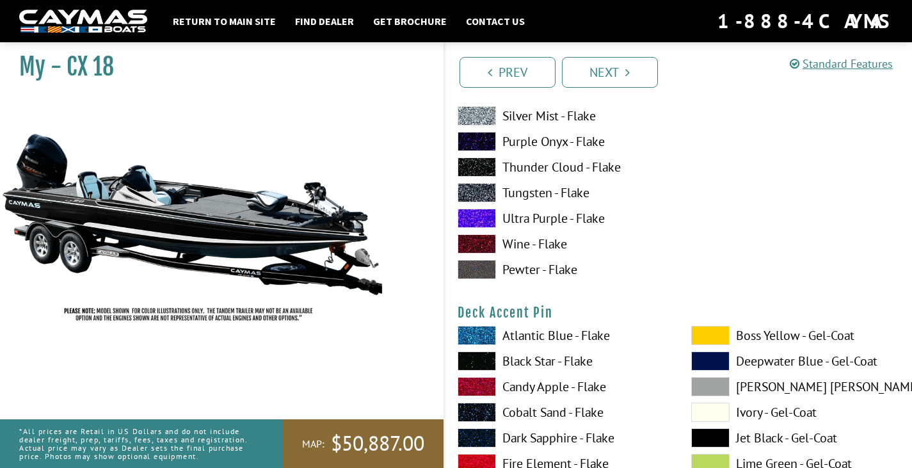
scroll to position [1088, 0]
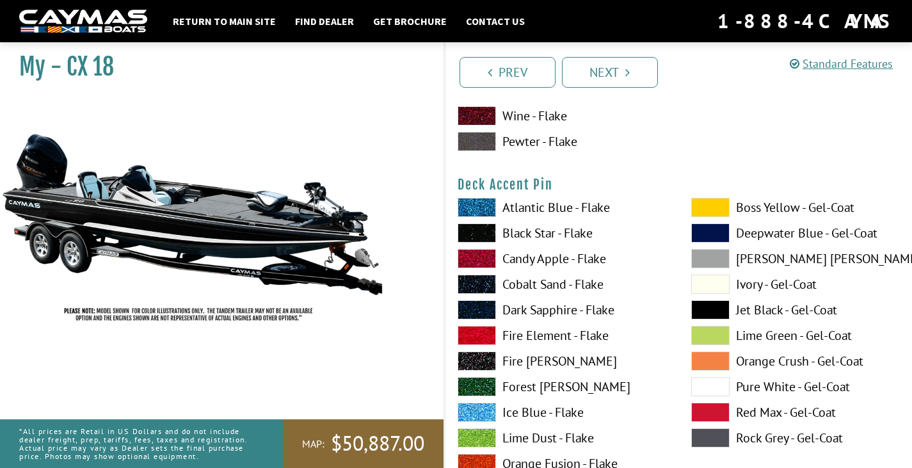
click at [722, 309] on span at bounding box center [710, 309] width 38 height 19
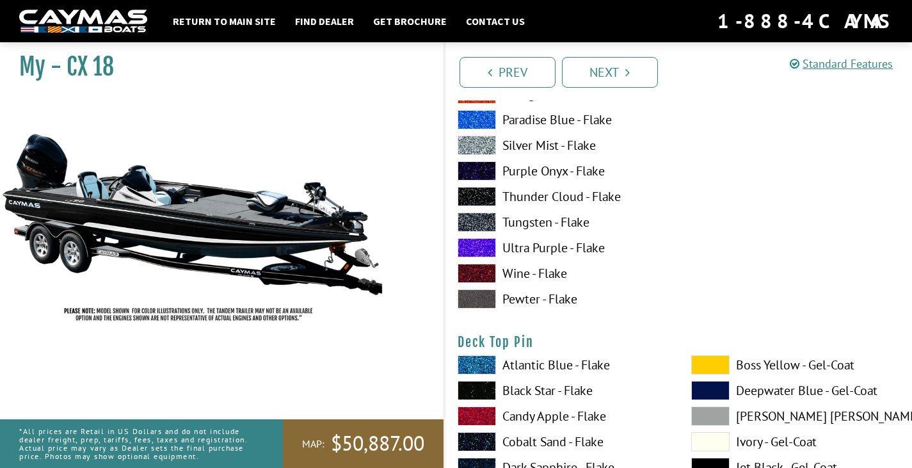
scroll to position [2048, 0]
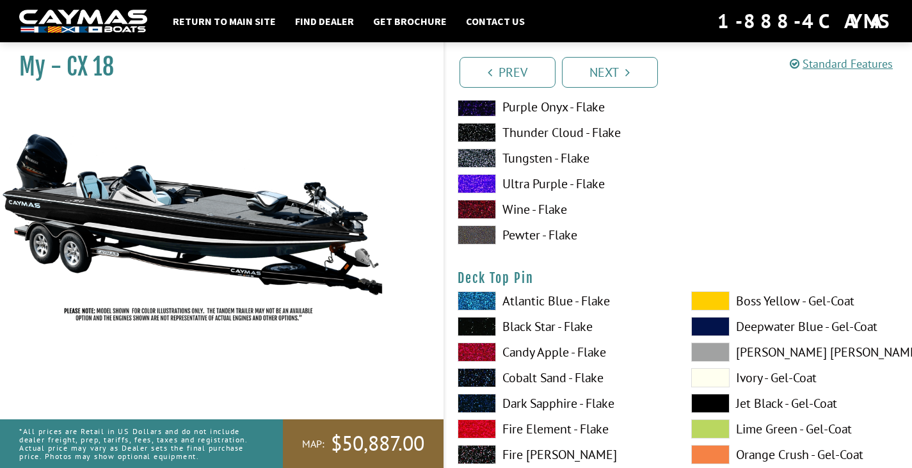
click at [714, 402] on span at bounding box center [710, 403] width 38 height 19
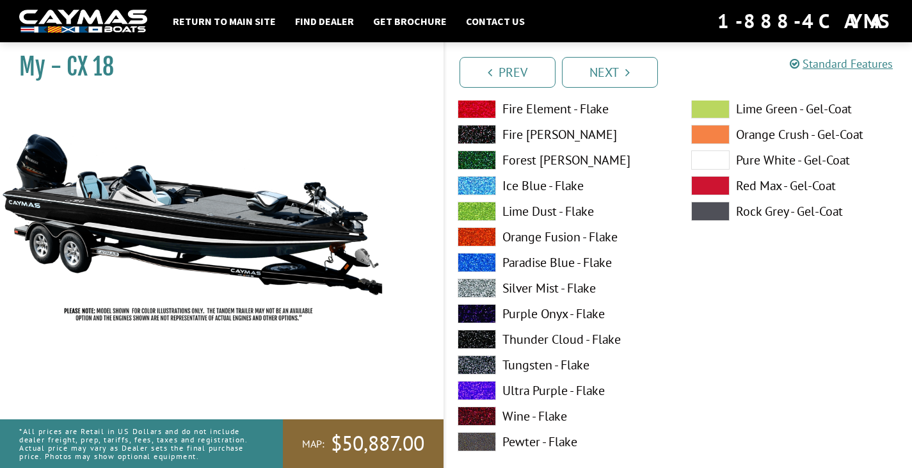
scroll to position [2624, 0]
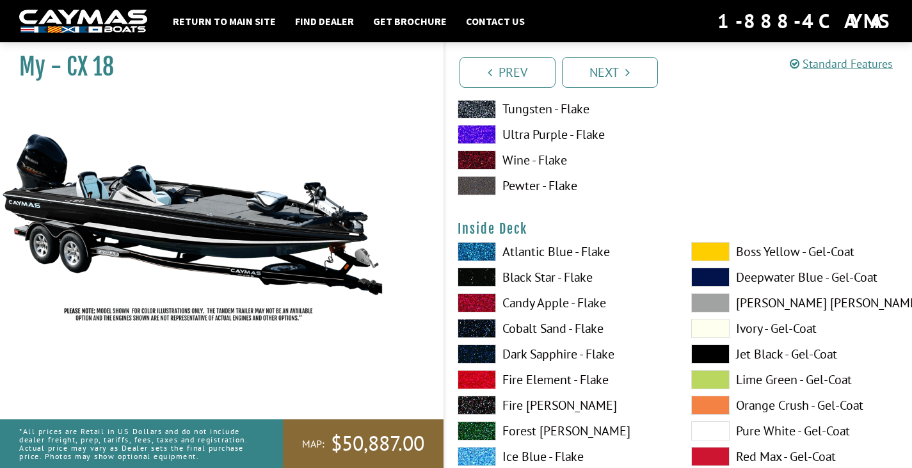
click at [716, 351] on span at bounding box center [710, 353] width 38 height 19
click at [714, 350] on span at bounding box center [710, 353] width 38 height 19
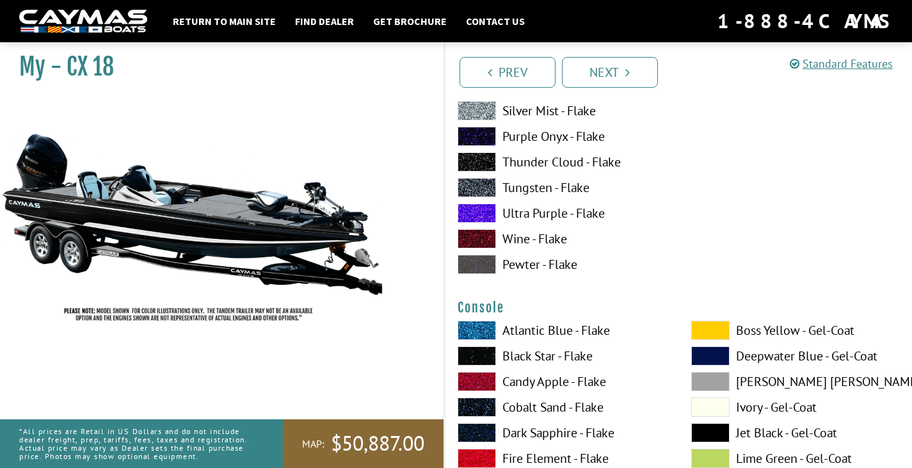
scroll to position [3200, 0]
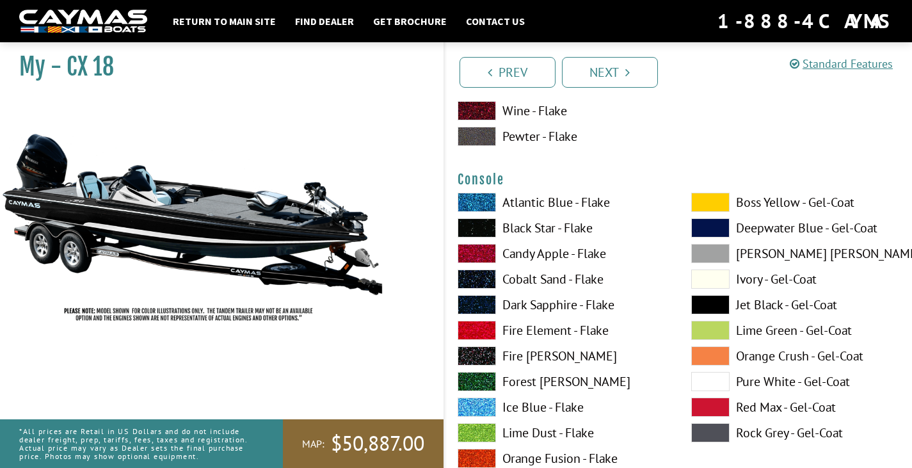
click at [710, 309] on span at bounding box center [710, 304] width 38 height 19
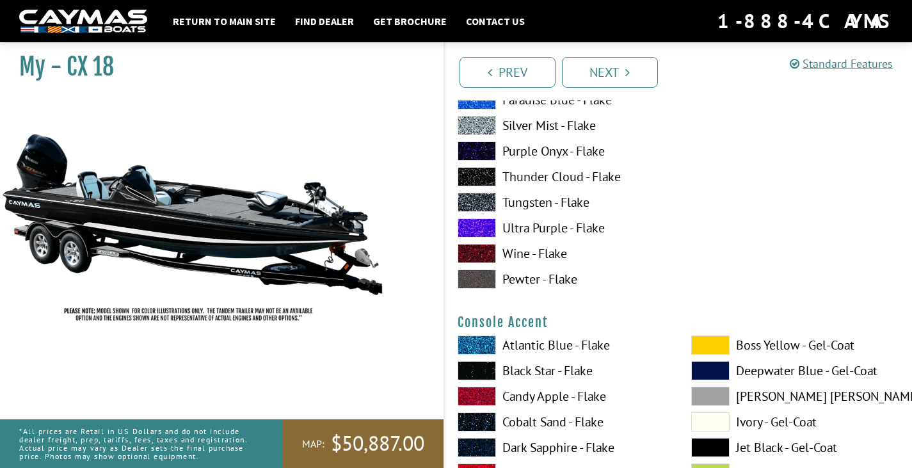
scroll to position [3712, 0]
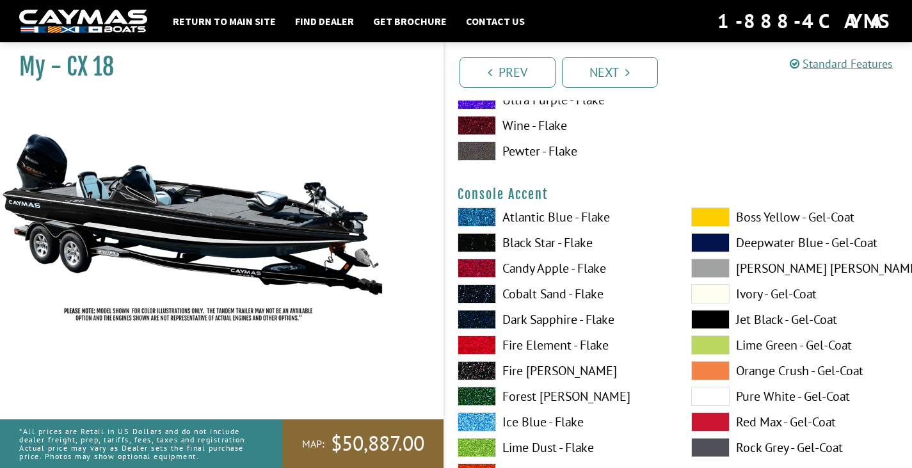
click at [723, 390] on span at bounding box center [710, 396] width 38 height 19
click at [704, 319] on span at bounding box center [710, 319] width 38 height 19
click at [717, 399] on span at bounding box center [710, 396] width 38 height 19
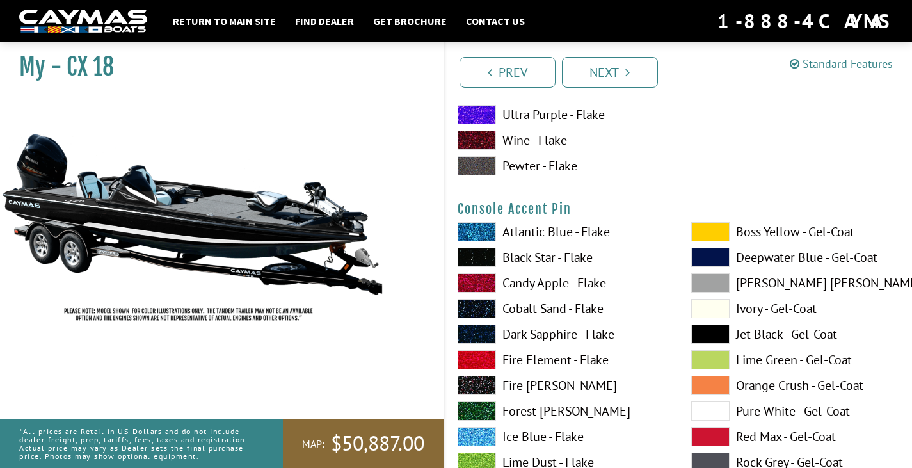
scroll to position [4288, 0]
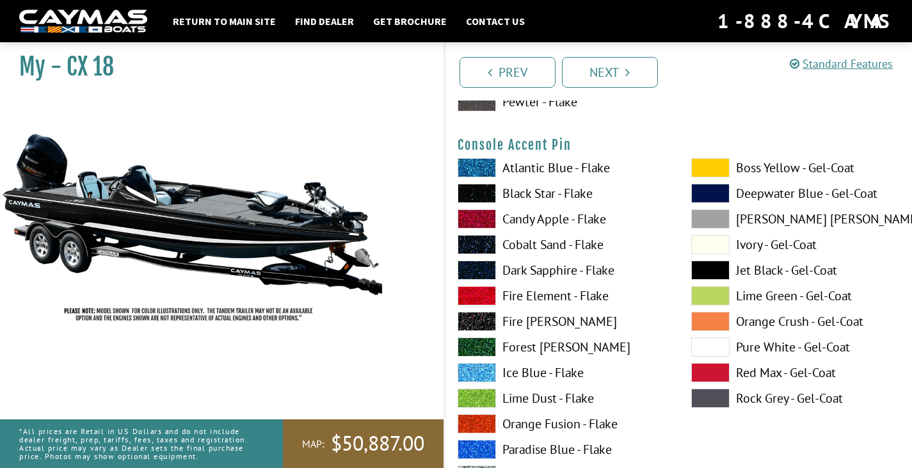
click at [702, 268] on span at bounding box center [710, 270] width 38 height 19
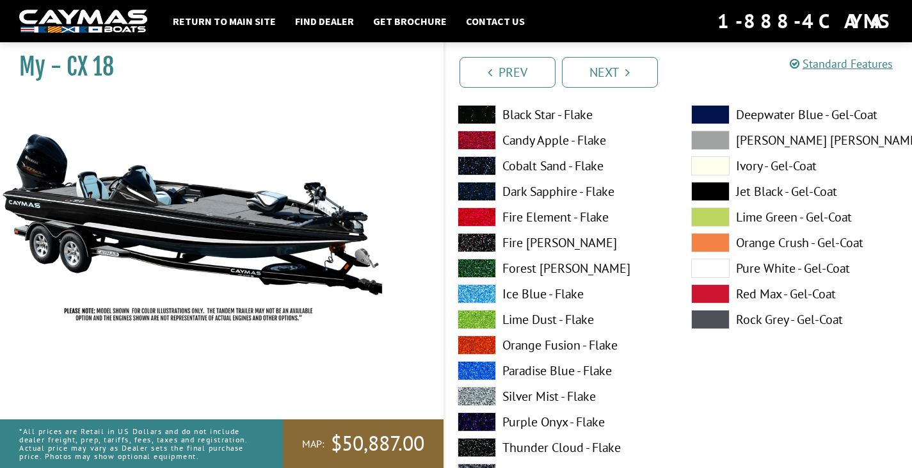
scroll to position [3776, 0]
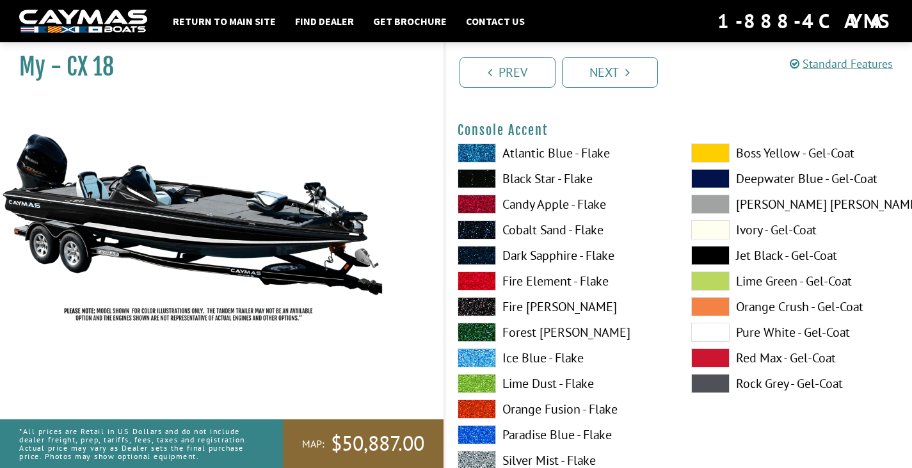
click at [707, 252] on span at bounding box center [710, 255] width 38 height 19
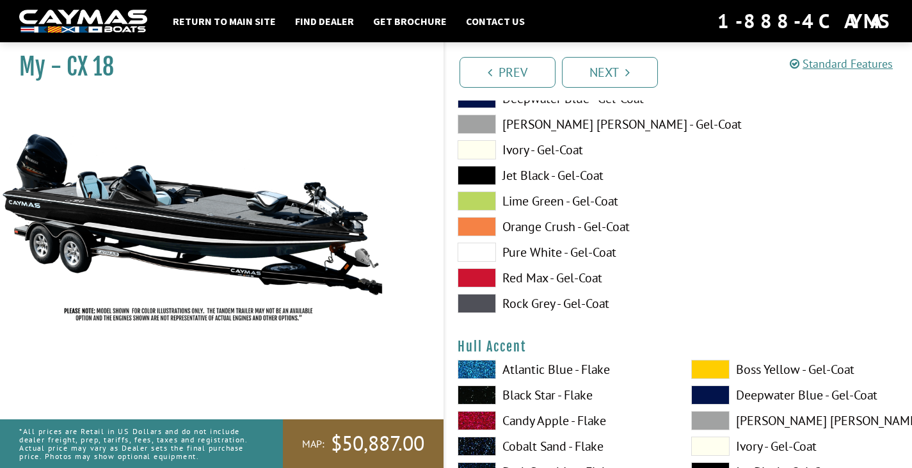
scroll to position [5056, 0]
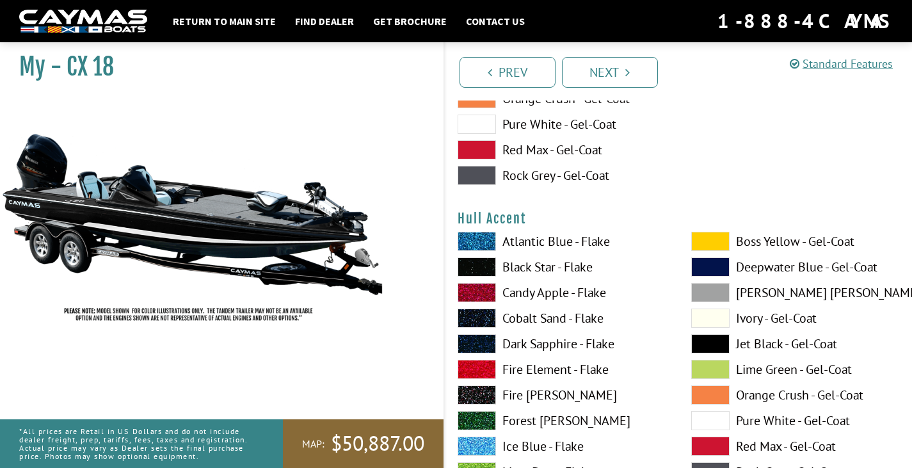
click at [705, 344] on span at bounding box center [710, 343] width 38 height 19
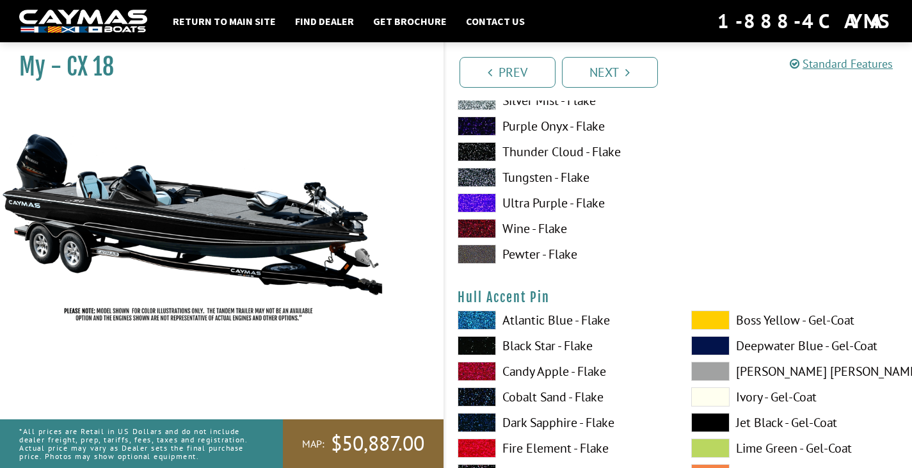
scroll to position [5568, 0]
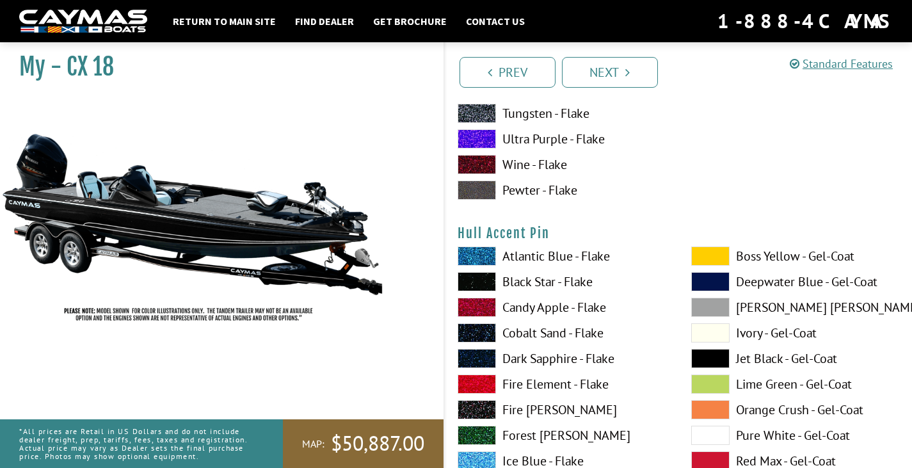
click at [721, 356] on span at bounding box center [710, 358] width 38 height 19
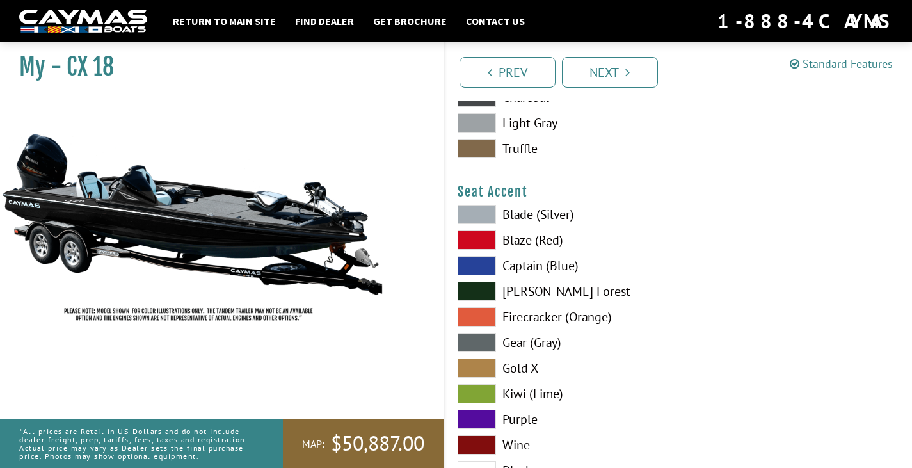
scroll to position [7489, 0]
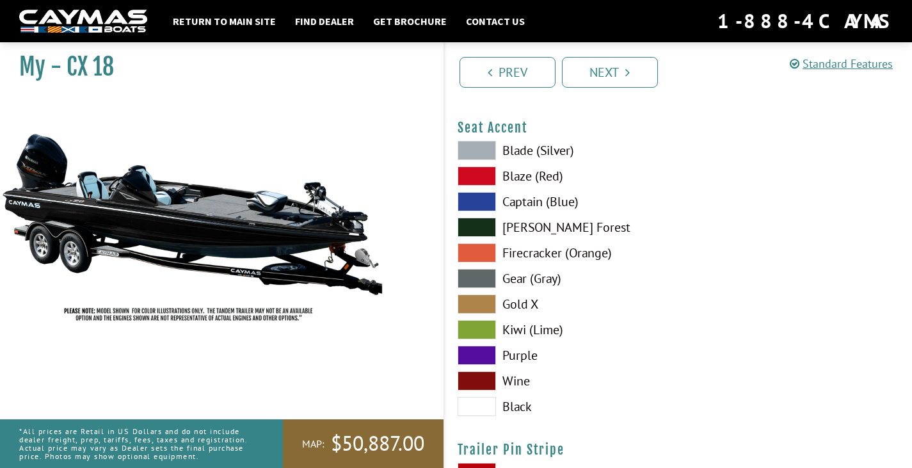
click at [469, 150] on span at bounding box center [477, 150] width 38 height 19
click at [483, 275] on span at bounding box center [477, 278] width 38 height 19
click at [488, 326] on span at bounding box center [477, 329] width 38 height 19
click at [486, 405] on span at bounding box center [477, 406] width 38 height 19
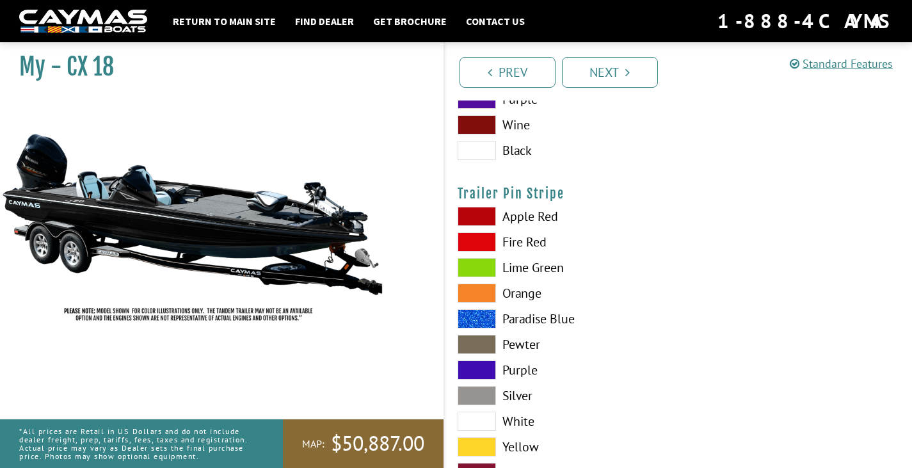
scroll to position [7796, 0]
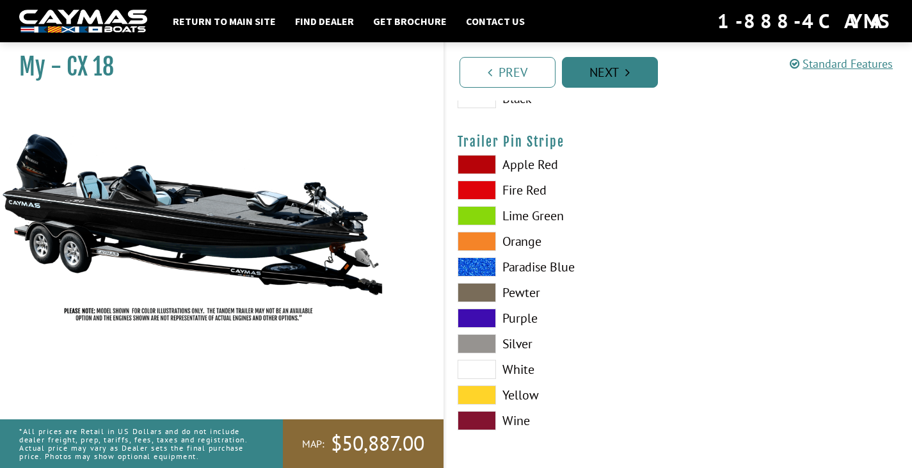
click at [627, 77] on icon "Pagination" at bounding box center [627, 72] width 4 height 13
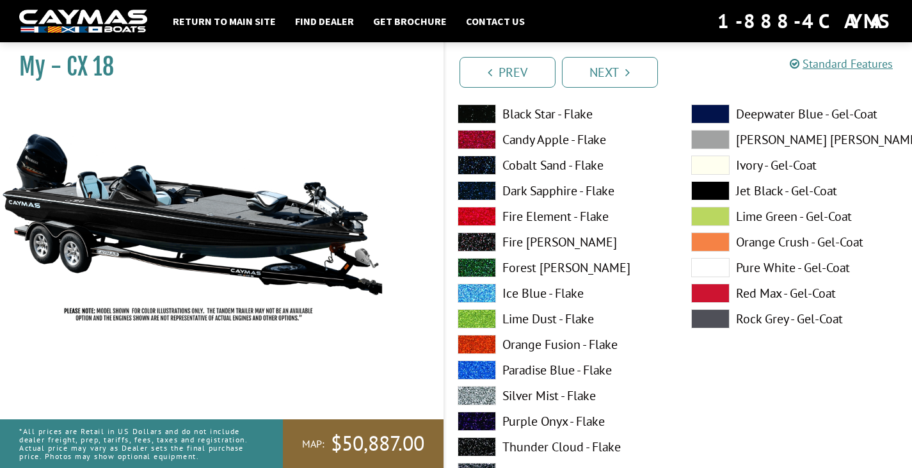
scroll to position [631, 0]
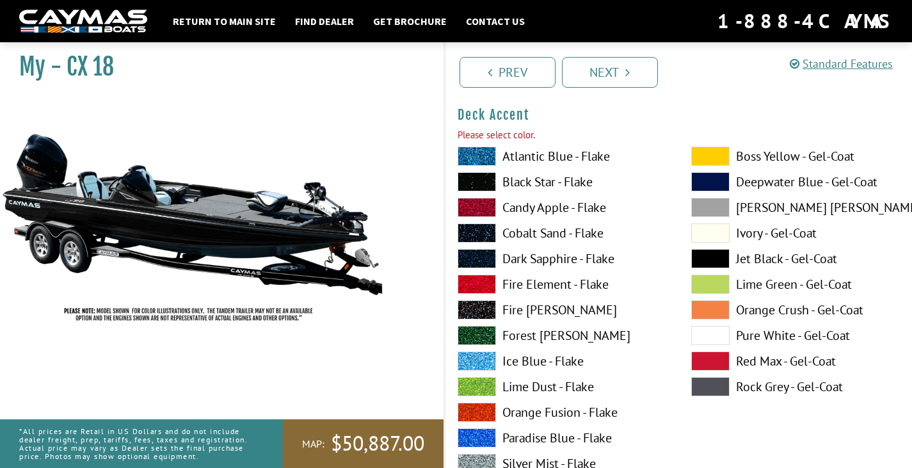
click at [705, 335] on span at bounding box center [710, 335] width 38 height 19
click at [713, 259] on span at bounding box center [710, 258] width 38 height 19
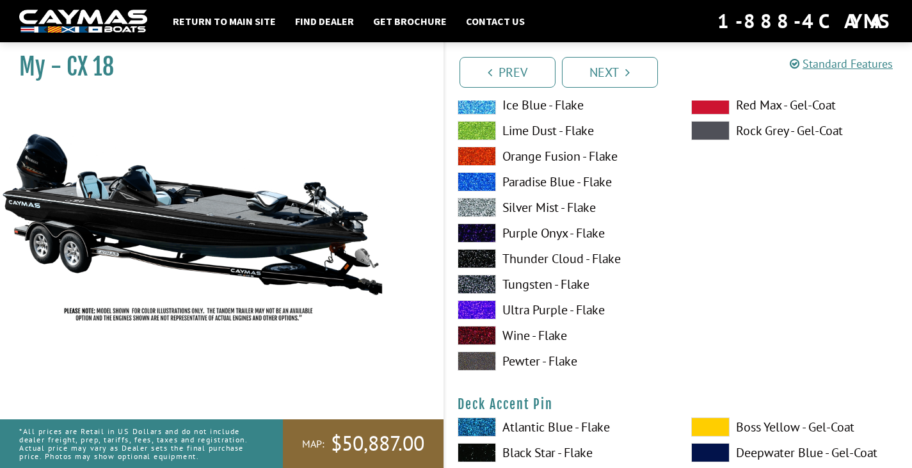
scroll to position [1079, 0]
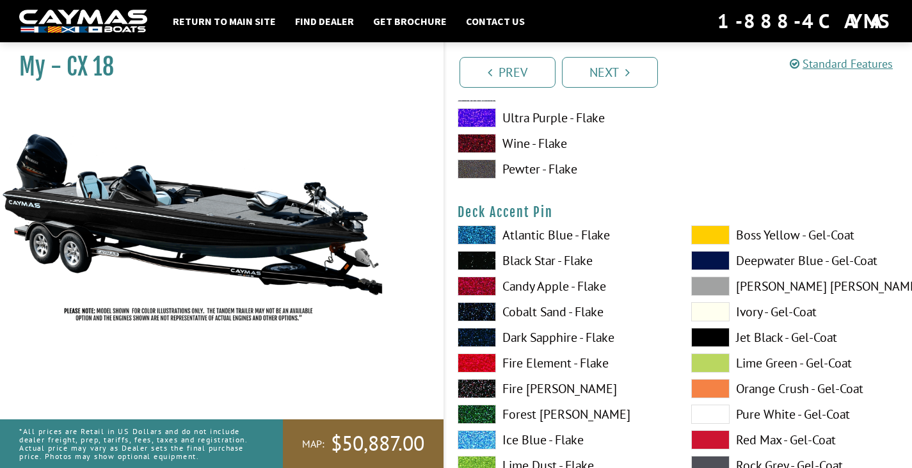
click at [710, 307] on span at bounding box center [710, 311] width 38 height 19
click at [711, 333] on span at bounding box center [710, 337] width 38 height 19
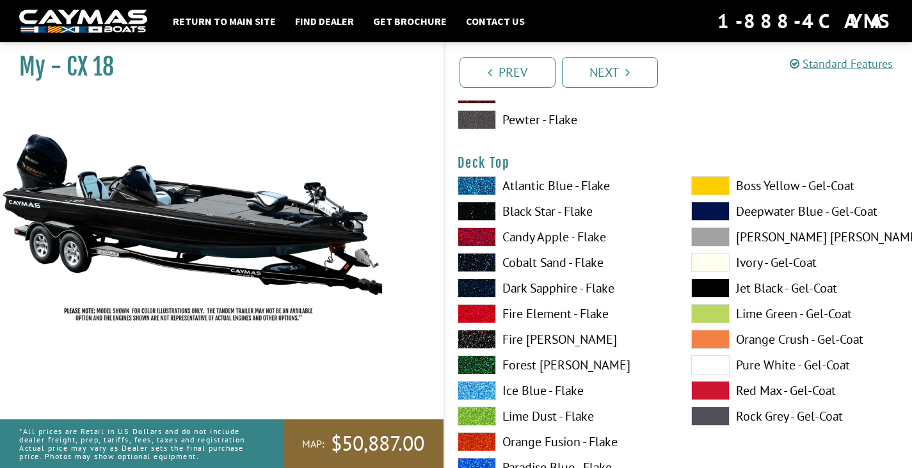
scroll to position [1719, 0]
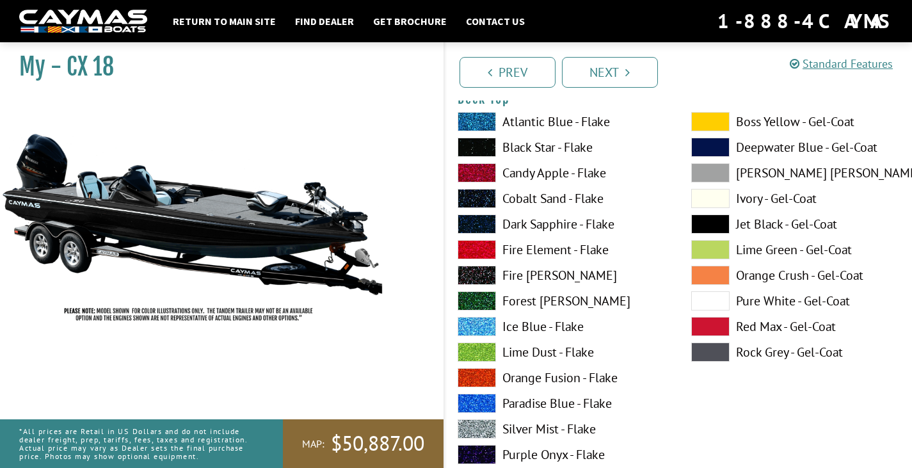
click at [717, 293] on span at bounding box center [710, 300] width 38 height 19
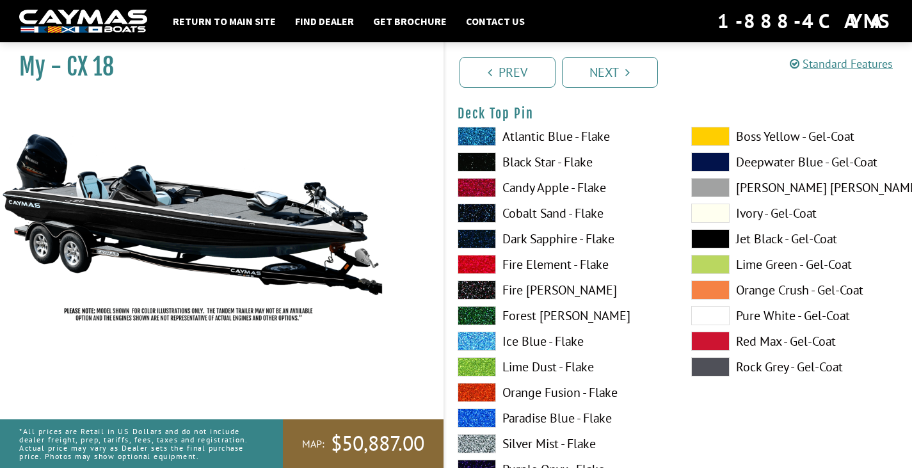
scroll to position [2295, 0]
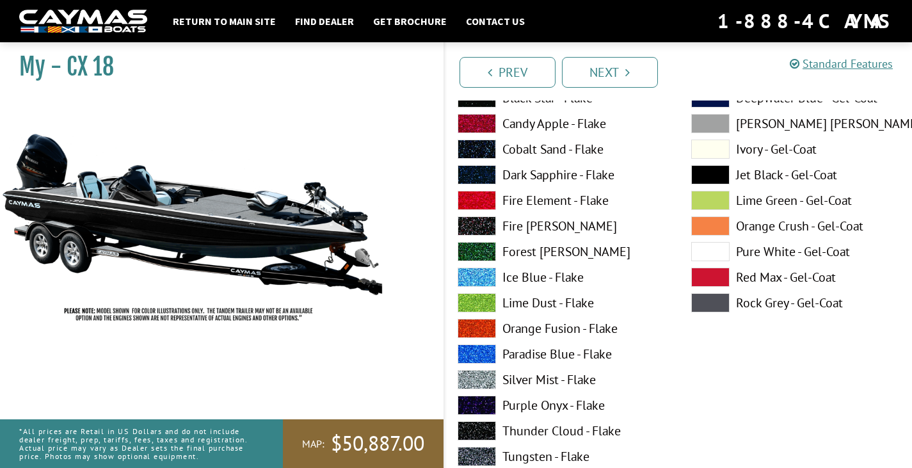
click at [716, 253] on span at bounding box center [710, 251] width 38 height 19
click at [706, 169] on span at bounding box center [710, 174] width 38 height 19
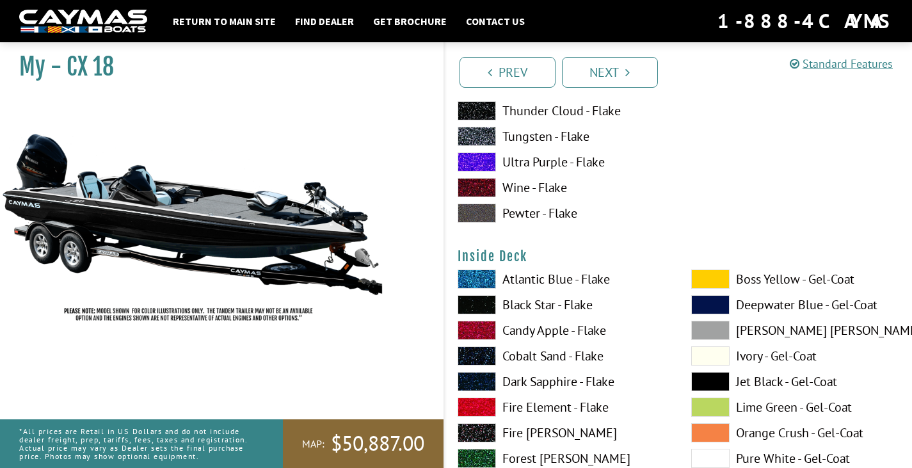
scroll to position [2679, 0]
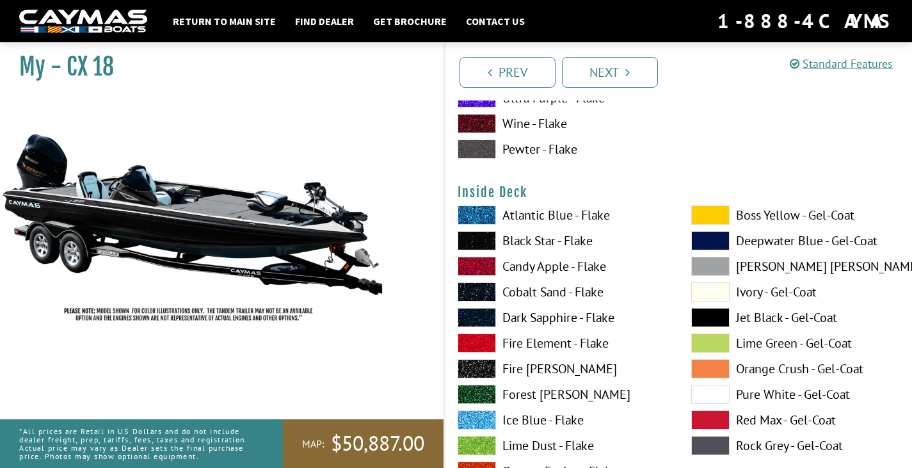
click at [718, 391] on span at bounding box center [710, 394] width 38 height 19
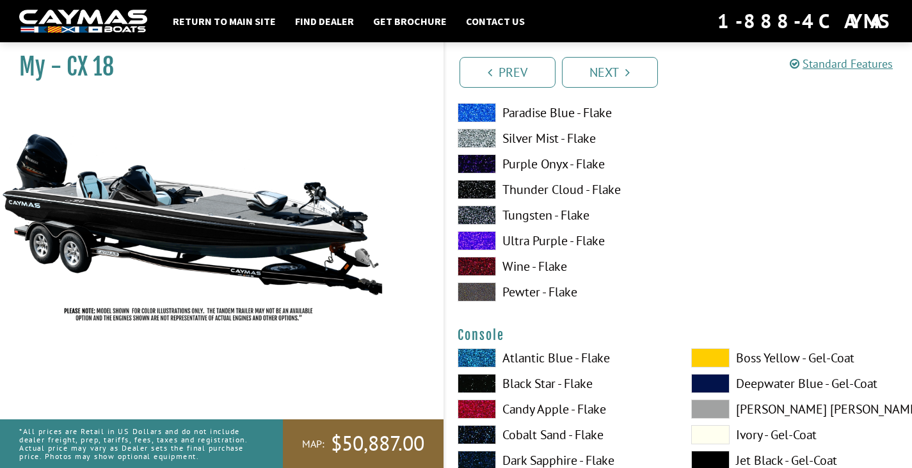
scroll to position [3191, 0]
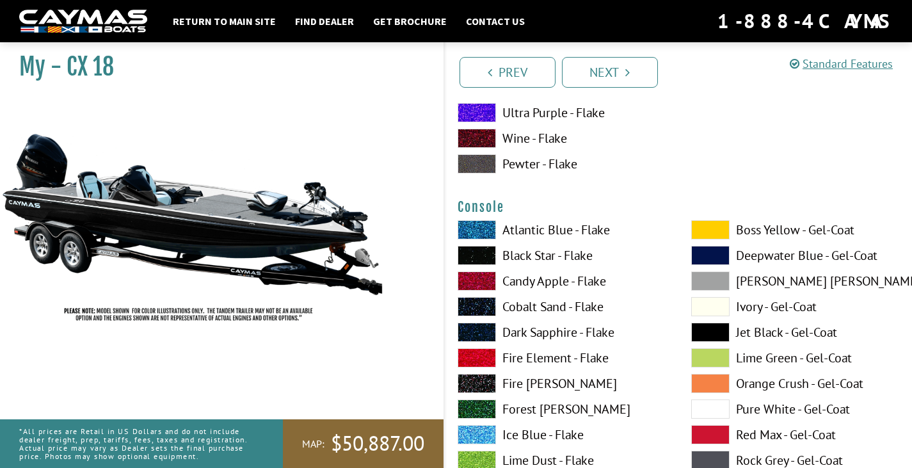
click at [721, 404] on span at bounding box center [710, 408] width 38 height 19
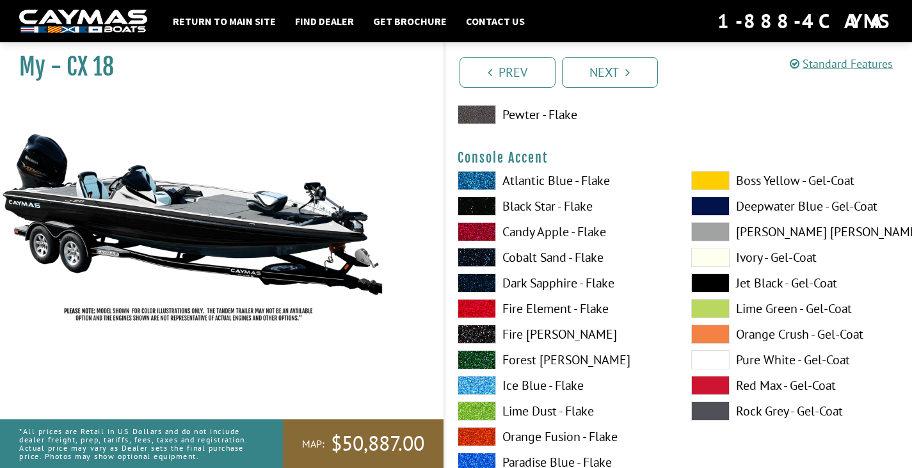
scroll to position [3831, 0]
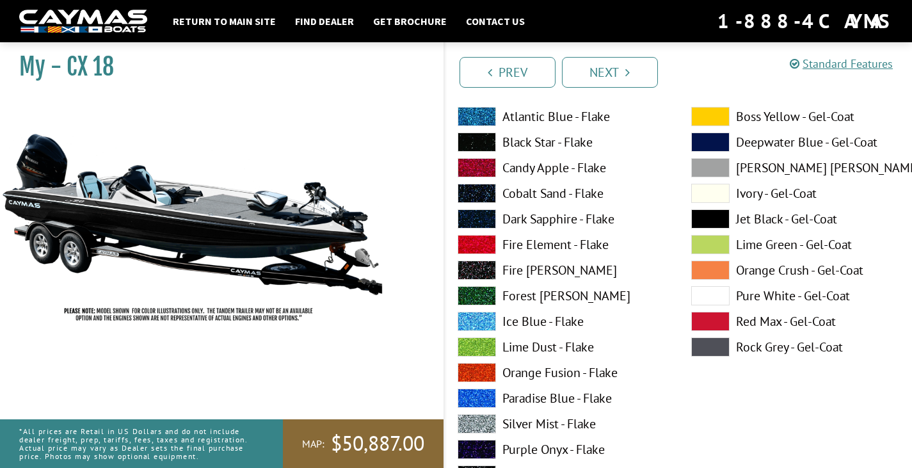
click at [710, 291] on span at bounding box center [710, 295] width 38 height 19
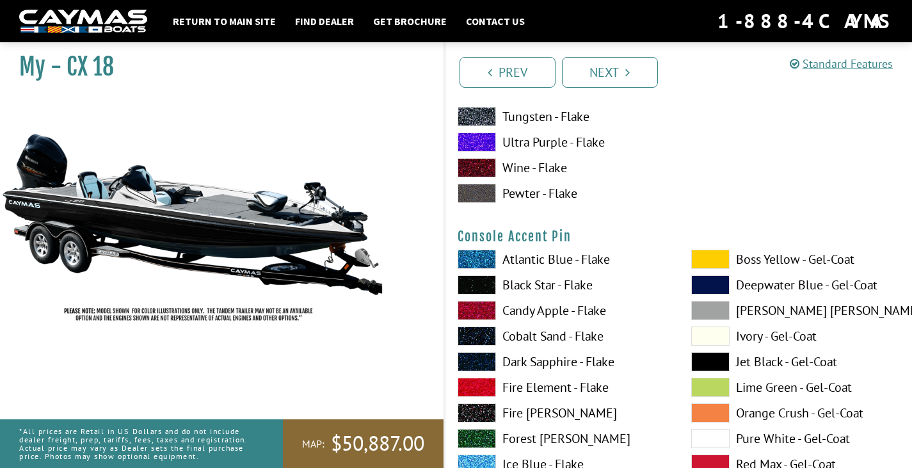
scroll to position [4343, 0]
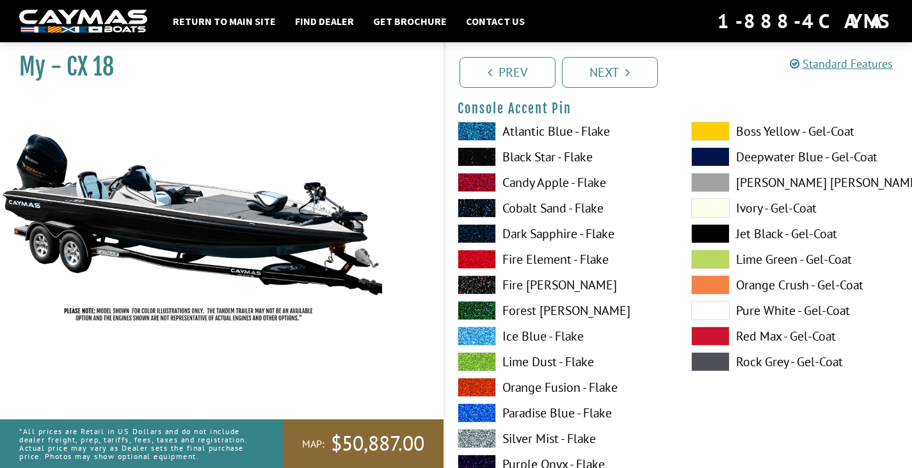
click at [713, 307] on span at bounding box center [710, 310] width 38 height 19
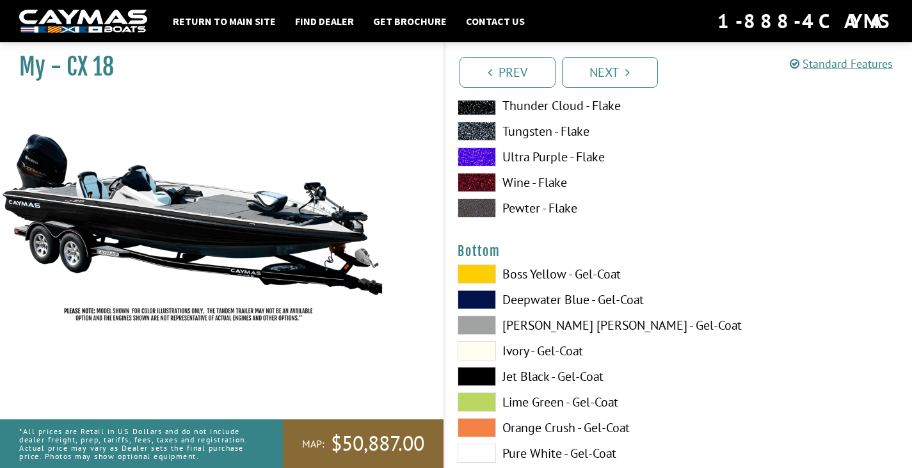
scroll to position [4791, 0]
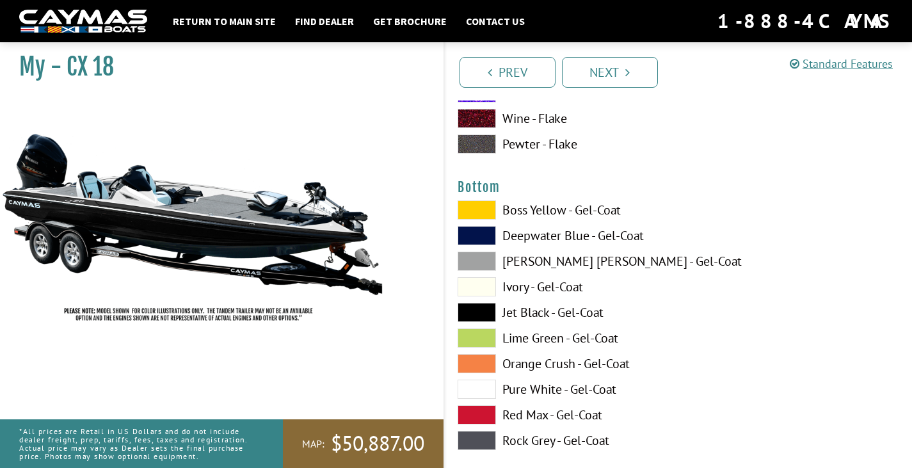
click at [476, 386] on span at bounding box center [477, 389] width 38 height 19
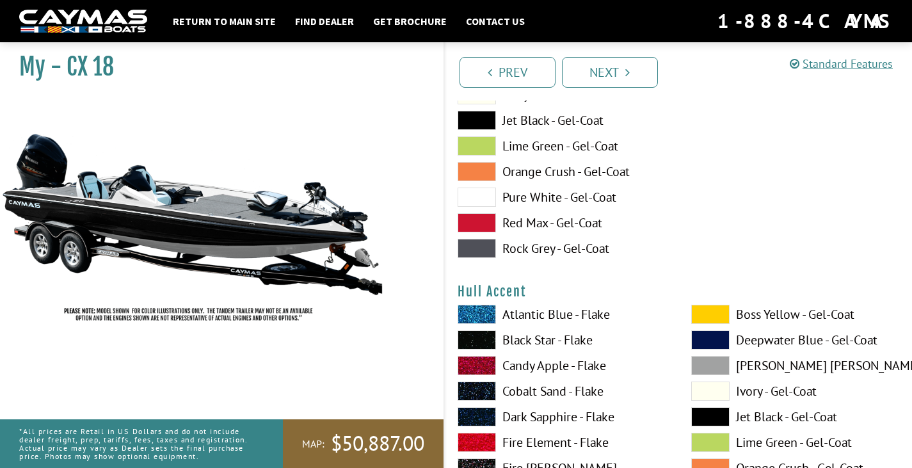
scroll to position [5111, 0]
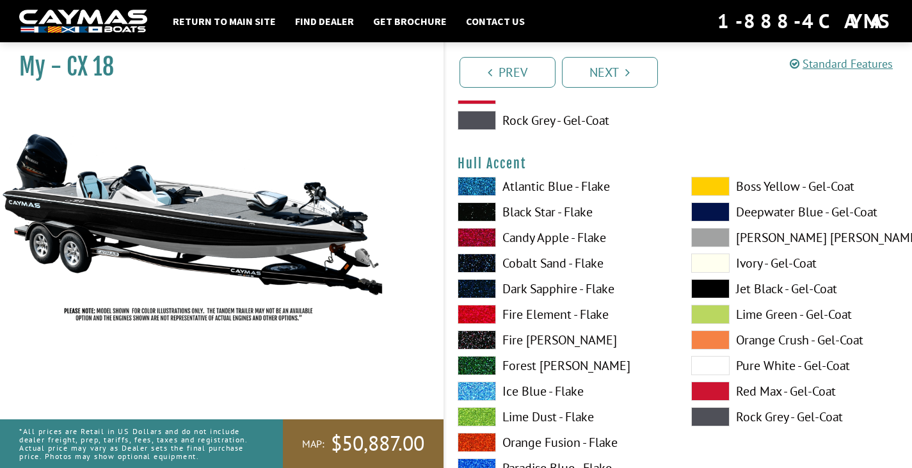
click at [717, 364] on span at bounding box center [710, 365] width 38 height 19
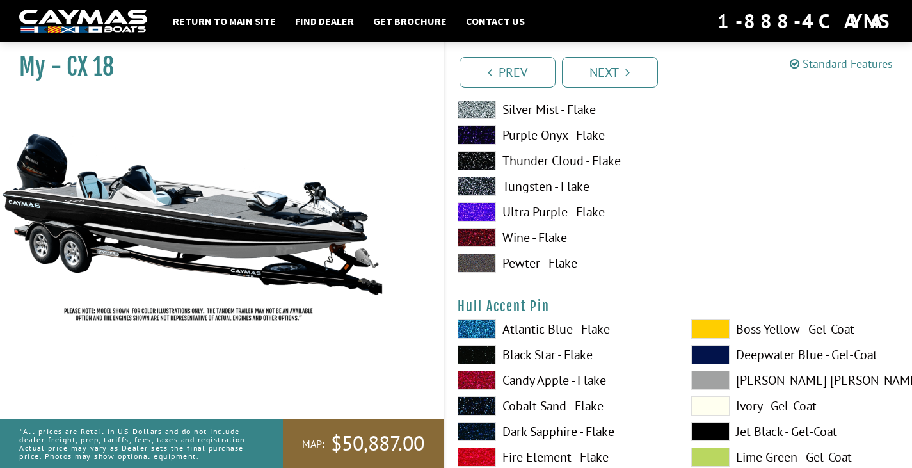
scroll to position [5623, 0]
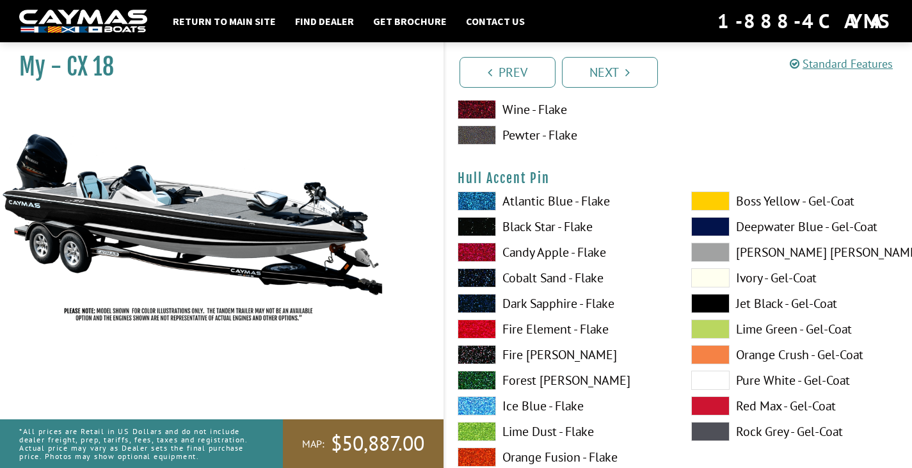
click at [717, 379] on span at bounding box center [710, 380] width 38 height 19
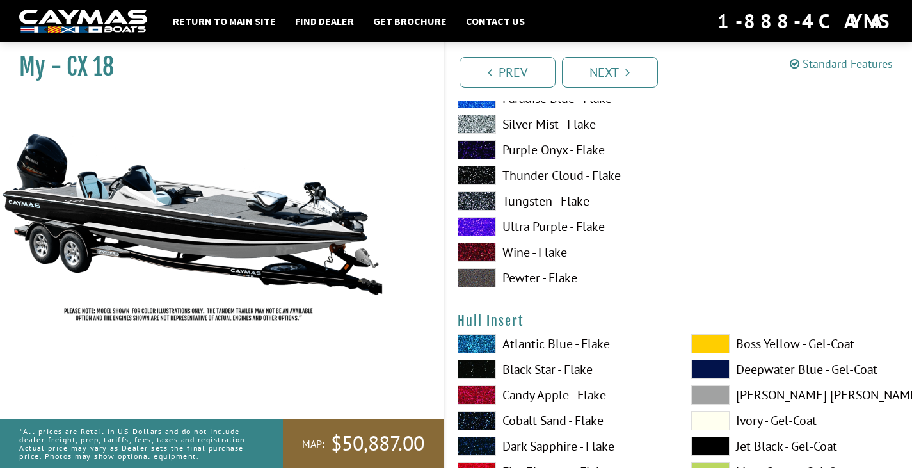
scroll to position [6136, 0]
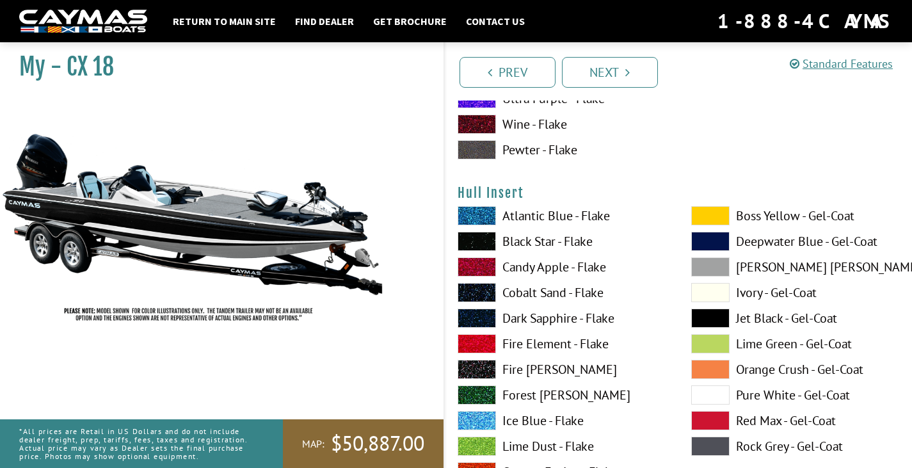
click at [698, 390] on span at bounding box center [710, 394] width 38 height 19
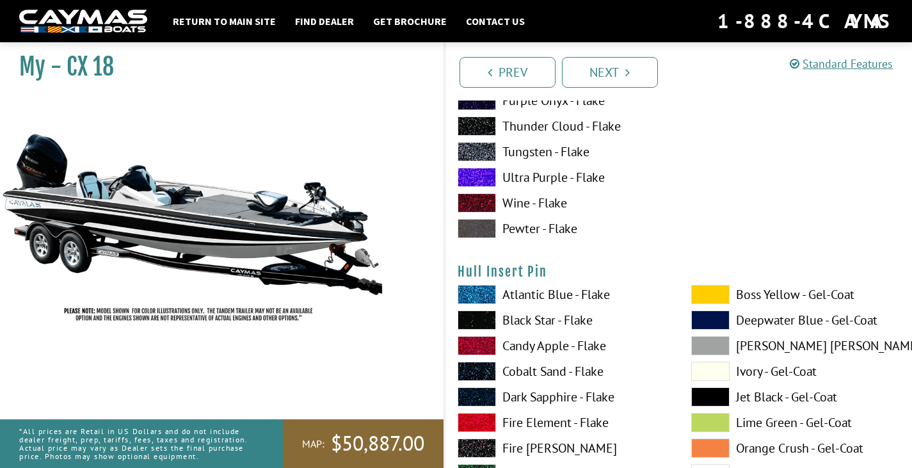
scroll to position [6712, 0]
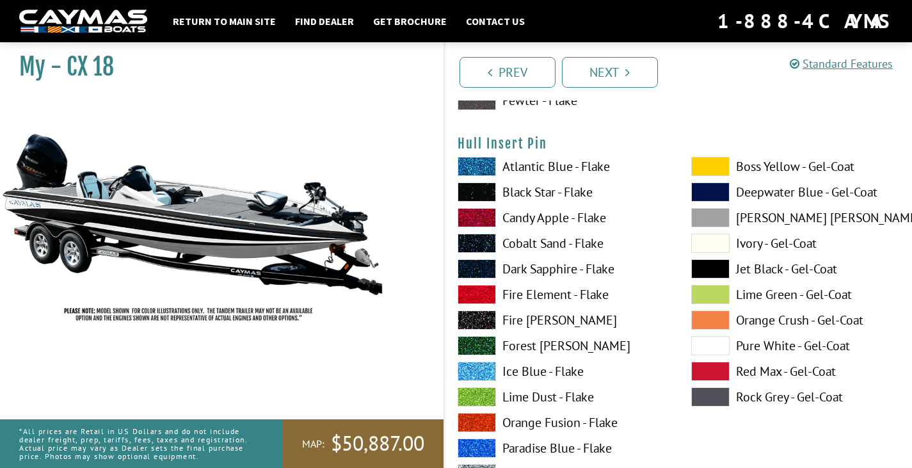
click at [711, 334] on div "Boss Yellow - Gel-Coat Deepwater Blue - Gel-Coat Dove Gray - Gel-Coat Ivory - G…" at bounding box center [795, 400] width 234 height 486
click at [711, 339] on span at bounding box center [710, 345] width 38 height 19
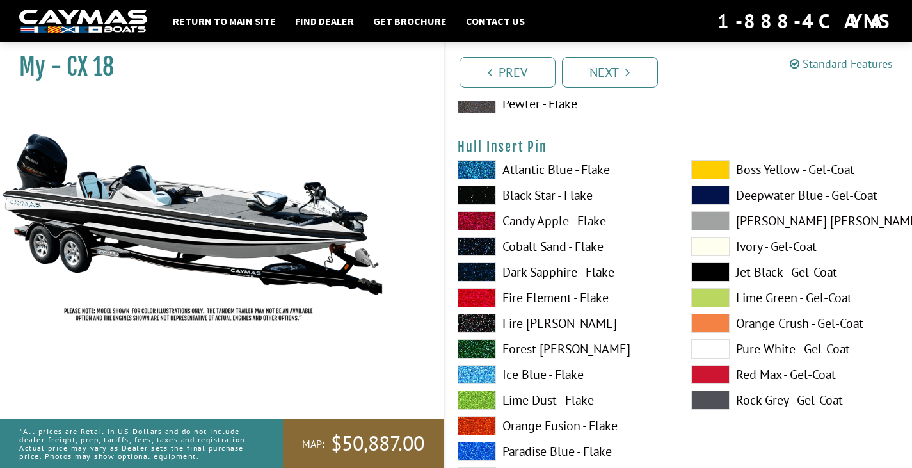
scroll to position [6260, 0]
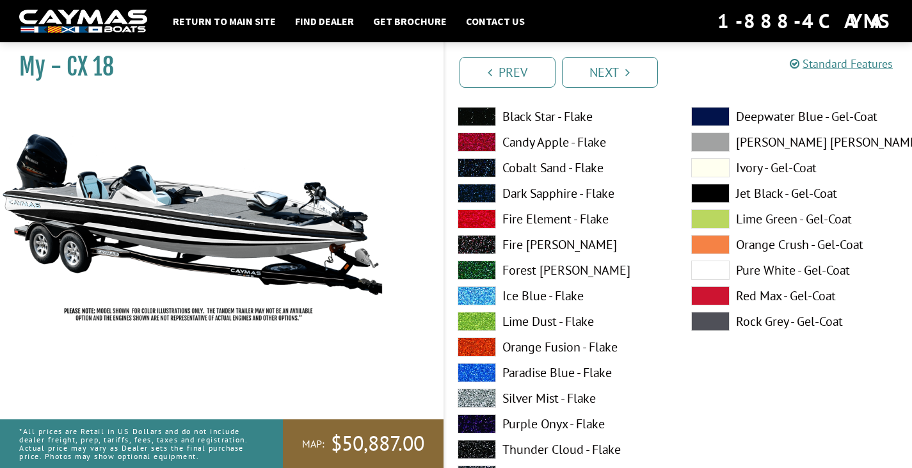
click at [475, 417] on span at bounding box center [477, 423] width 38 height 19
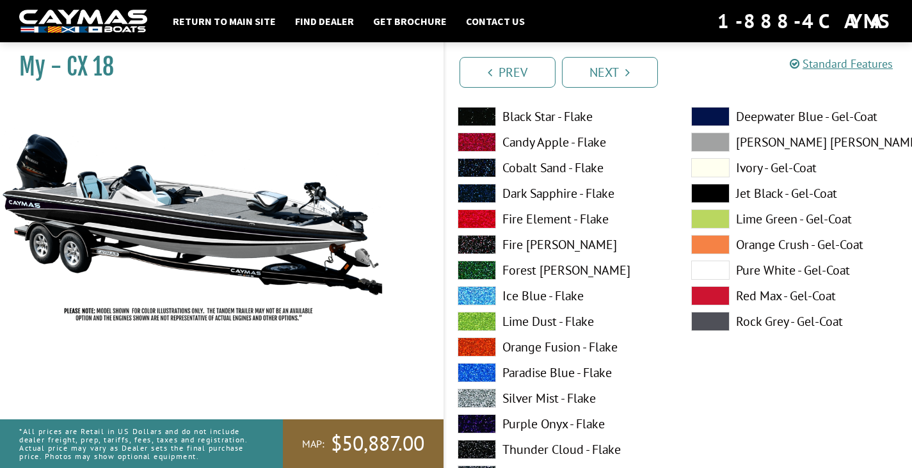
click at [695, 271] on span at bounding box center [710, 270] width 38 height 19
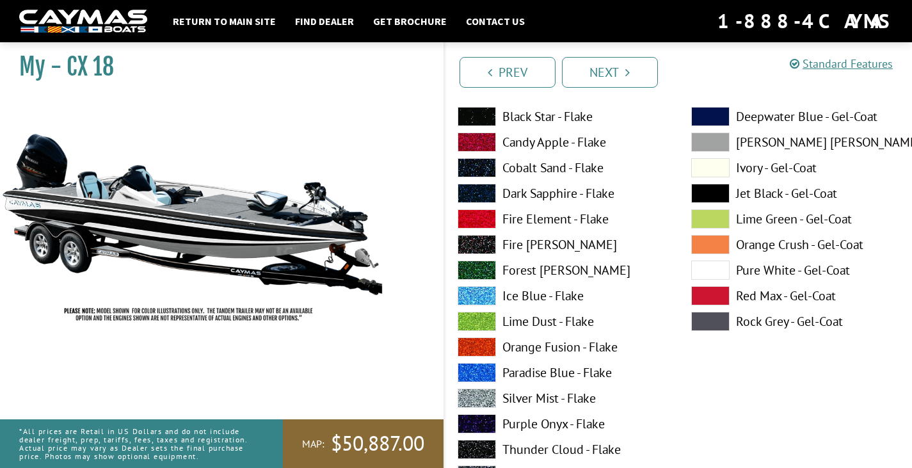
click at [608, 68] on link "Next" at bounding box center [610, 72] width 96 height 31
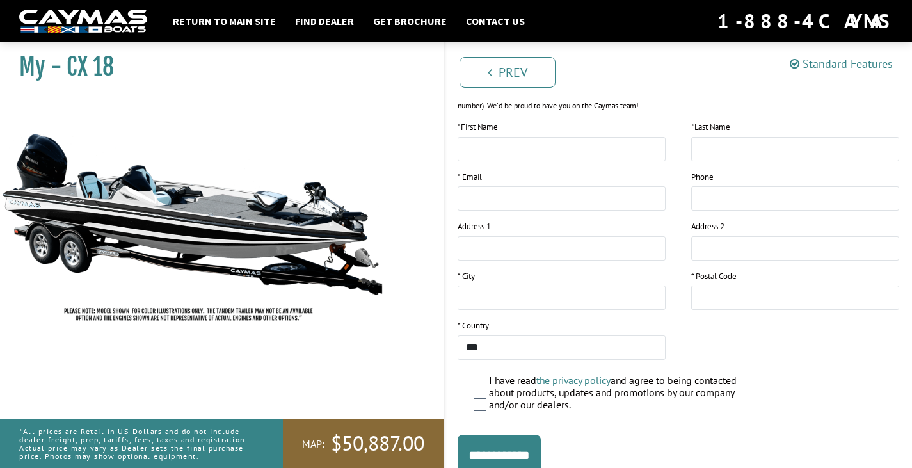
scroll to position [243, 0]
